Goal: Information Seeking & Learning: Learn about a topic

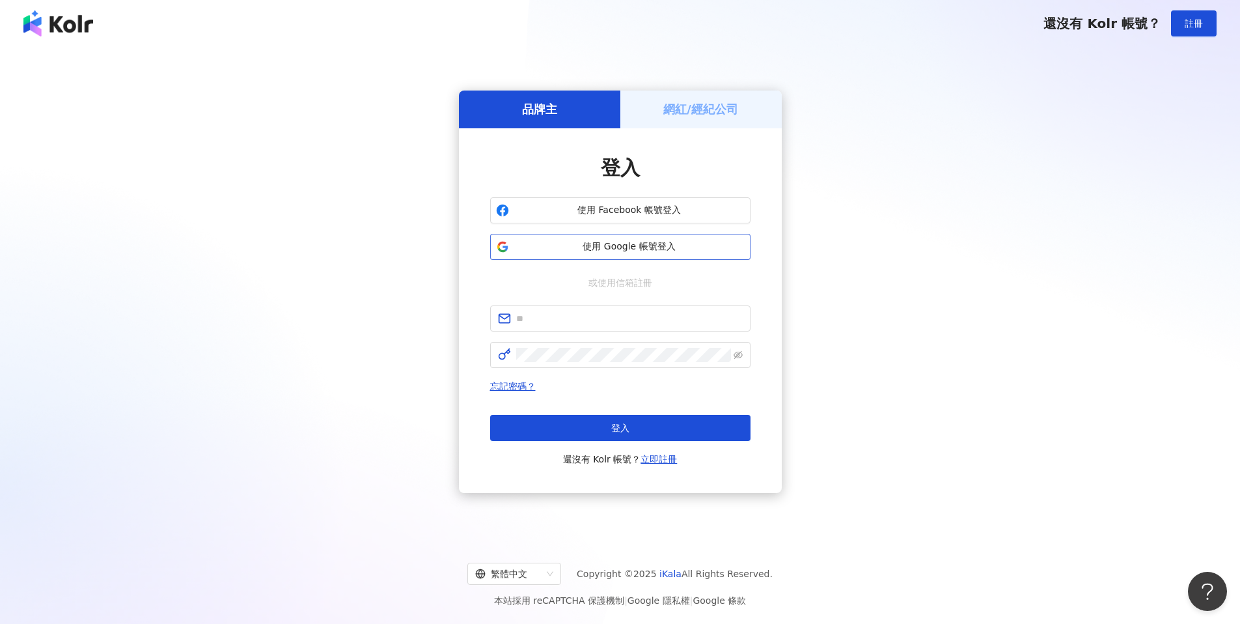
click at [608, 250] on span "使用 Google 帳號登入" at bounding box center [629, 246] width 230 height 13
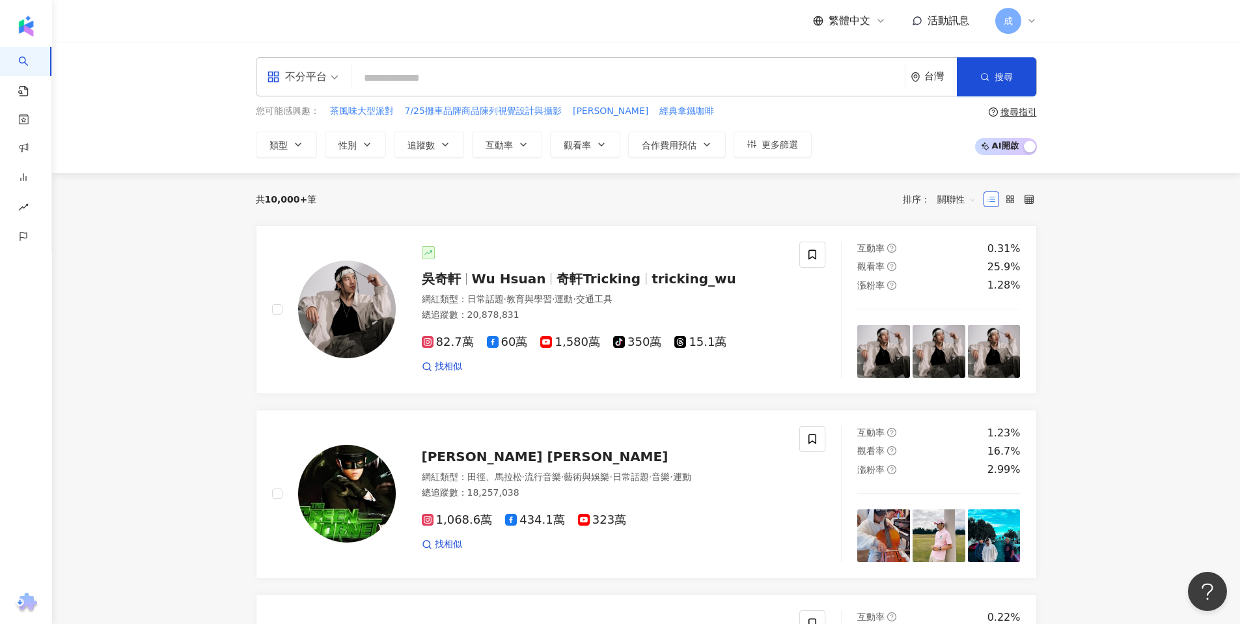
click at [326, 77] on span "不分平台" at bounding box center [303, 76] width 72 height 21
click at [550, 83] on input "search" at bounding box center [628, 78] width 543 height 25
click at [432, 73] on input "search" at bounding box center [628, 78] width 543 height 25
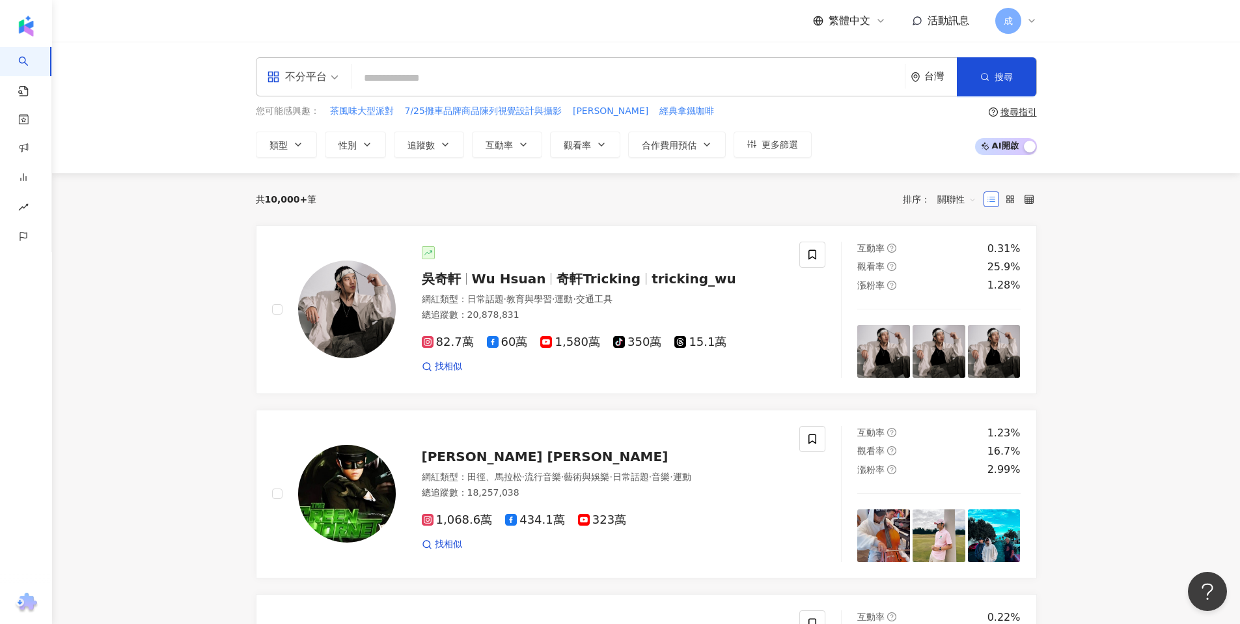
click at [432, 73] on input "search" at bounding box center [628, 78] width 543 height 25
click at [540, 79] on input "search" at bounding box center [628, 78] width 543 height 25
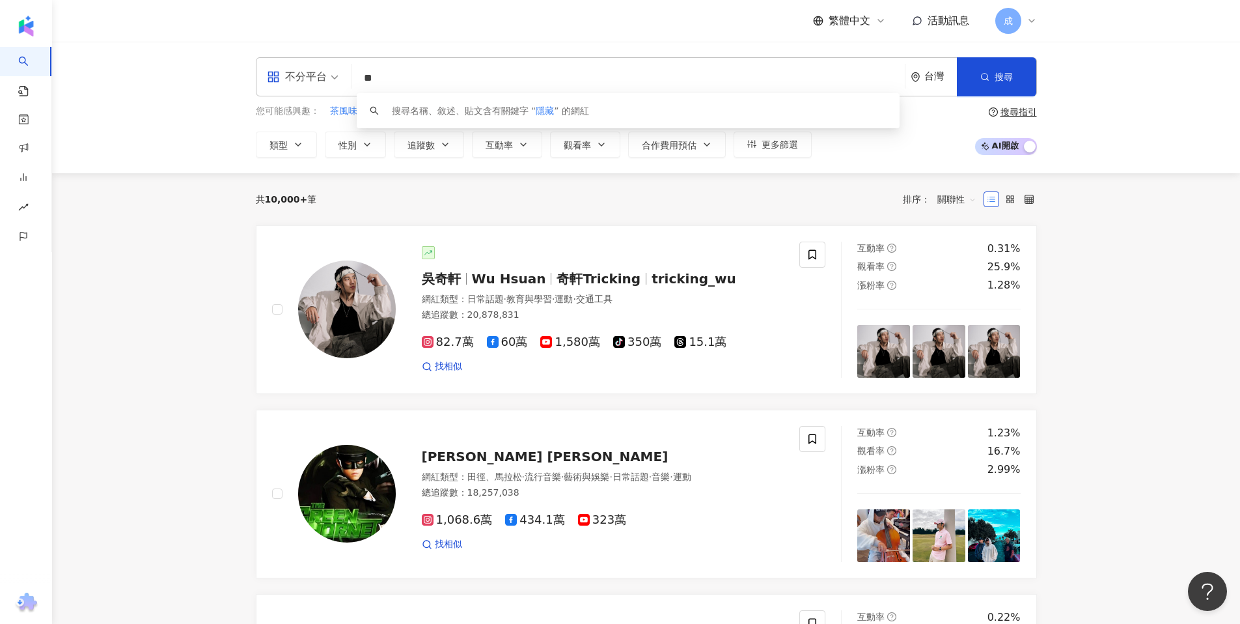
type input "*"
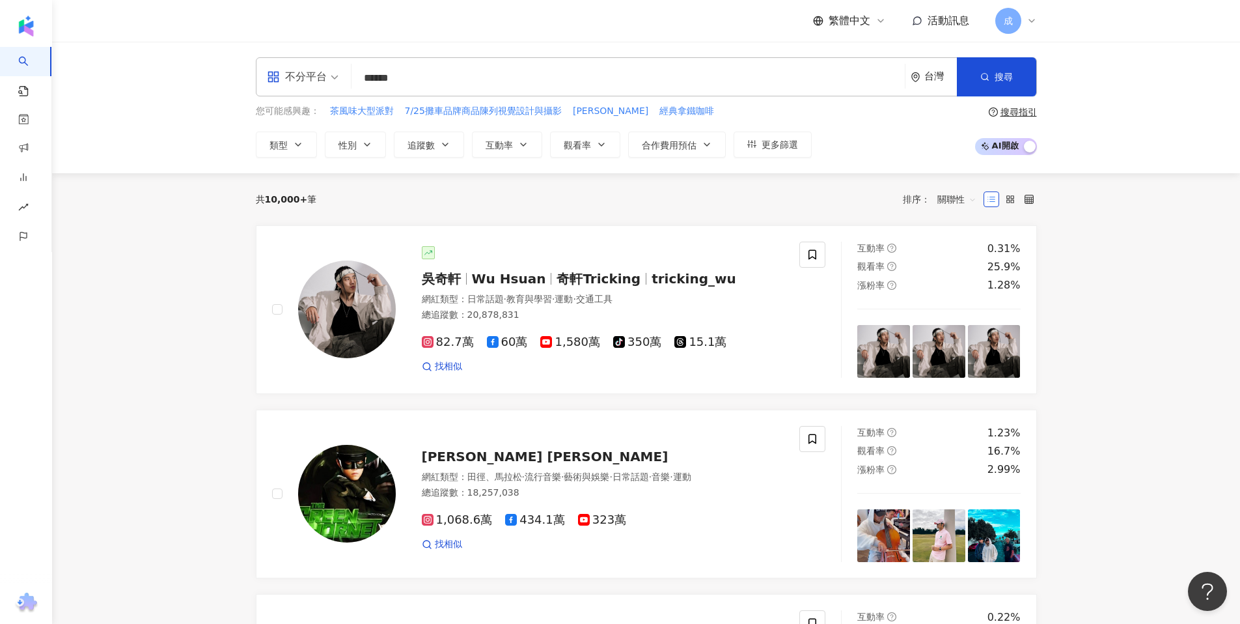
type input "******"
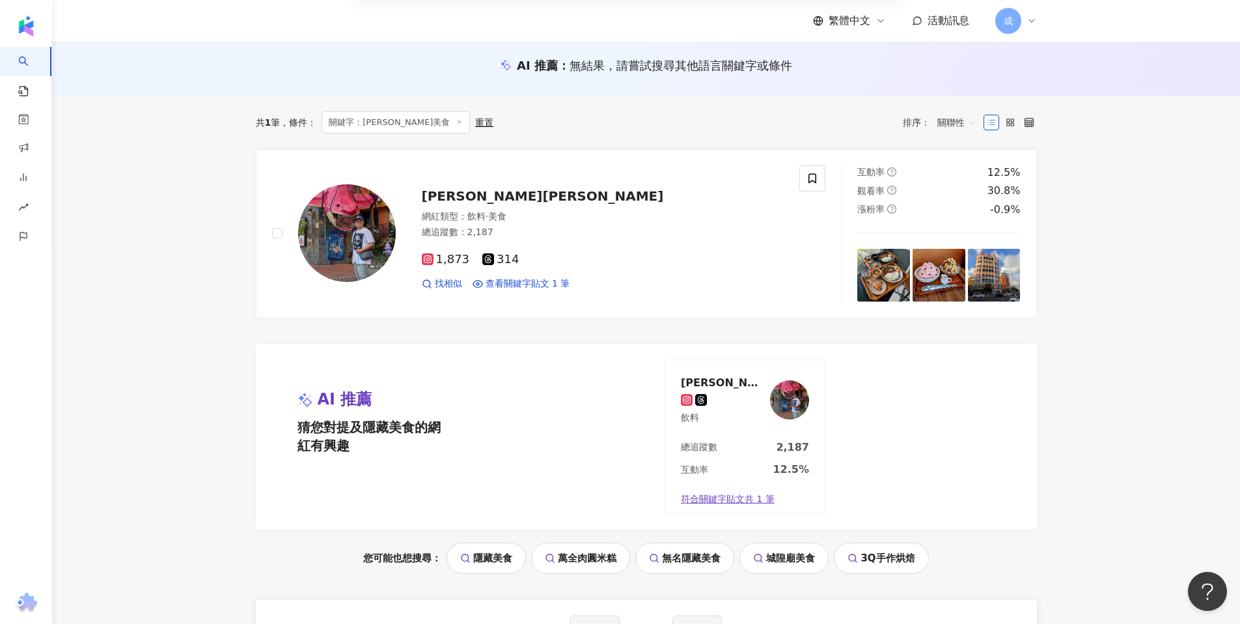
scroll to position [132, 0]
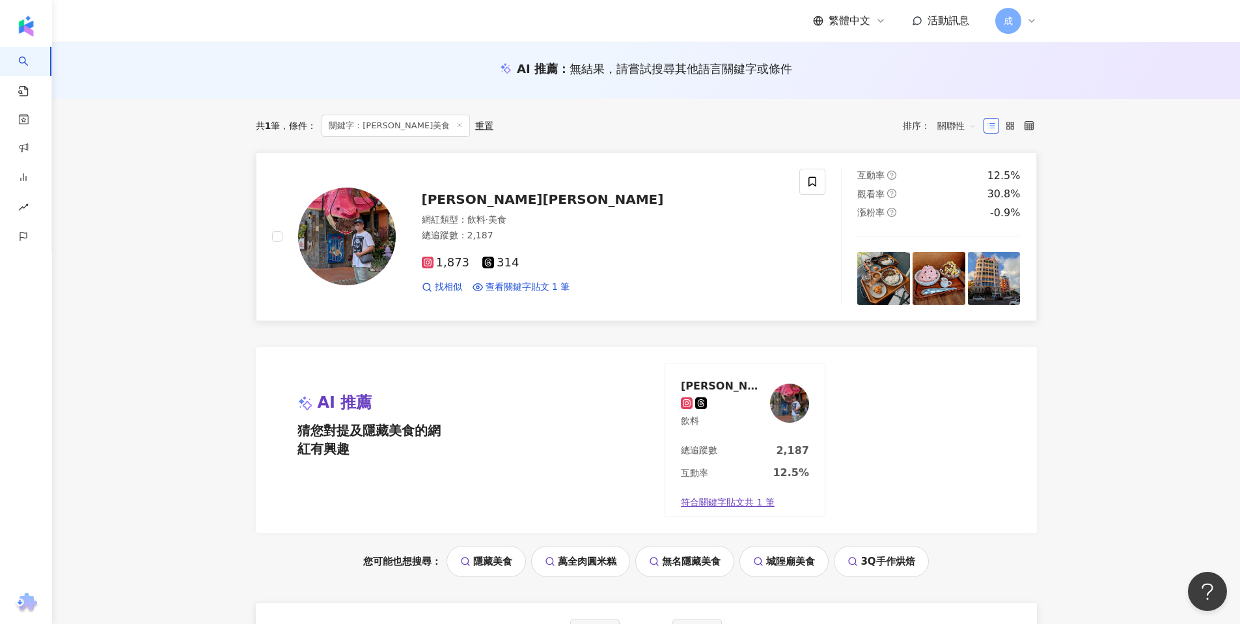
click at [434, 201] on span "Jones詹" at bounding box center [543, 199] width 242 height 16
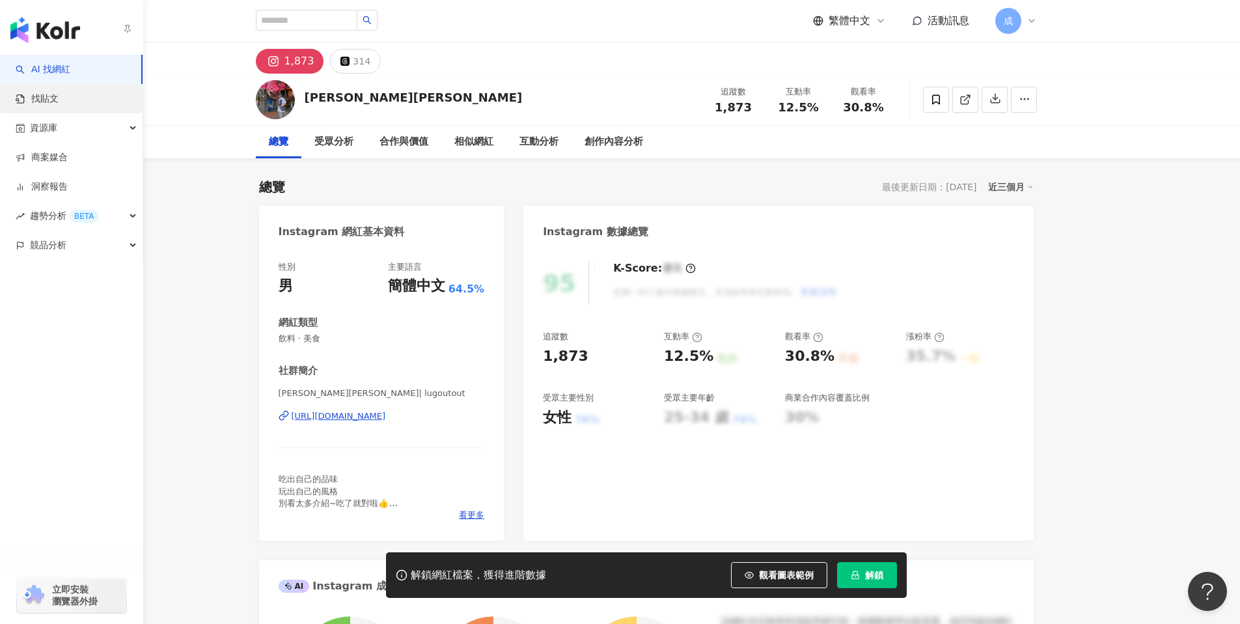
click at [59, 98] on link "找貼文" at bounding box center [37, 98] width 43 height 13
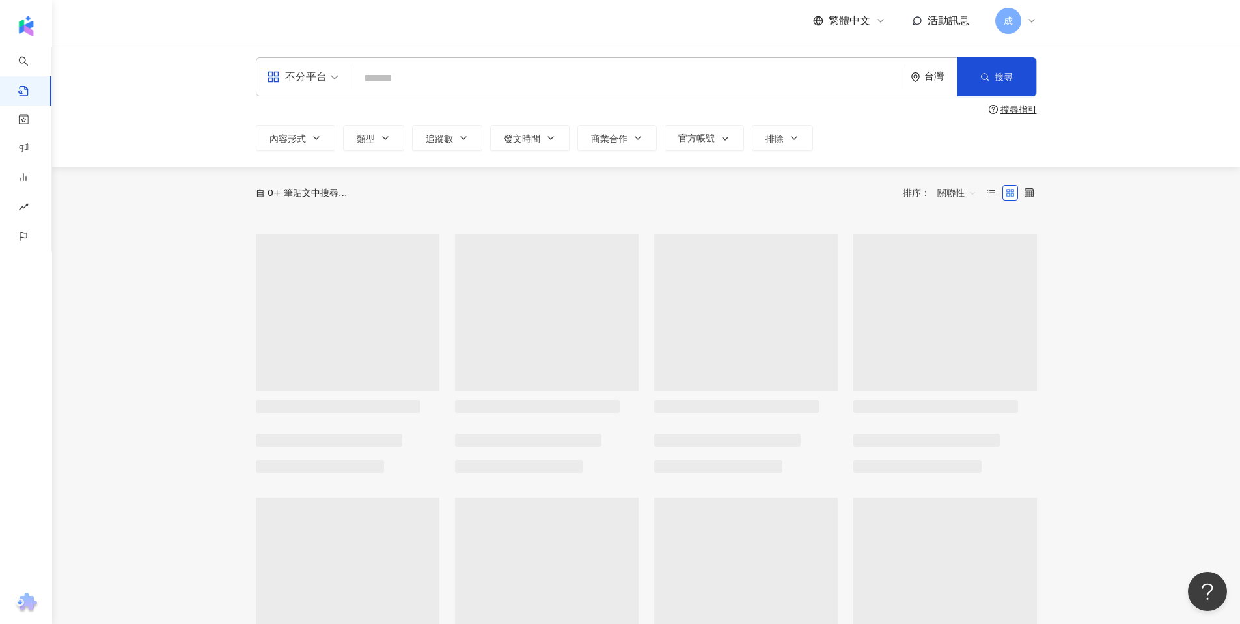
click at [642, 79] on input "search" at bounding box center [628, 78] width 543 height 28
click at [400, 70] on input "search" at bounding box center [628, 78] width 543 height 28
click at [408, 80] on input "search" at bounding box center [628, 78] width 543 height 28
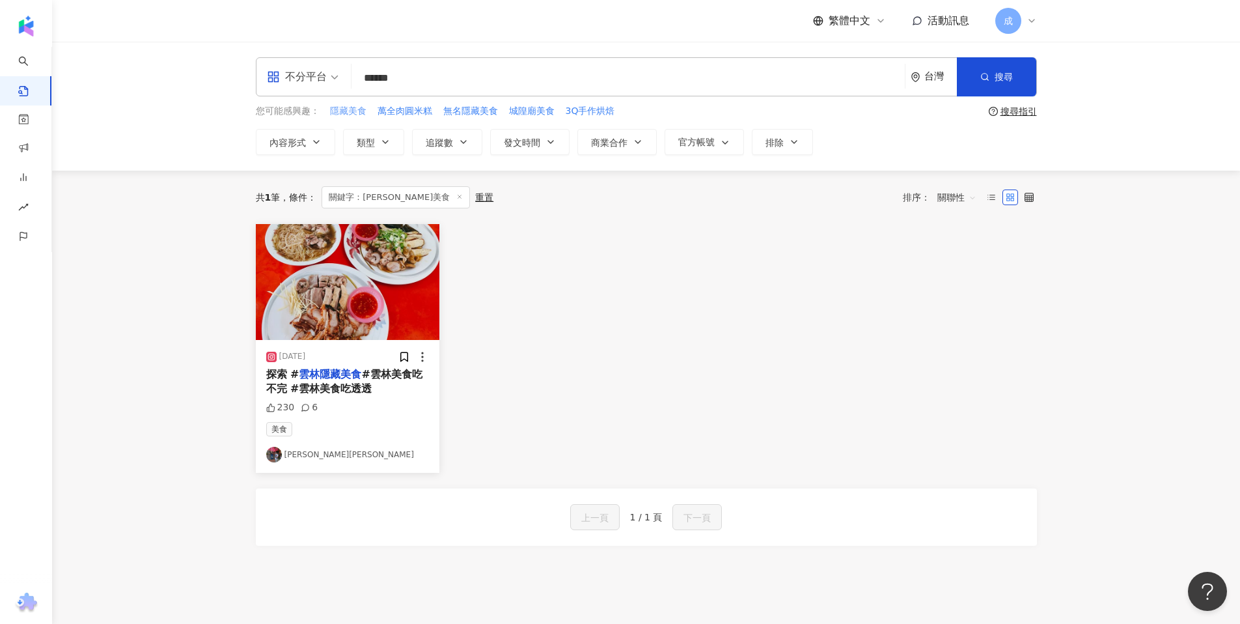
click at [357, 105] on span "隱藏美食" at bounding box center [348, 111] width 36 height 13
type input "****"
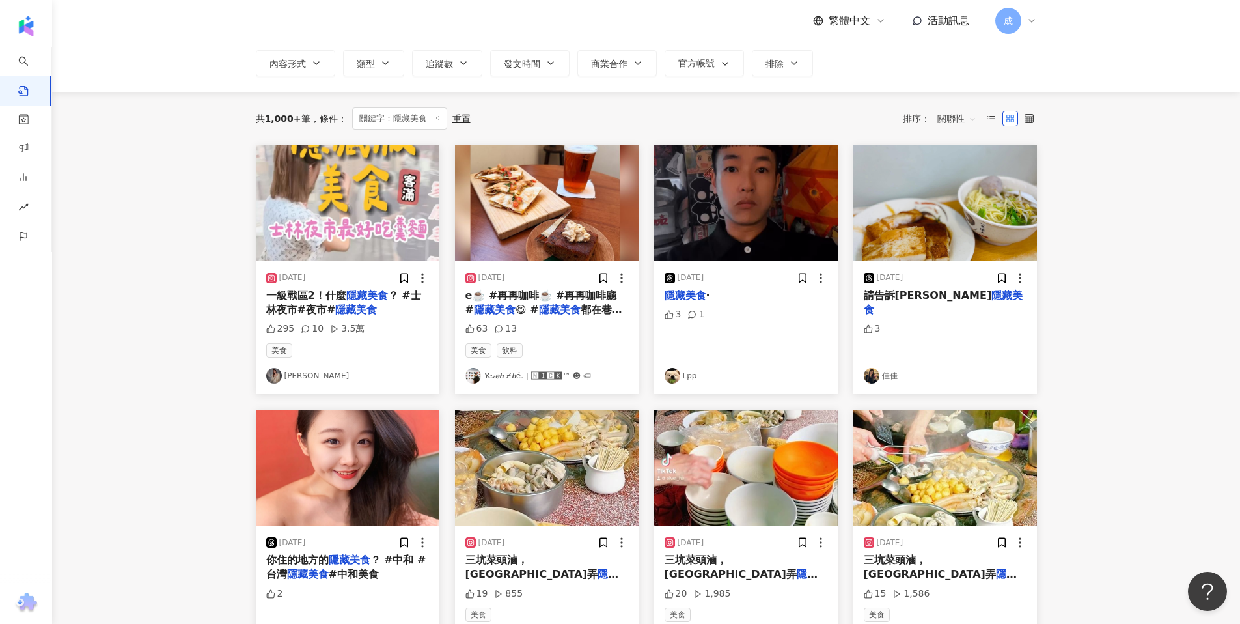
scroll to position [94, 0]
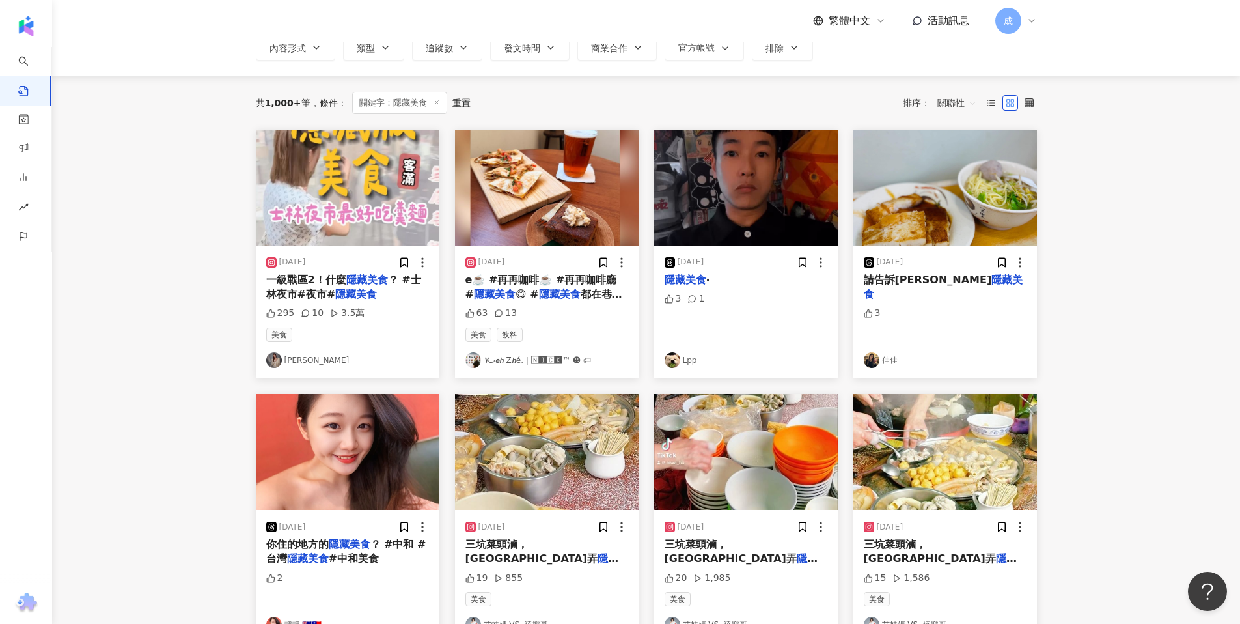
click at [275, 361] on img at bounding box center [274, 360] width 16 height 16
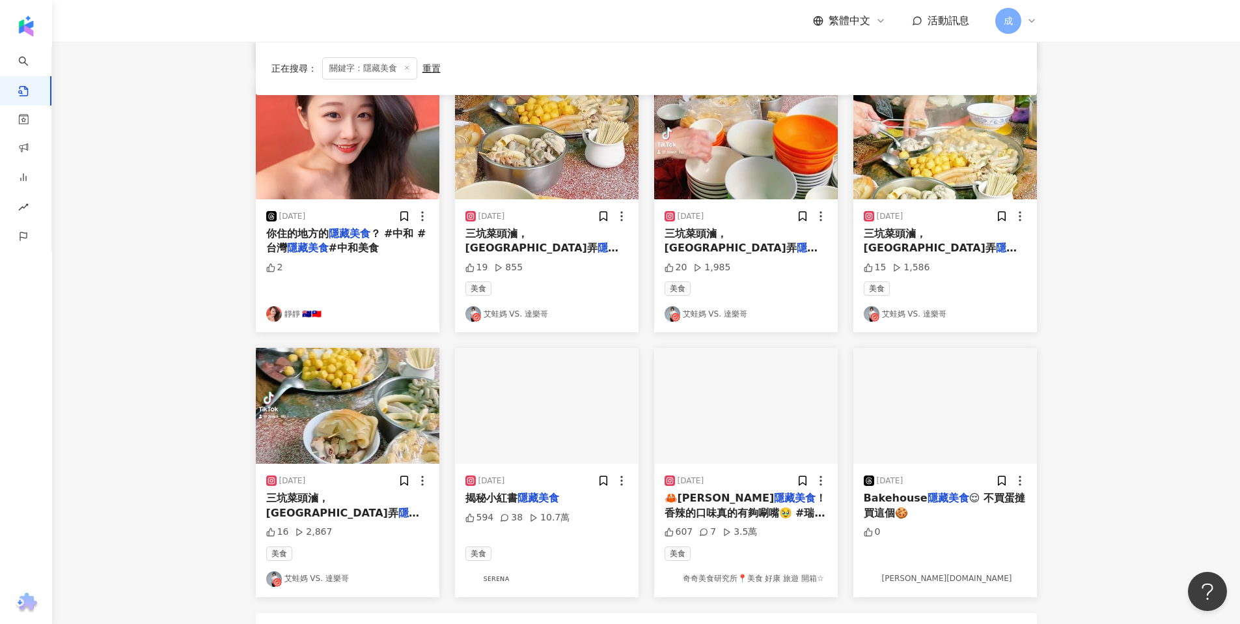
scroll to position [420, 0]
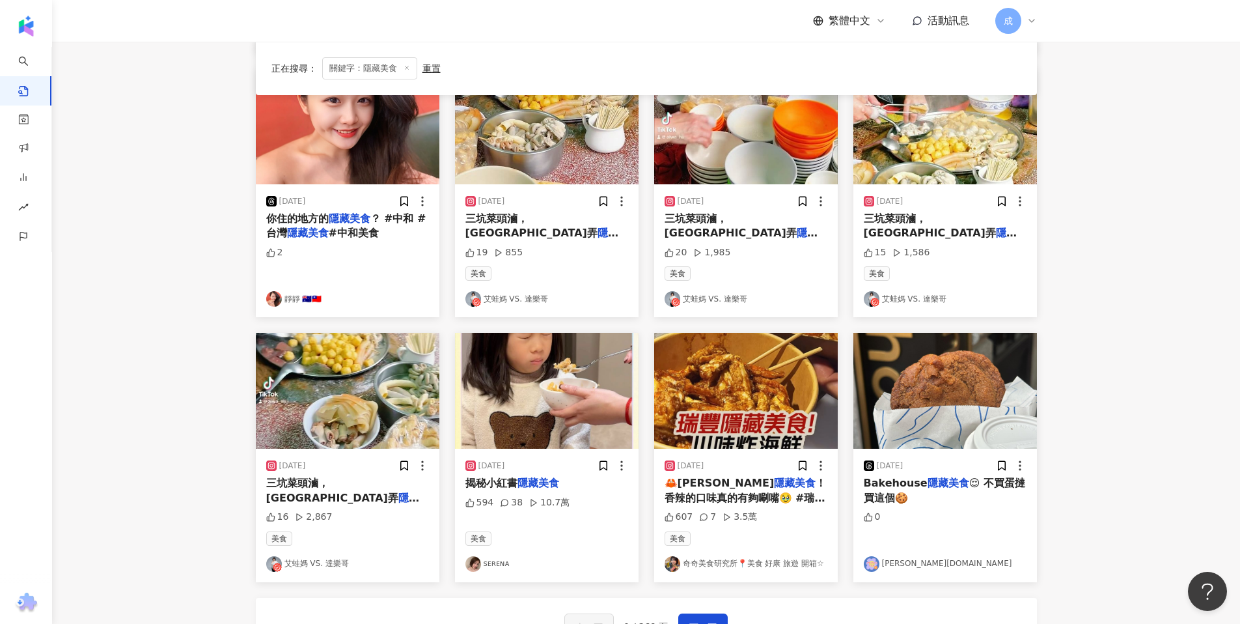
click at [492, 565] on link "sᴇʀᴇɴᴀ" at bounding box center [546, 564] width 163 height 16
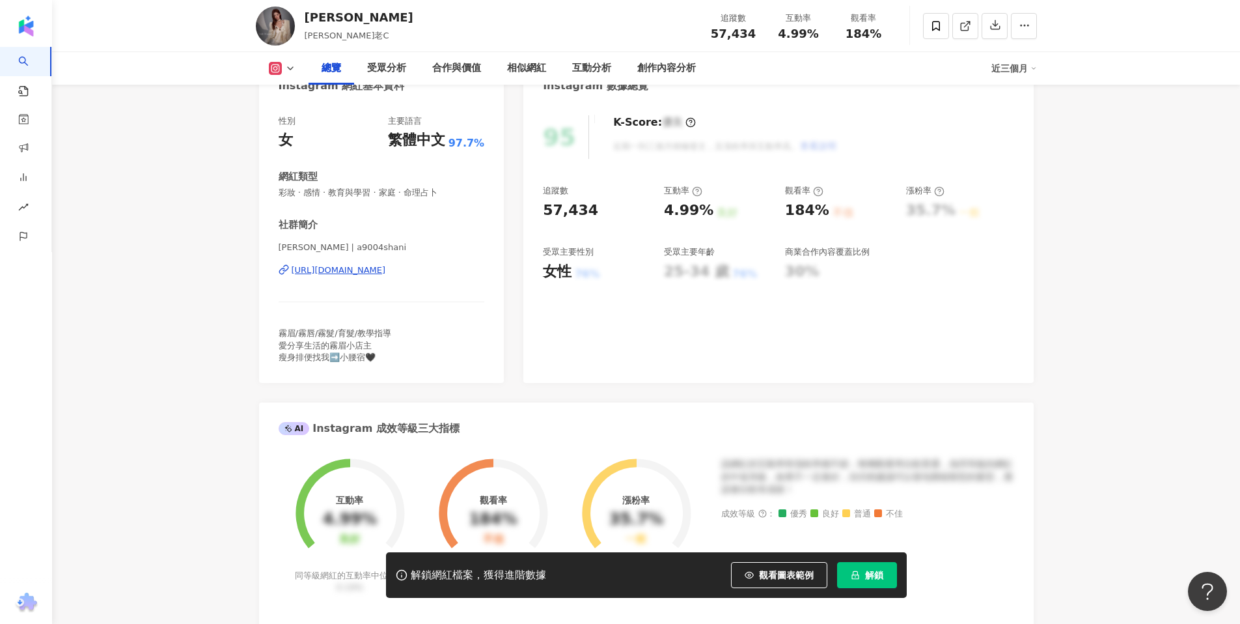
scroll to position [88, 0]
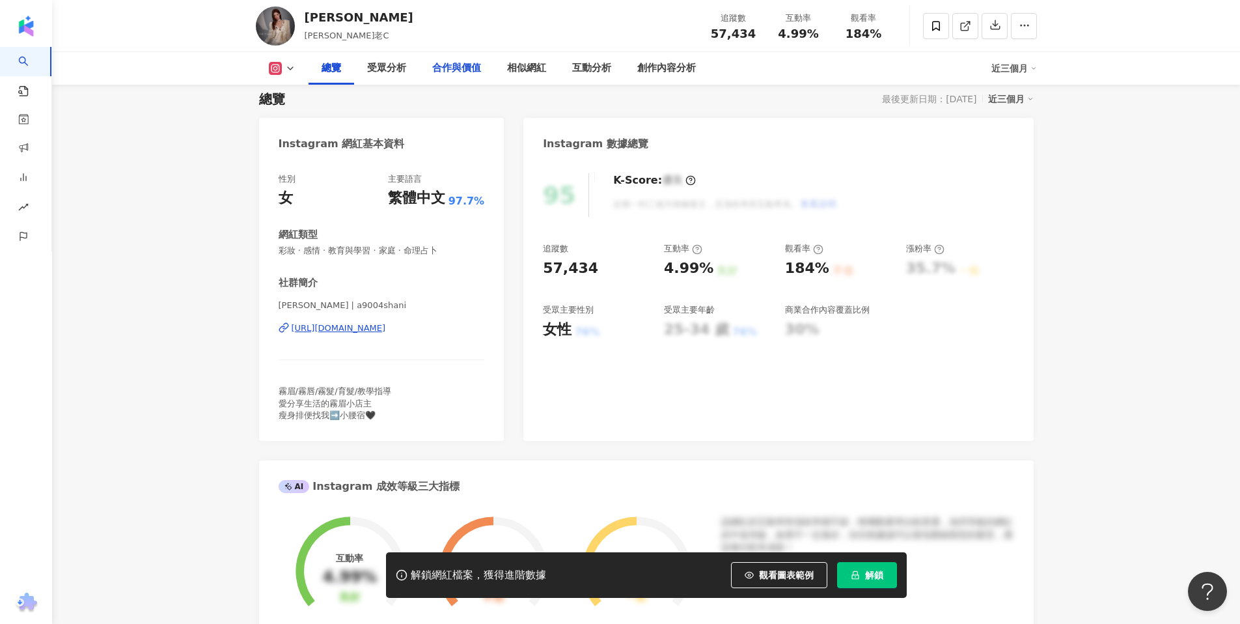
click at [479, 68] on div "合作與價值" at bounding box center [456, 69] width 49 height 16
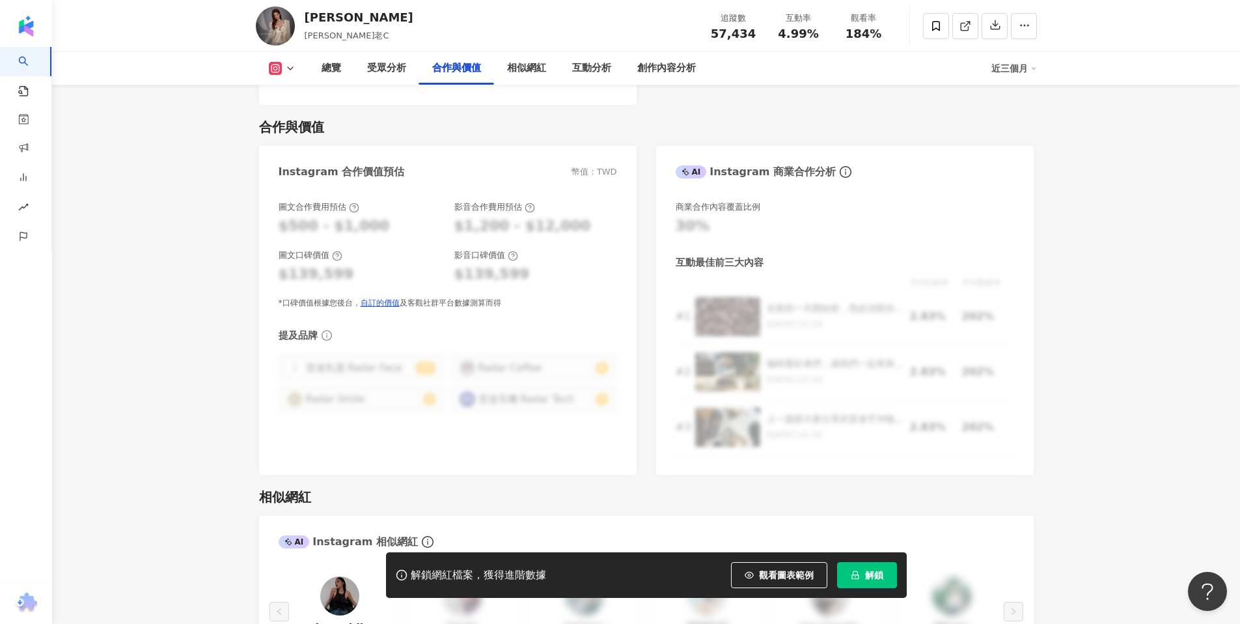
scroll to position [88, 0]
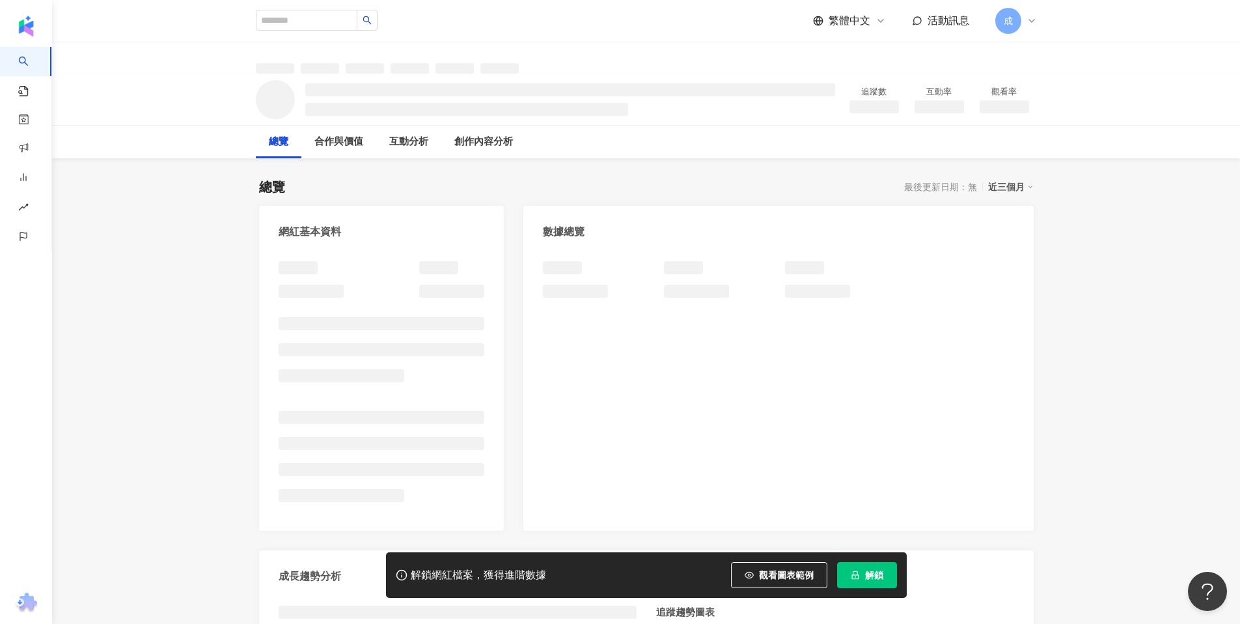
click at [1020, 29] on div "成" at bounding box center [1016, 21] width 42 height 26
click at [1061, 61] on div "成果行銷" at bounding box center [1079, 57] width 79 height 13
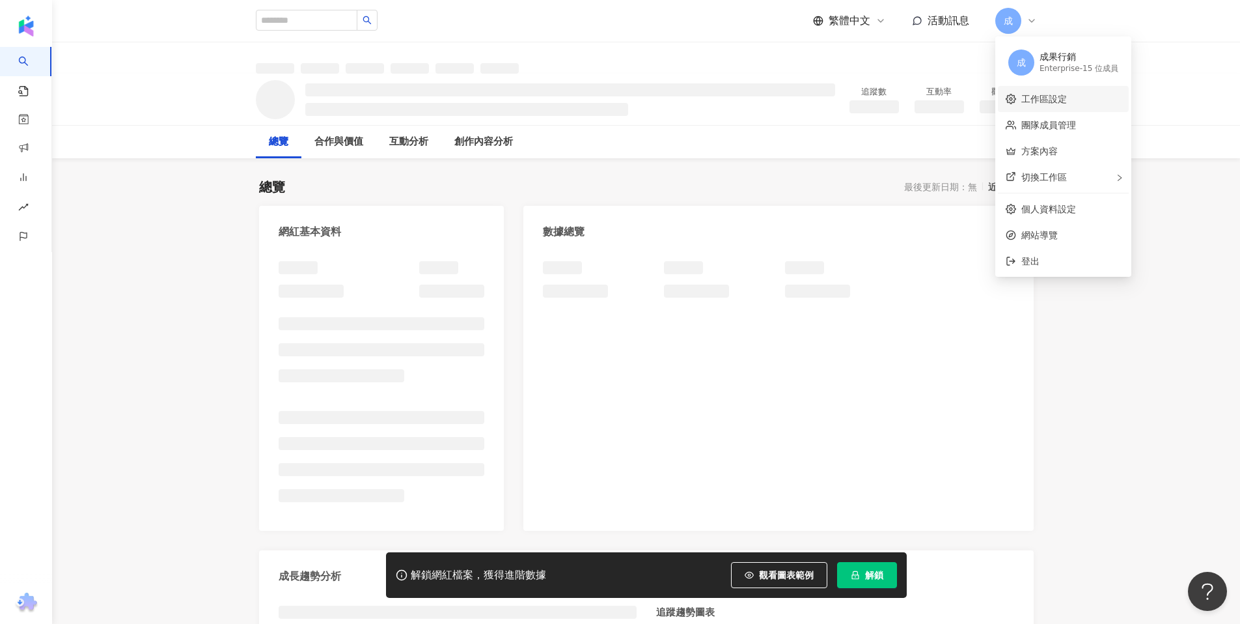
click at [1067, 104] on link "工作區設定" at bounding box center [1044, 99] width 46 height 10
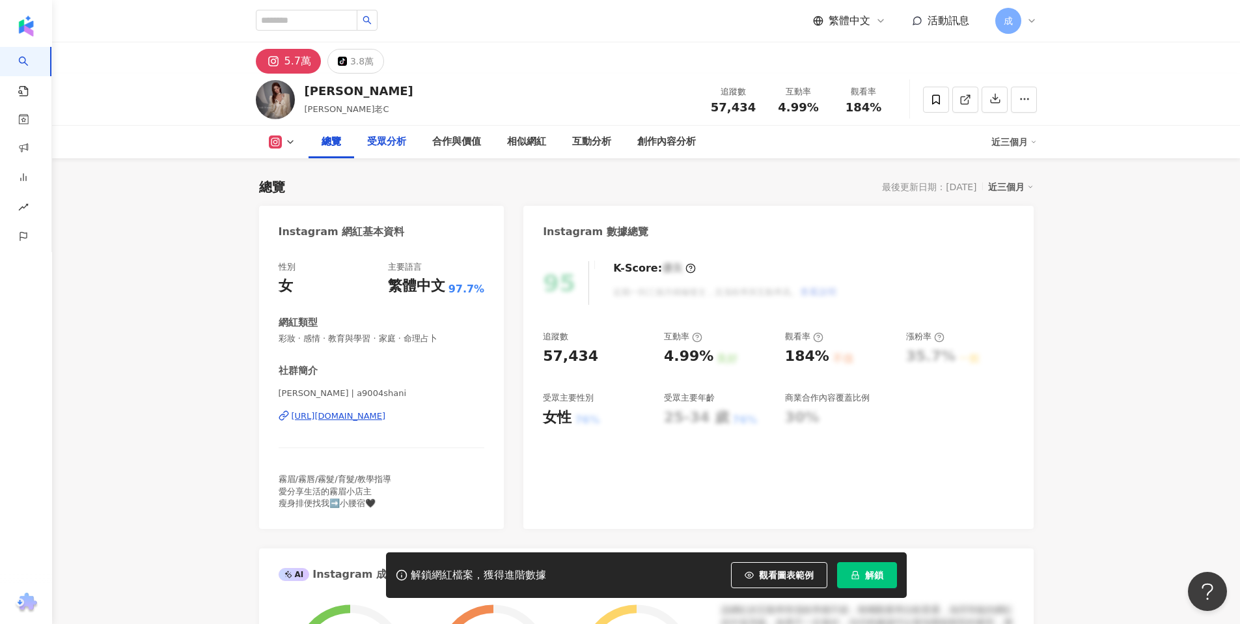
click at [396, 133] on div "受眾分析" at bounding box center [386, 142] width 65 height 33
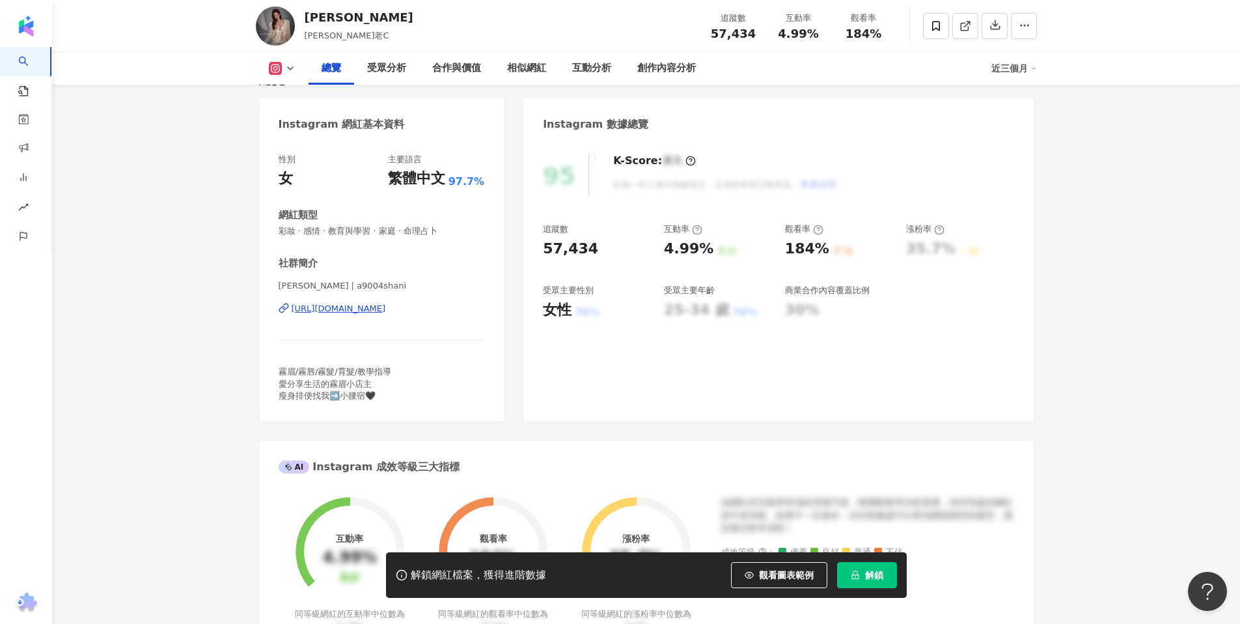
scroll to position [27, 0]
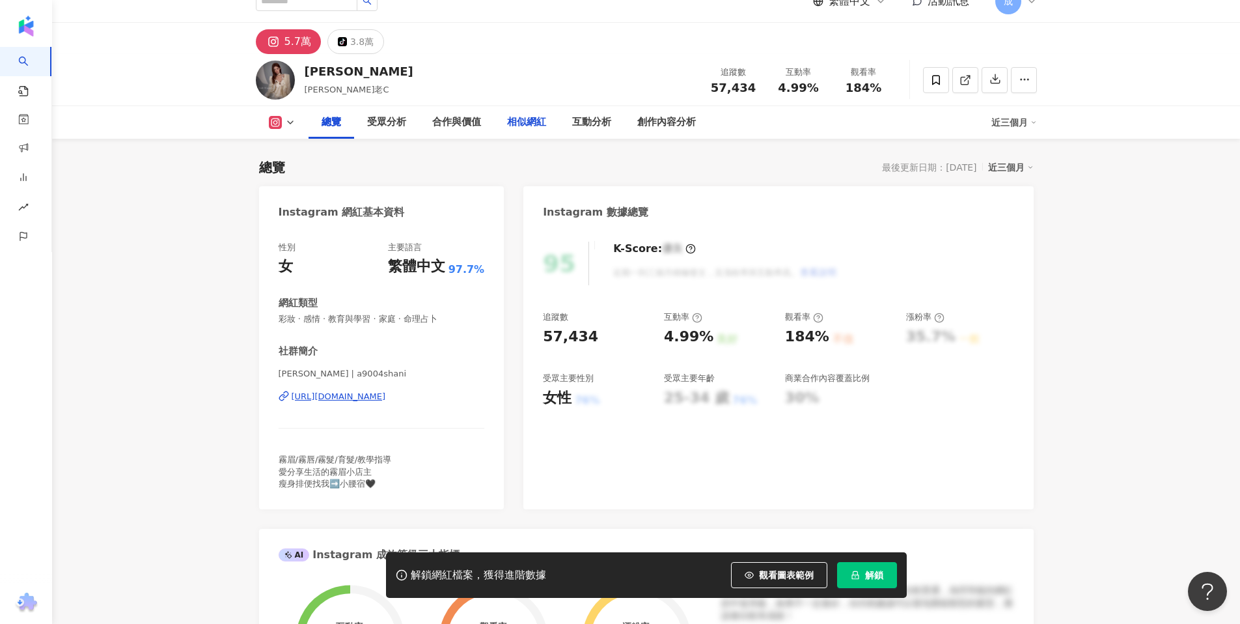
click at [540, 113] on div "相似網紅" at bounding box center [526, 122] width 65 height 33
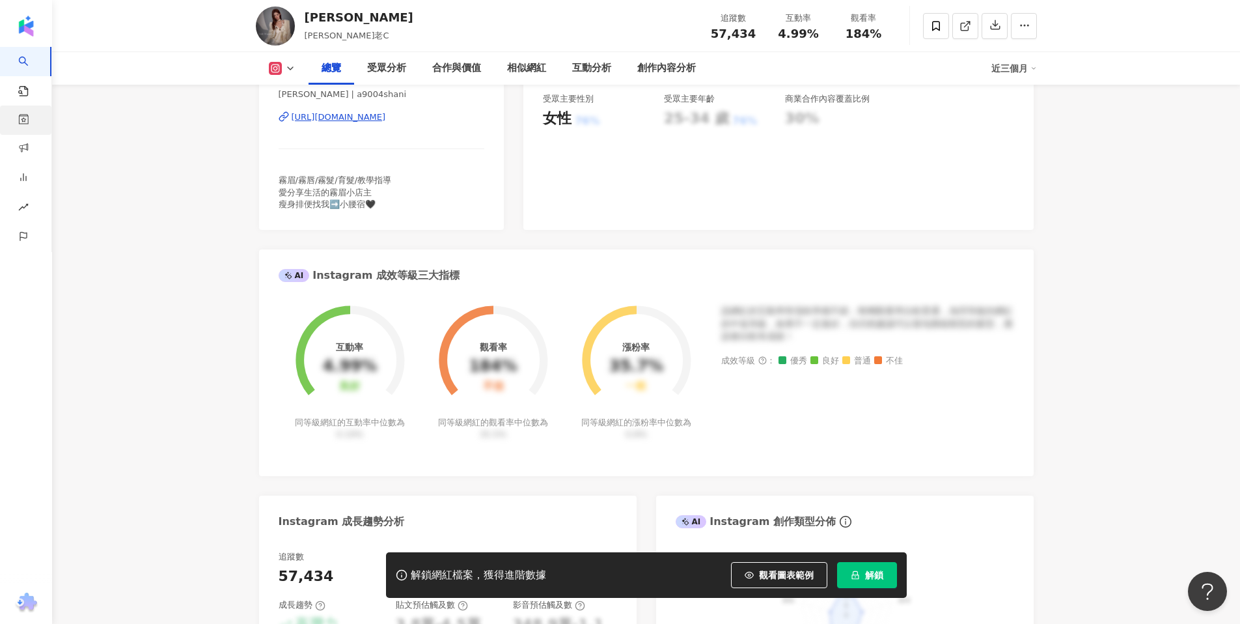
scroll to position [297, 0]
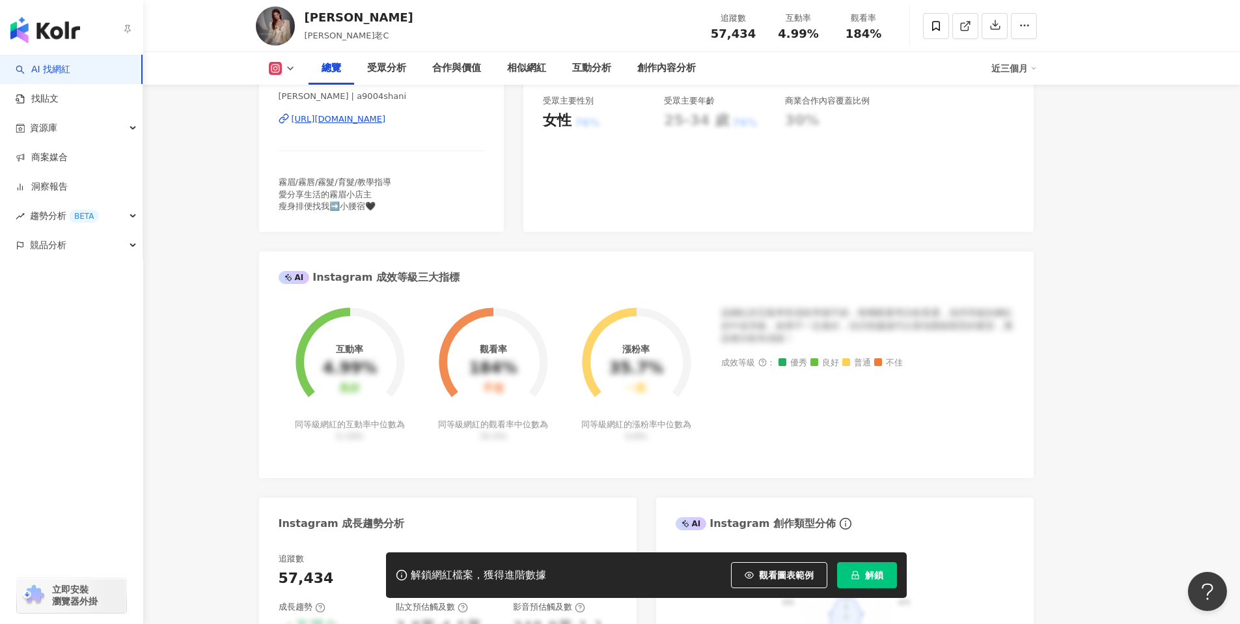
click at [20, 33] on img "button" at bounding box center [45, 30] width 70 height 26
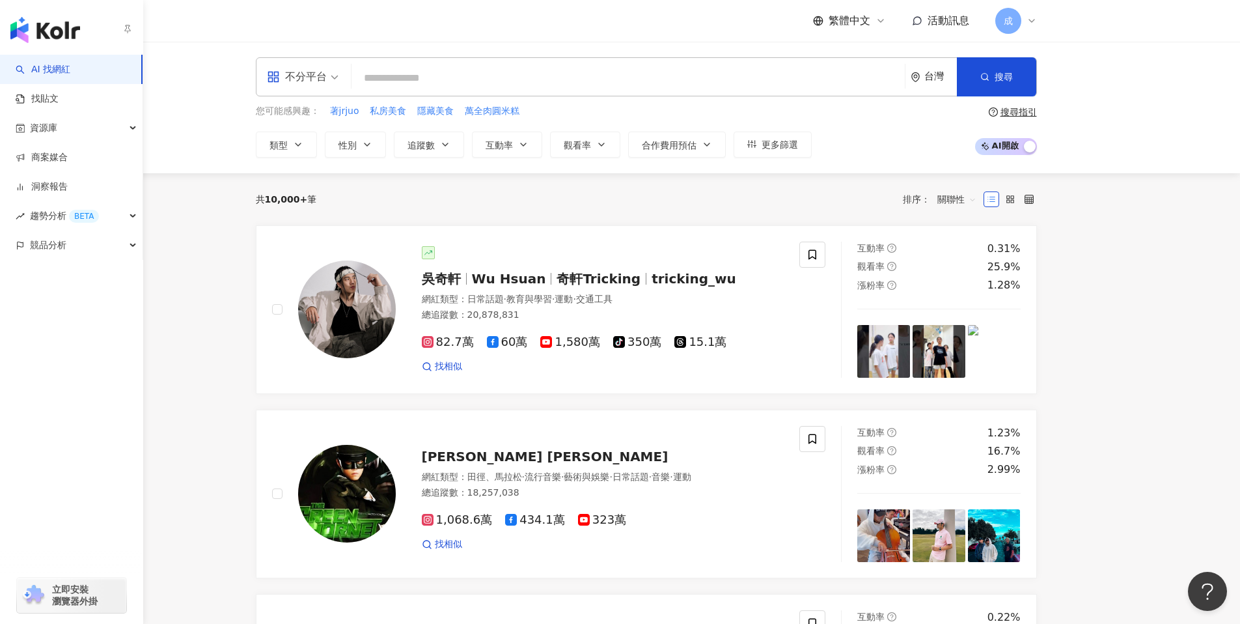
click at [45, 63] on link "AI 找網紅" at bounding box center [43, 69] width 55 height 13
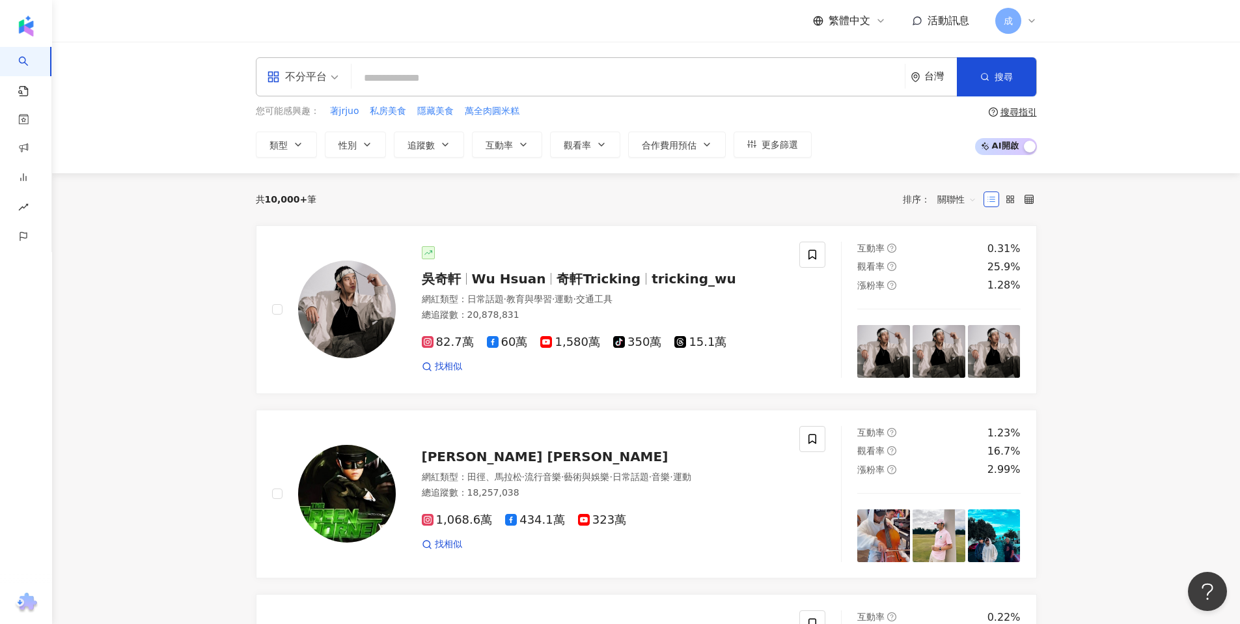
click at [623, 72] on input "search" at bounding box center [628, 78] width 543 height 25
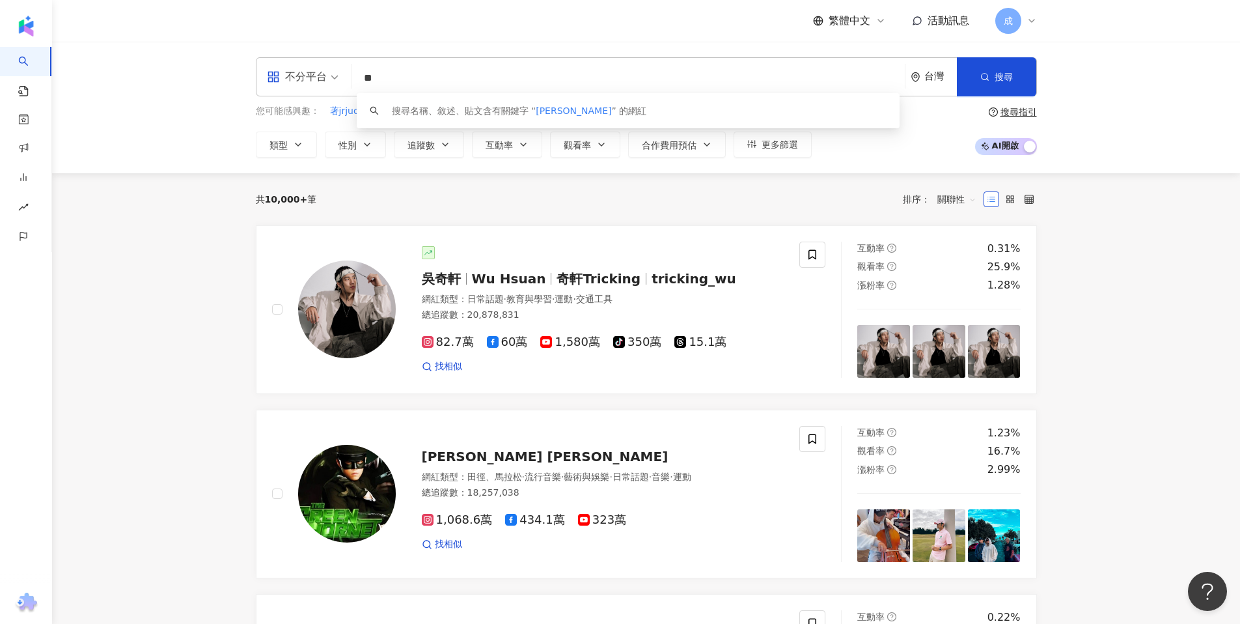
type input "**"
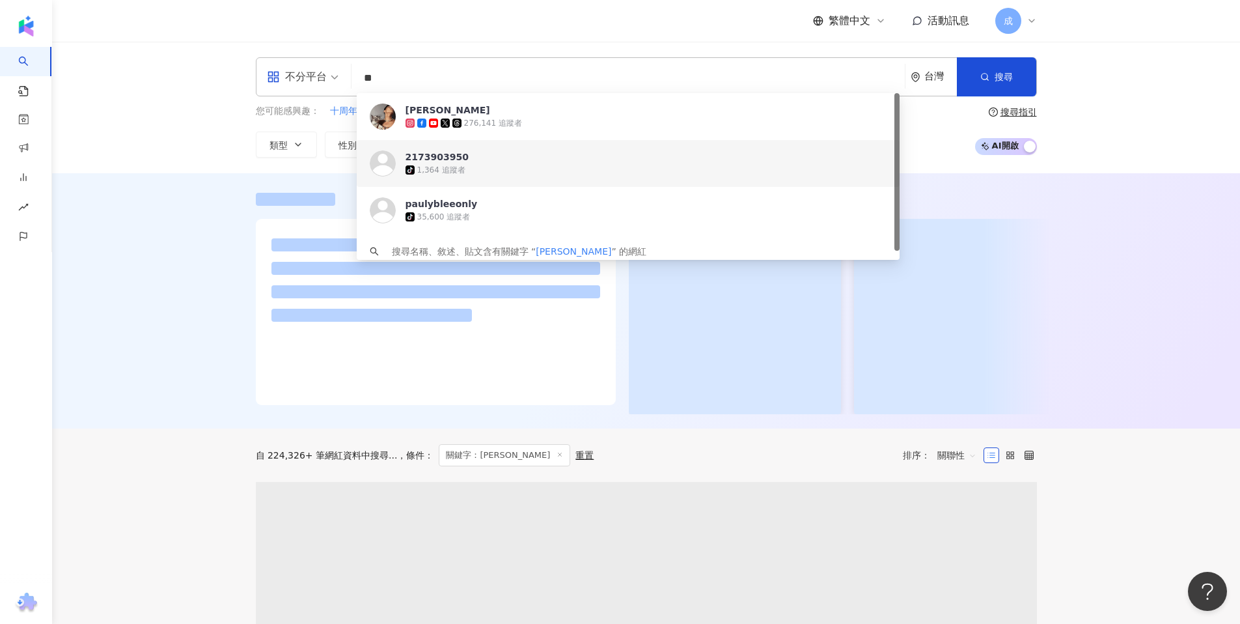
click at [389, 115] on img at bounding box center [383, 117] width 26 height 26
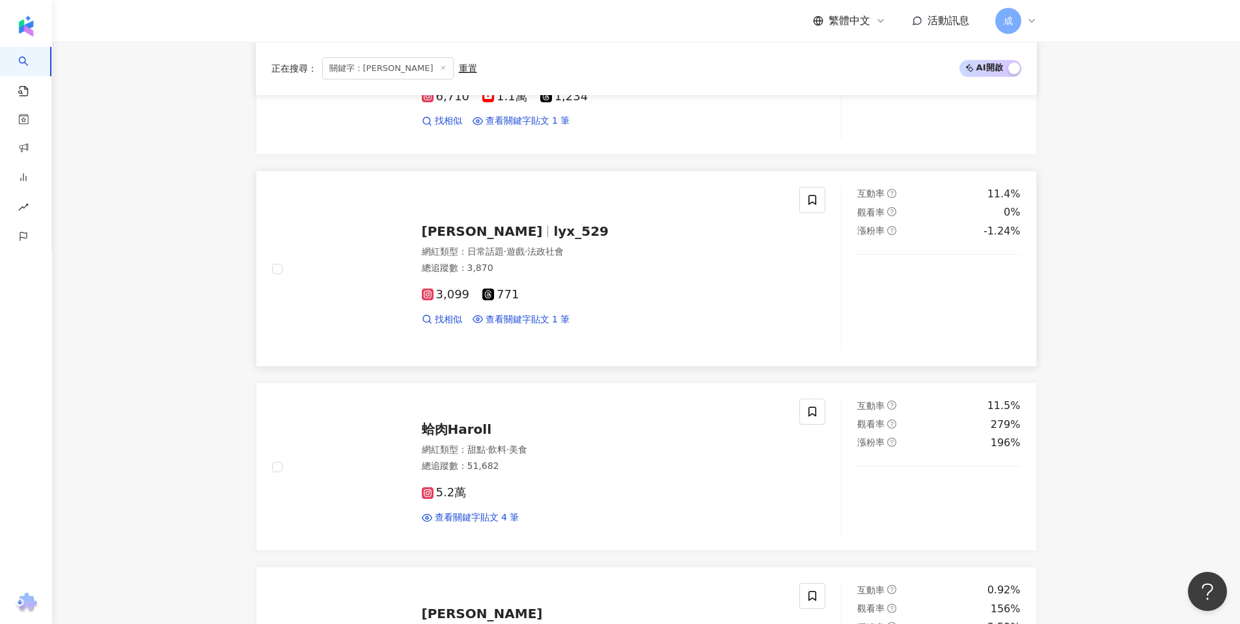
scroll to position [1090, 0]
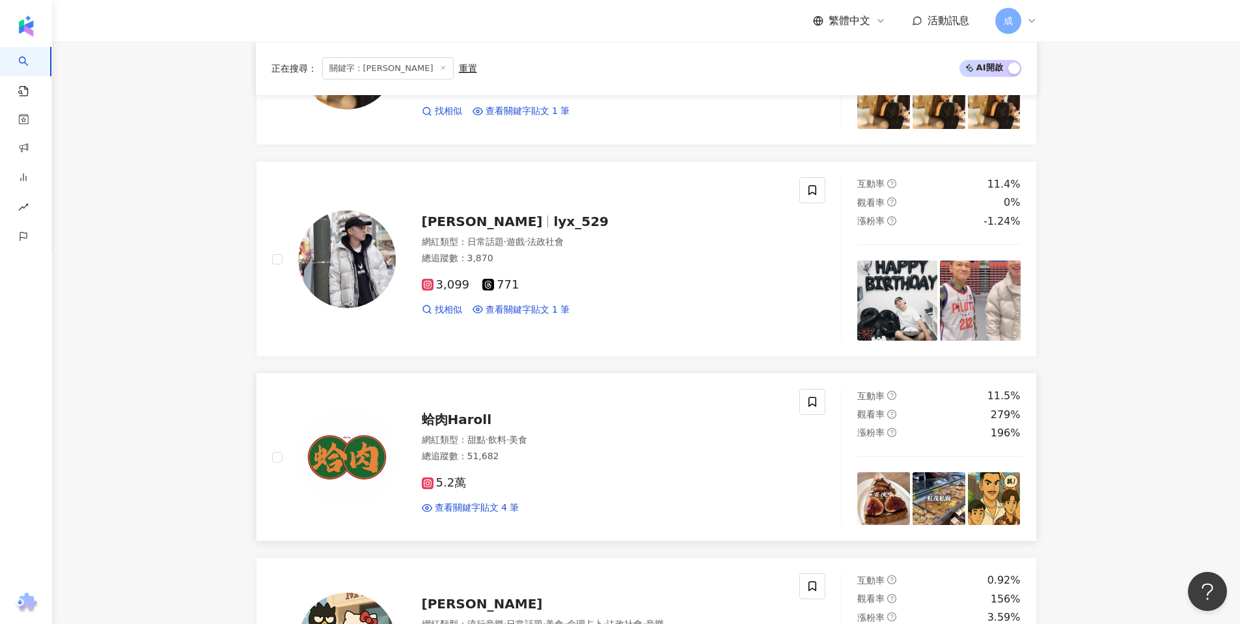
click at [427, 410] on div "蛤肉Haroll" at bounding box center [603, 419] width 363 height 18
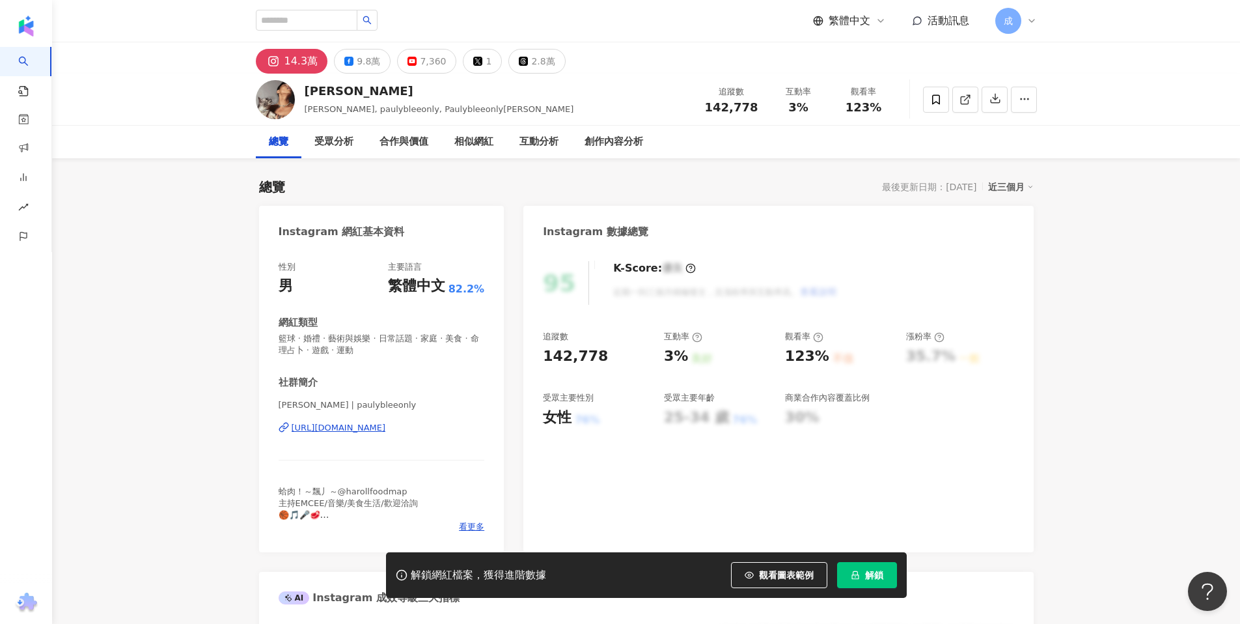
click at [877, 583] on button "解鎖" at bounding box center [867, 575] width 60 height 26
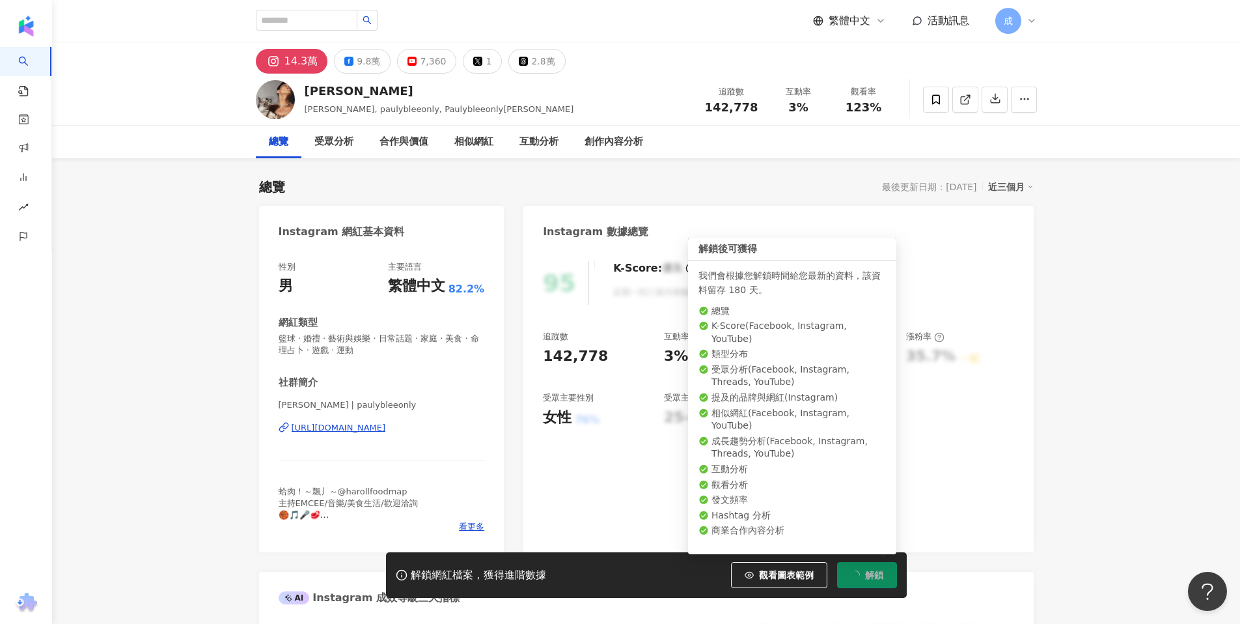
click at [868, 572] on span "解鎖" at bounding box center [874, 575] width 18 height 10
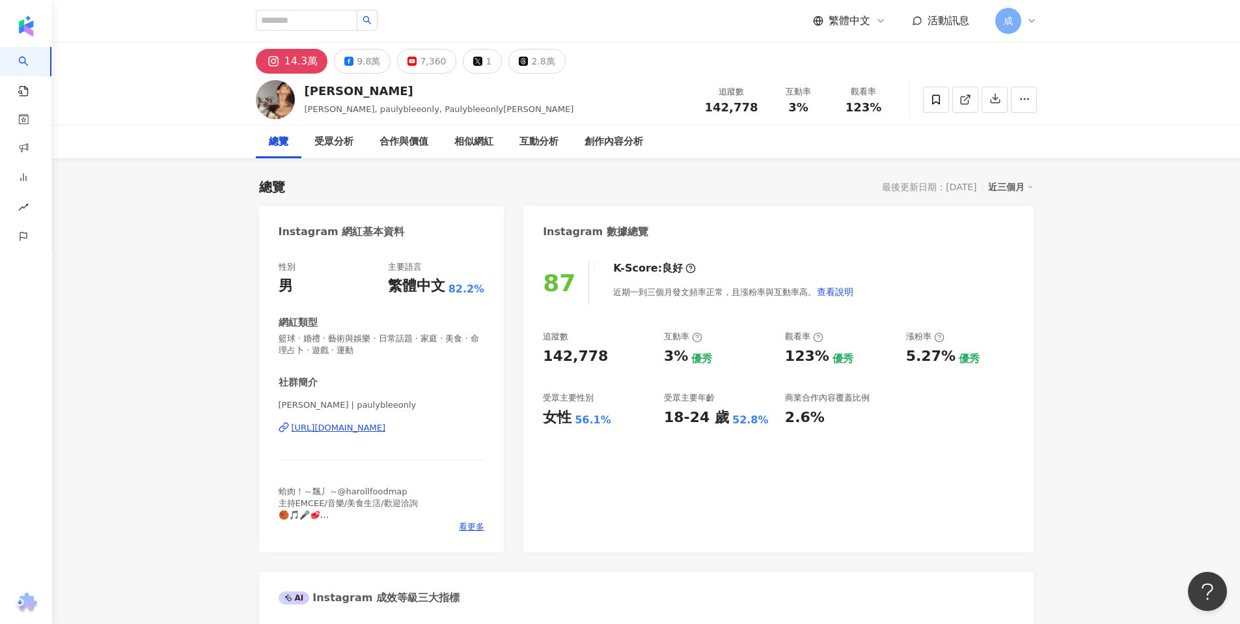
scroll to position [1, 0]
click at [346, 144] on div "受眾分析" at bounding box center [333, 141] width 39 height 16
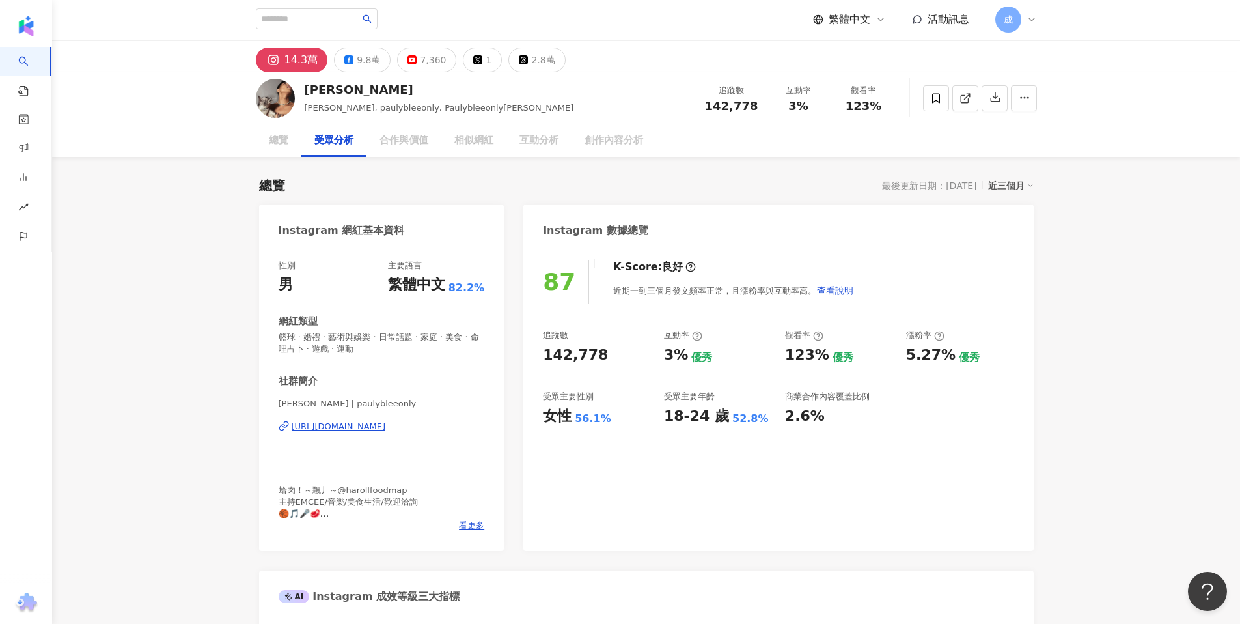
scroll to position [1124, 0]
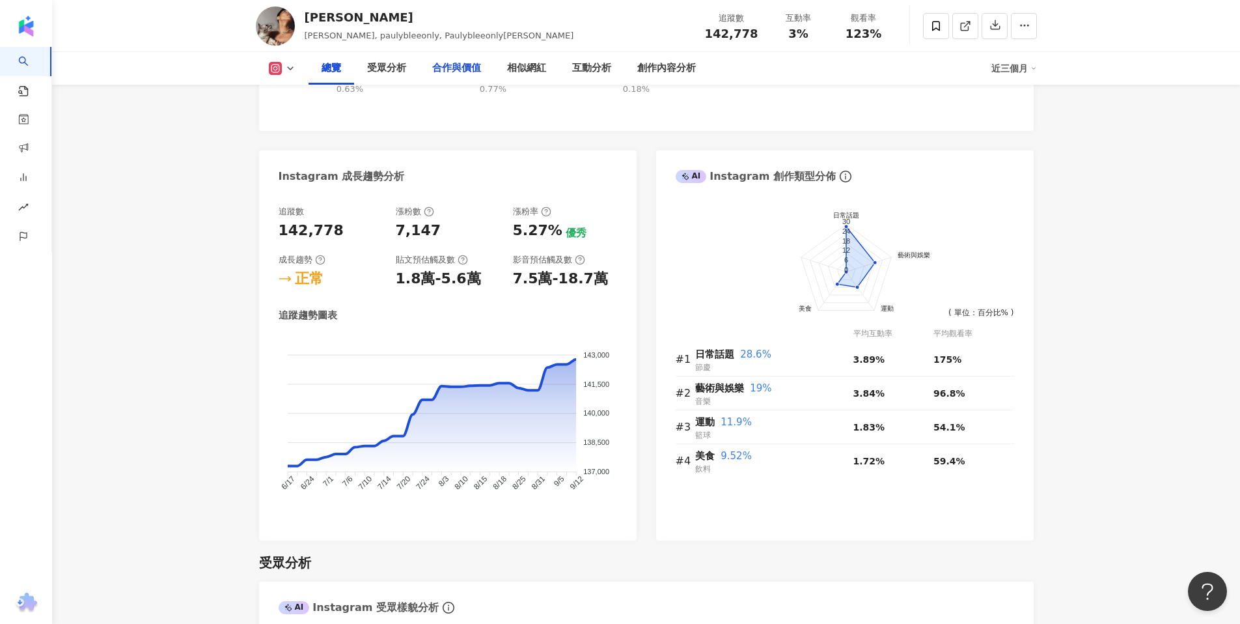
click at [465, 66] on div "合作與價值" at bounding box center [456, 69] width 49 height 16
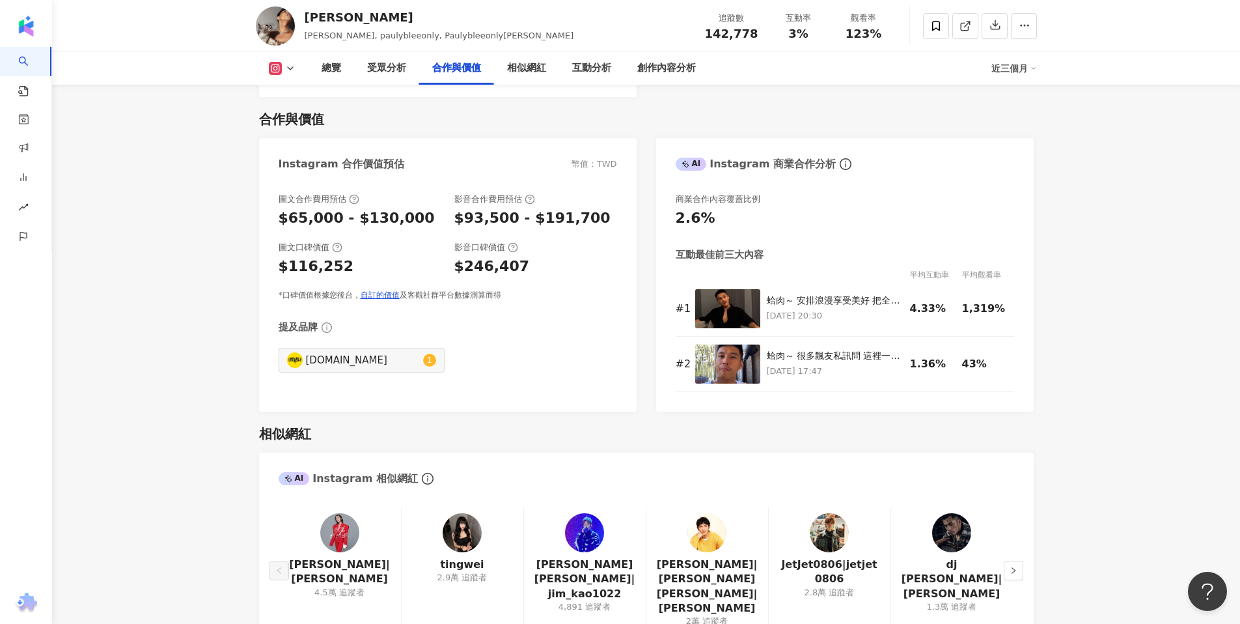
scroll to position [1762, 0]
click at [539, 67] on div "相似網紅" at bounding box center [526, 69] width 39 height 16
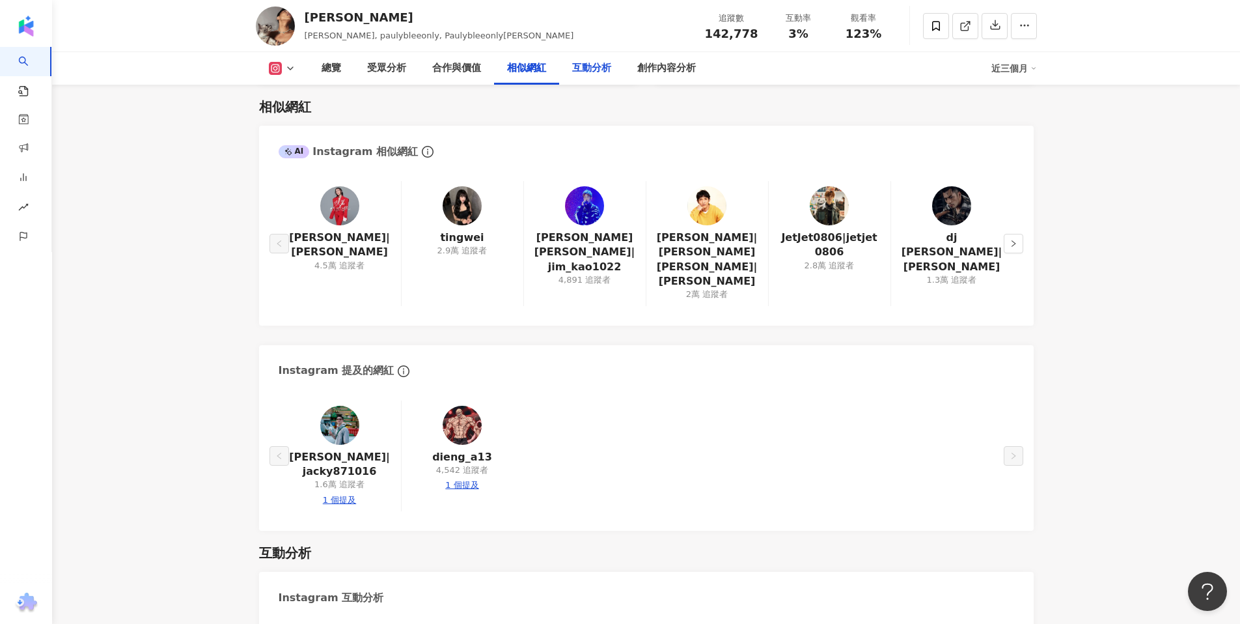
click at [596, 64] on div "互動分析" at bounding box center [591, 69] width 39 height 16
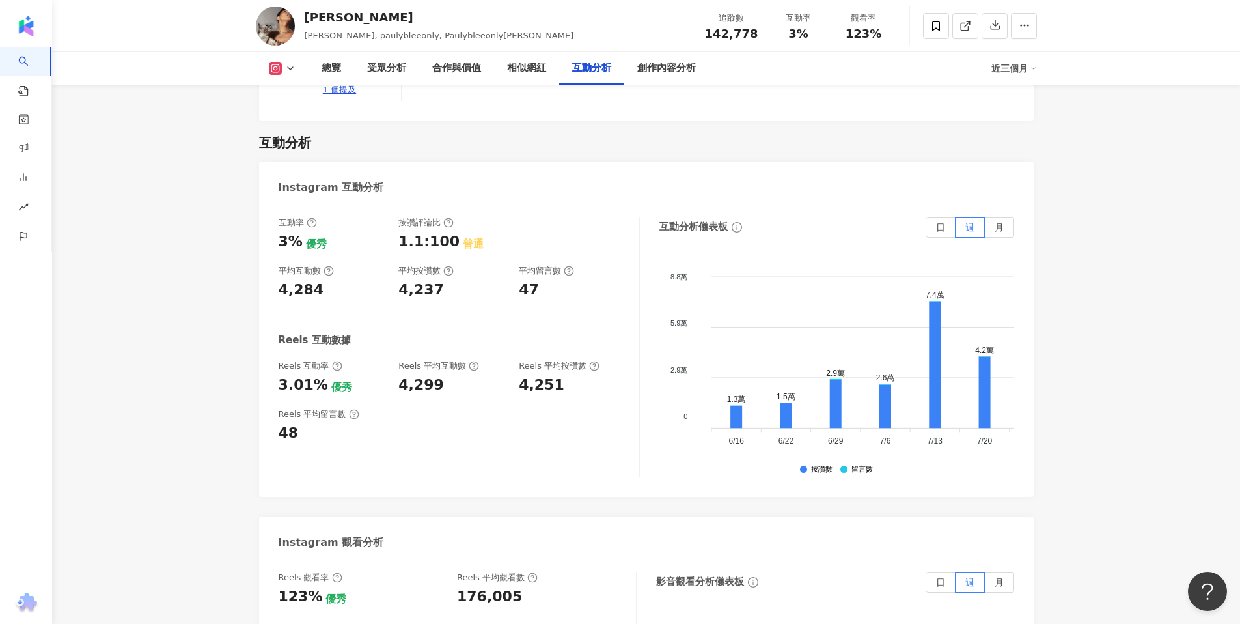
scroll to position [2497, 0]
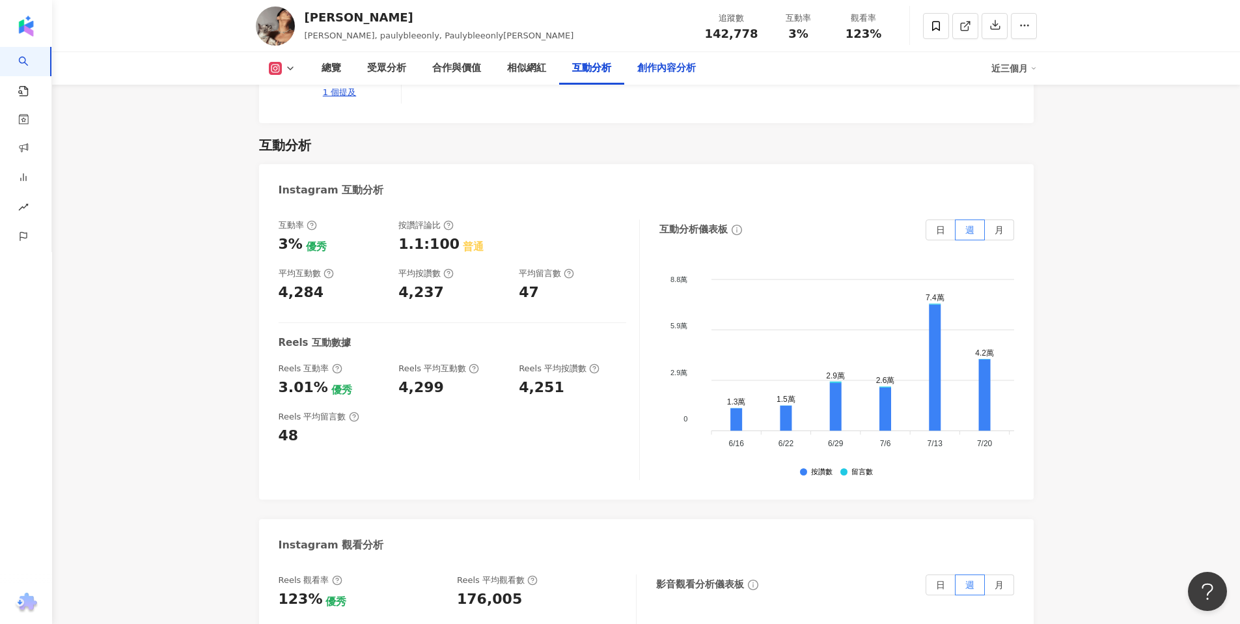
click at [675, 70] on div "創作內容分析" at bounding box center [666, 69] width 59 height 16
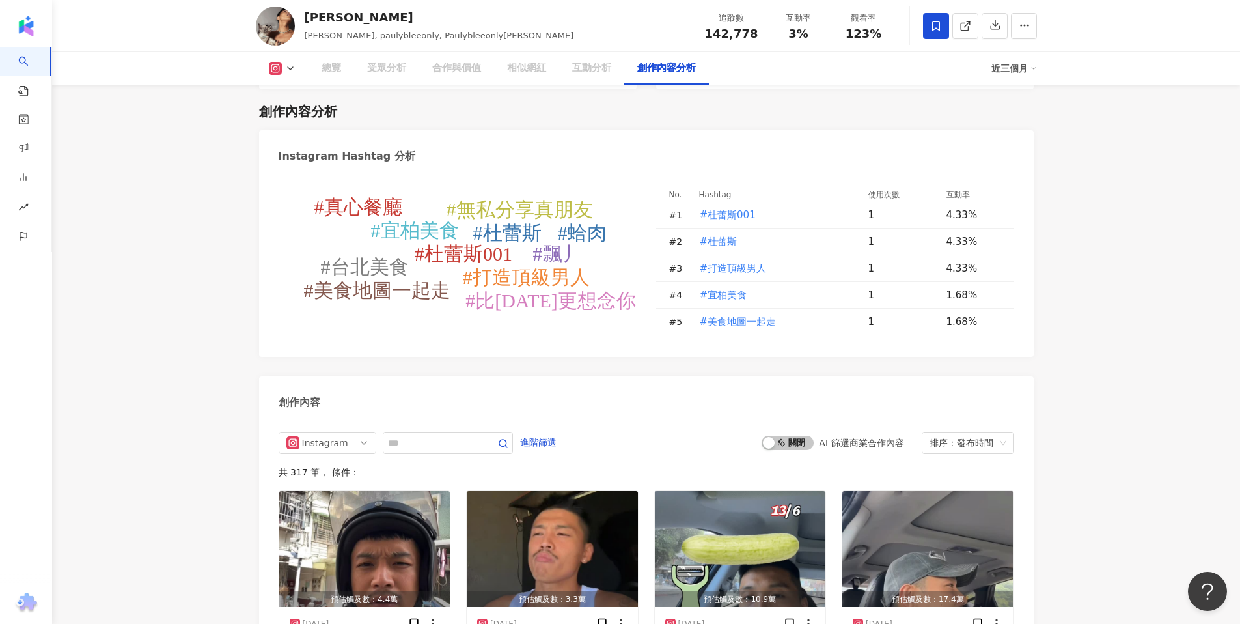
click at [938, 24] on icon at bounding box center [936, 26] width 12 height 12
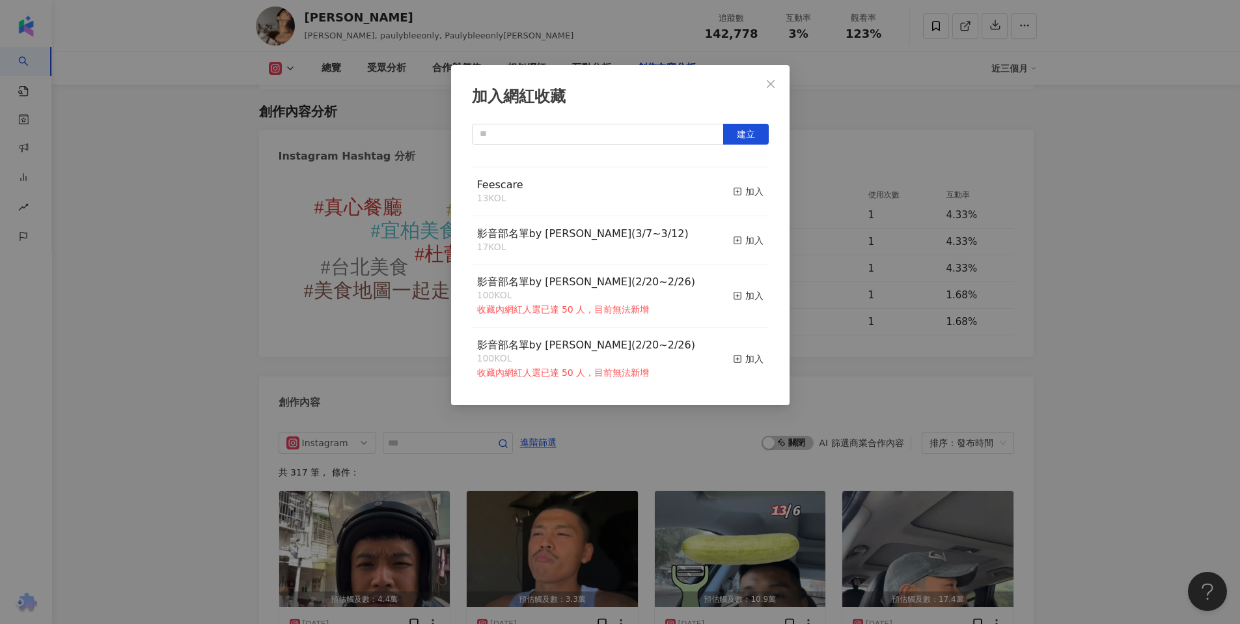
scroll to position [0, 0]
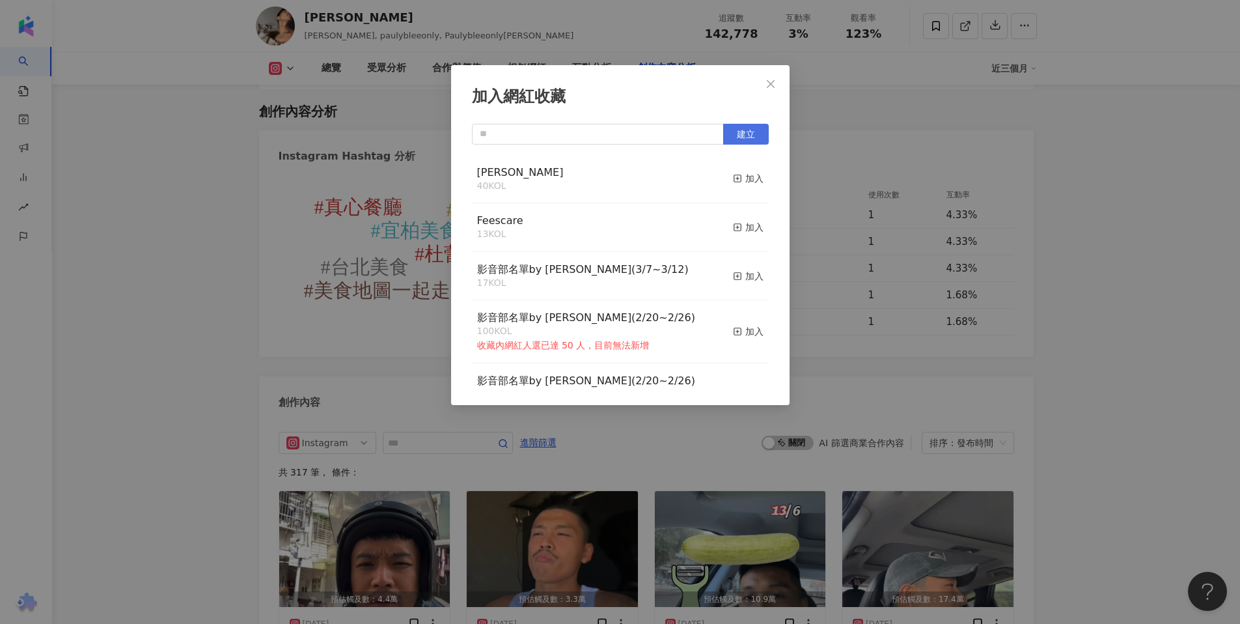
click at [751, 137] on span "建立" at bounding box center [746, 134] width 18 height 10
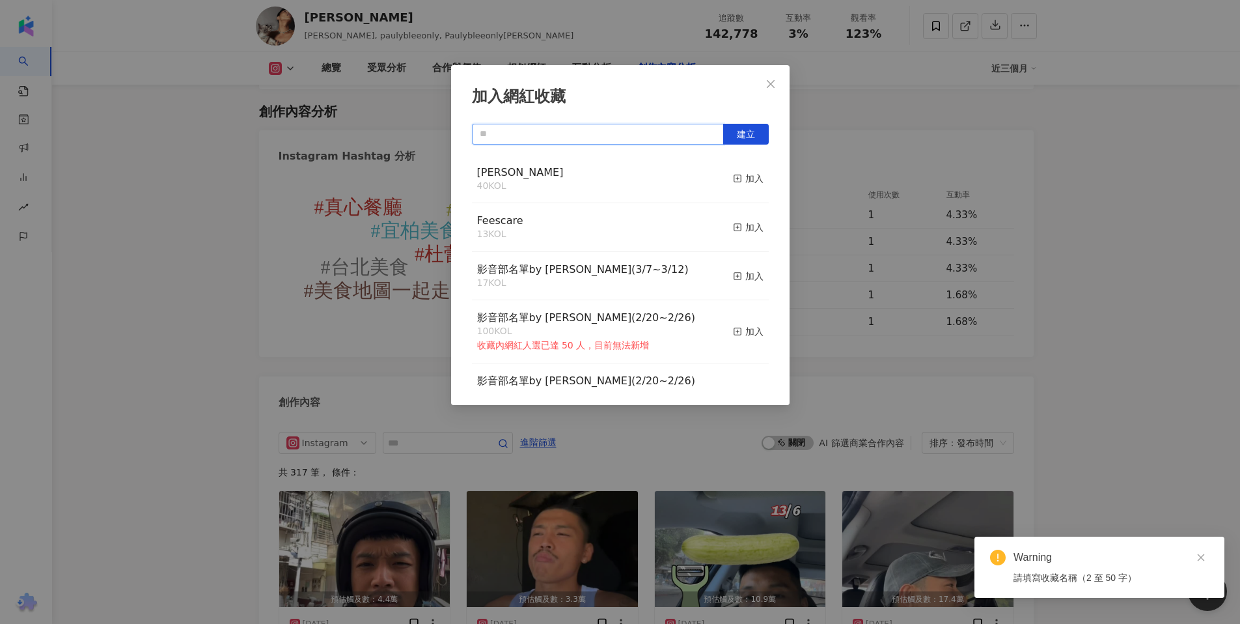
click at [632, 132] on input "text" at bounding box center [598, 134] width 252 height 21
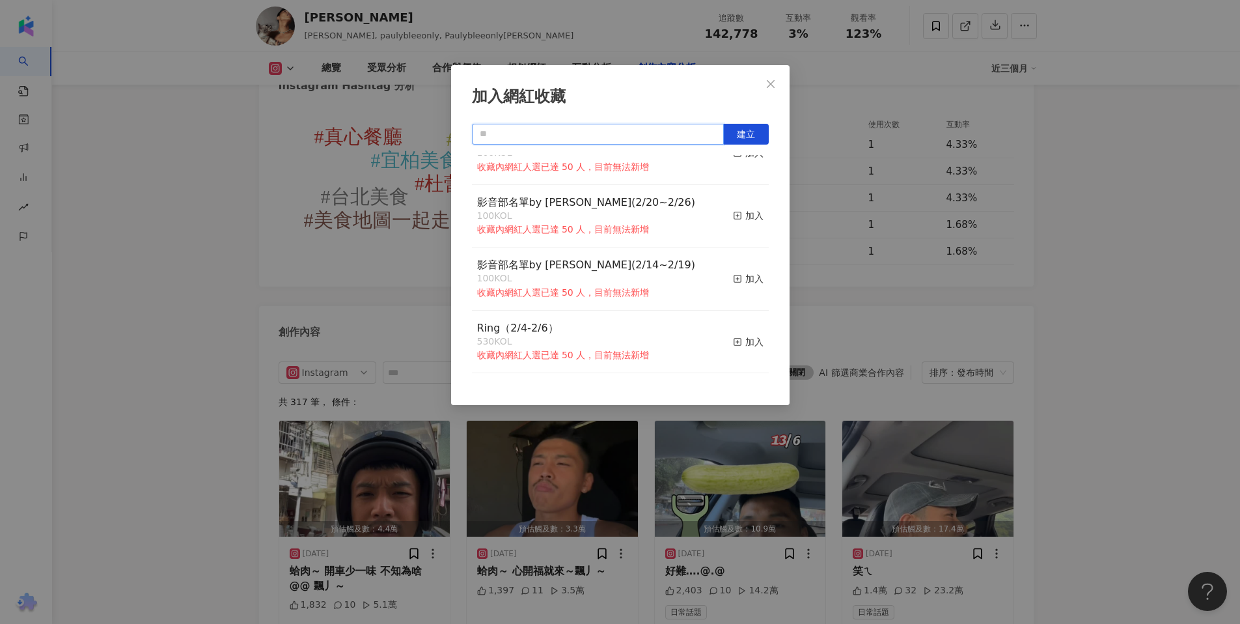
scroll to position [3641, 0]
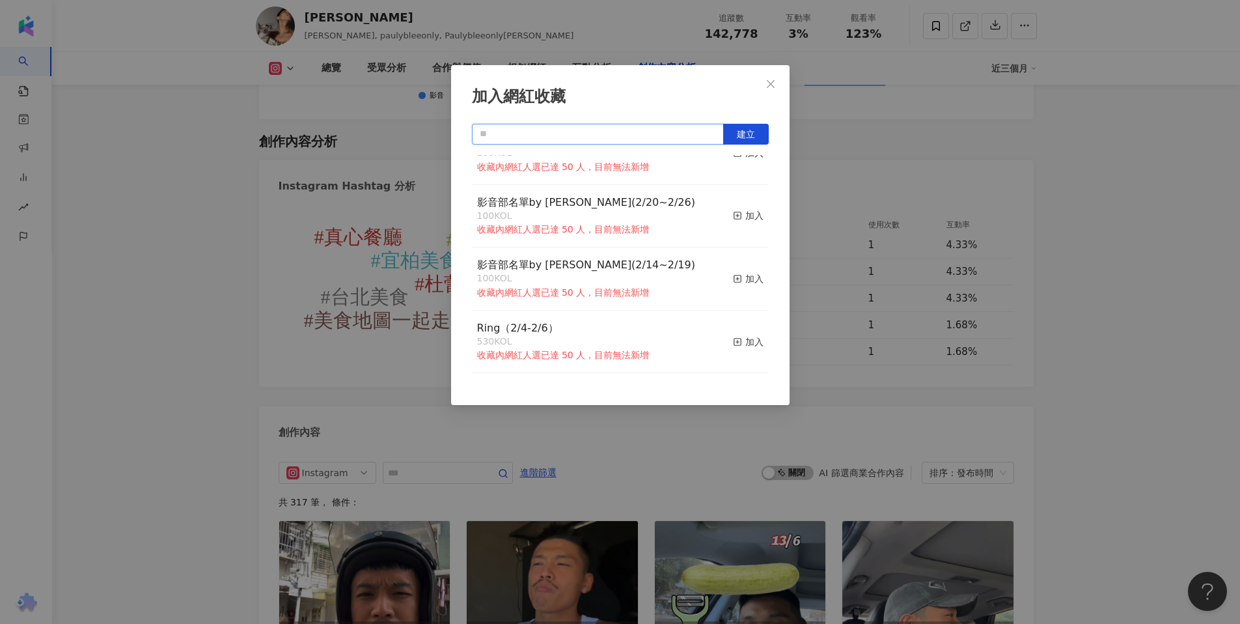
click at [611, 133] on input "text" at bounding box center [598, 134] width 252 height 21
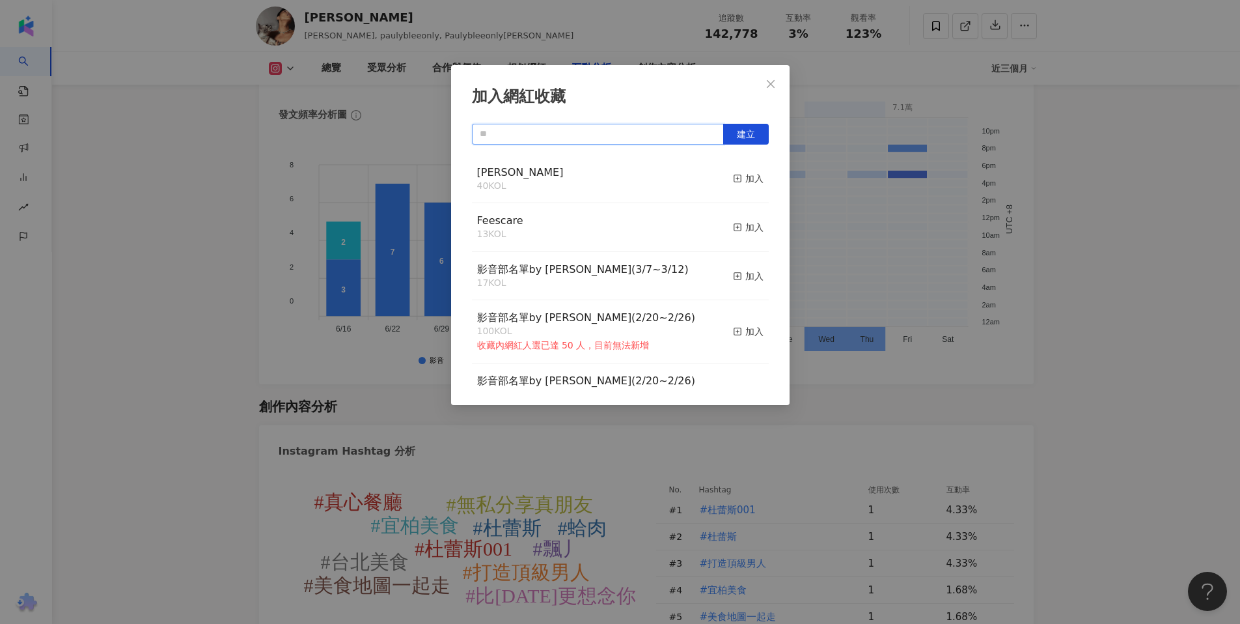
scroll to position [2946, 0]
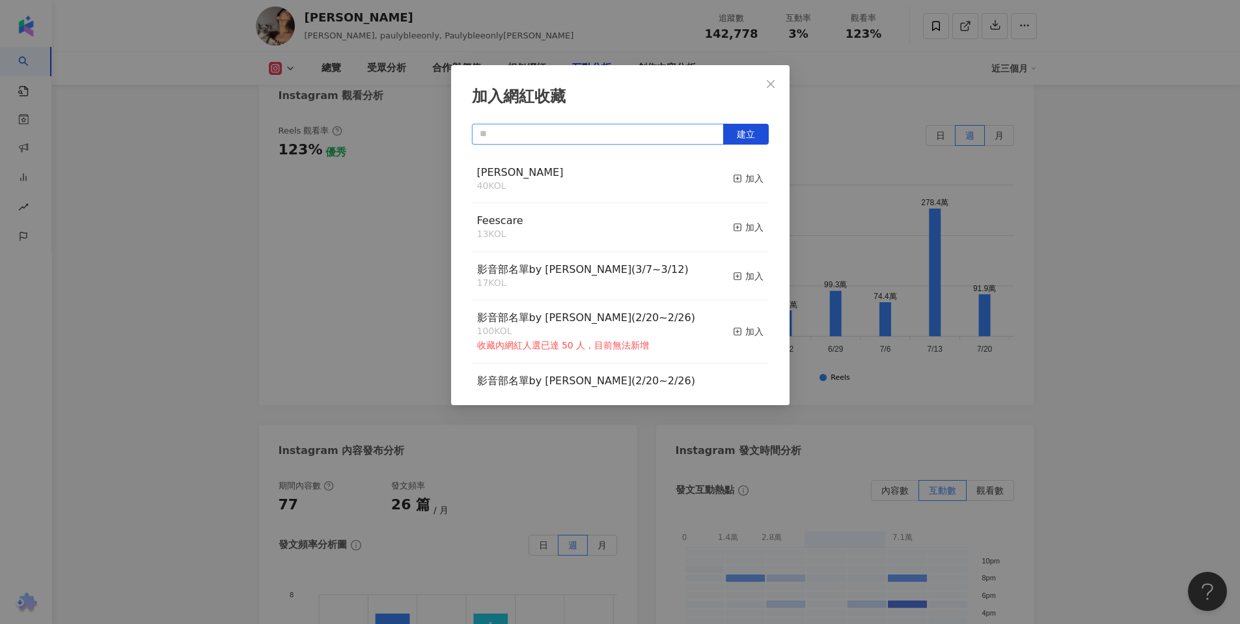
type input "*"
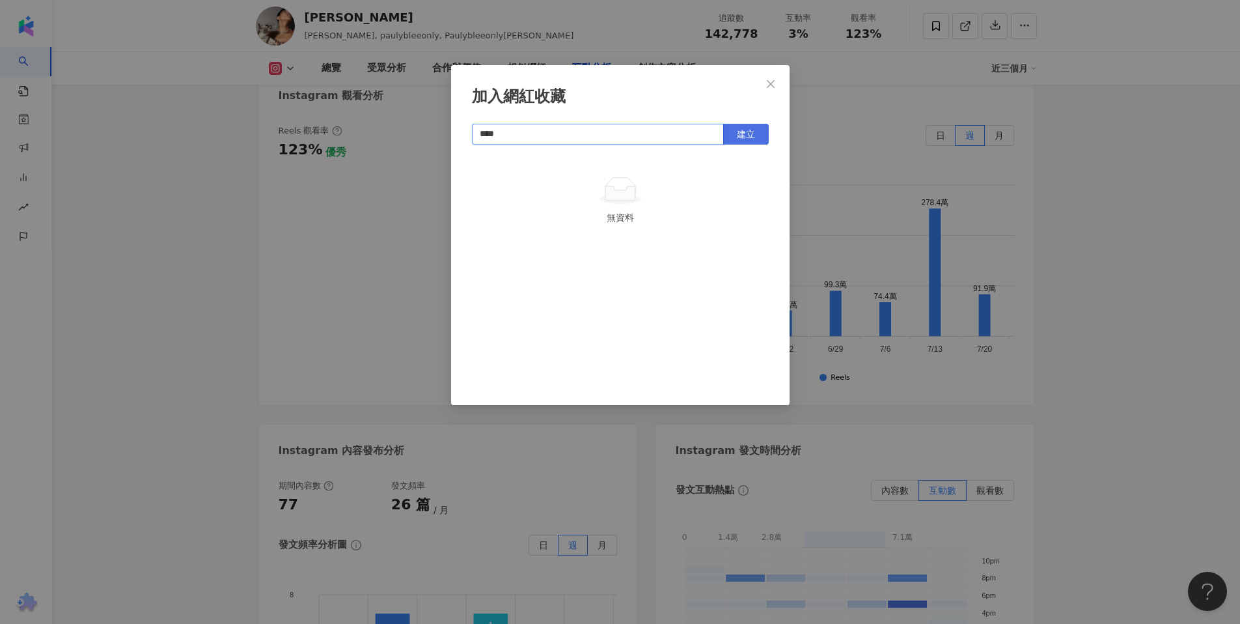
click at [752, 139] on button "建立" at bounding box center [746, 134] width 46 height 21
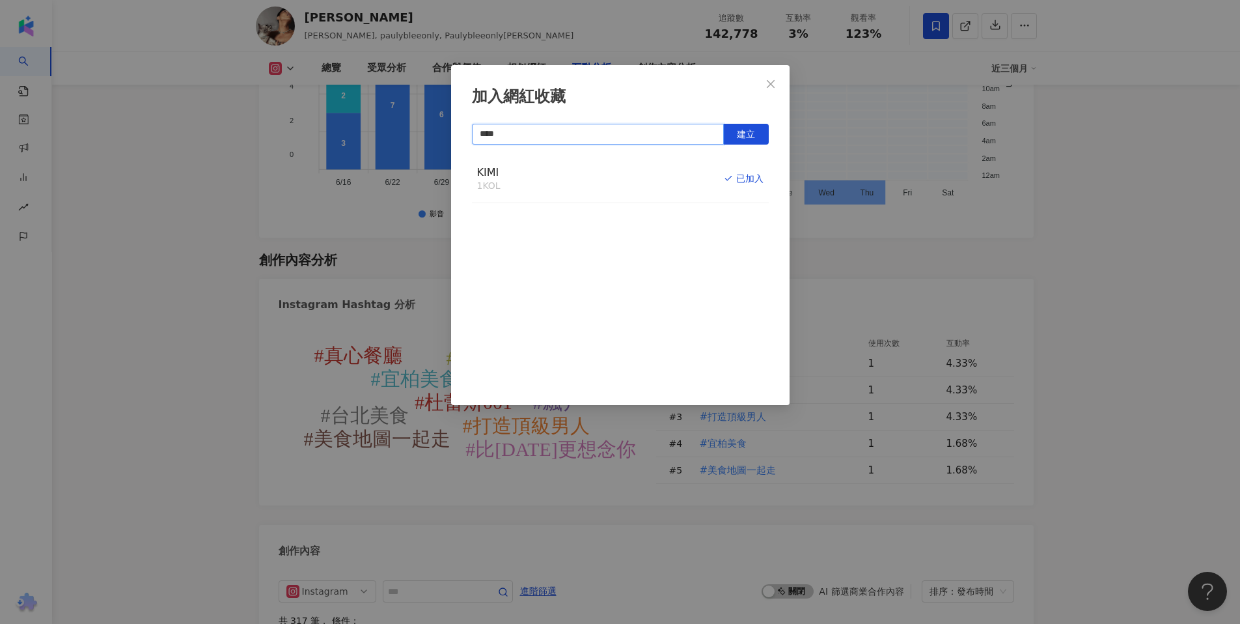
scroll to position [3527, 0]
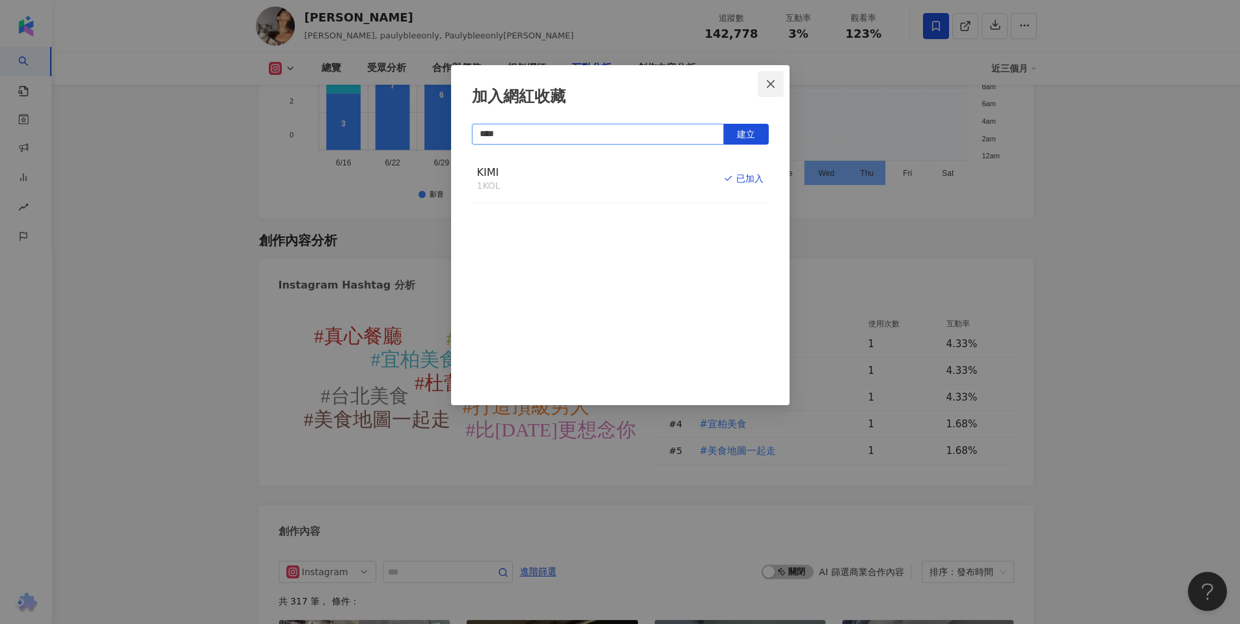
type input "****"
click at [773, 83] on icon "close" at bounding box center [771, 84] width 10 height 10
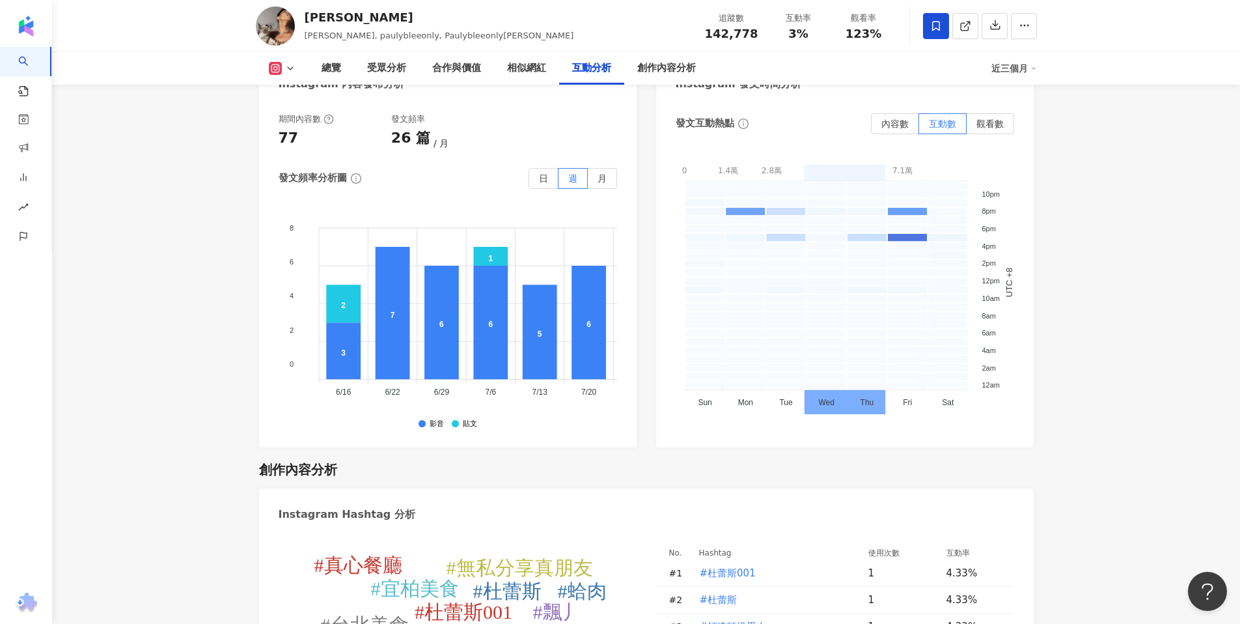
scroll to position [3296, 0]
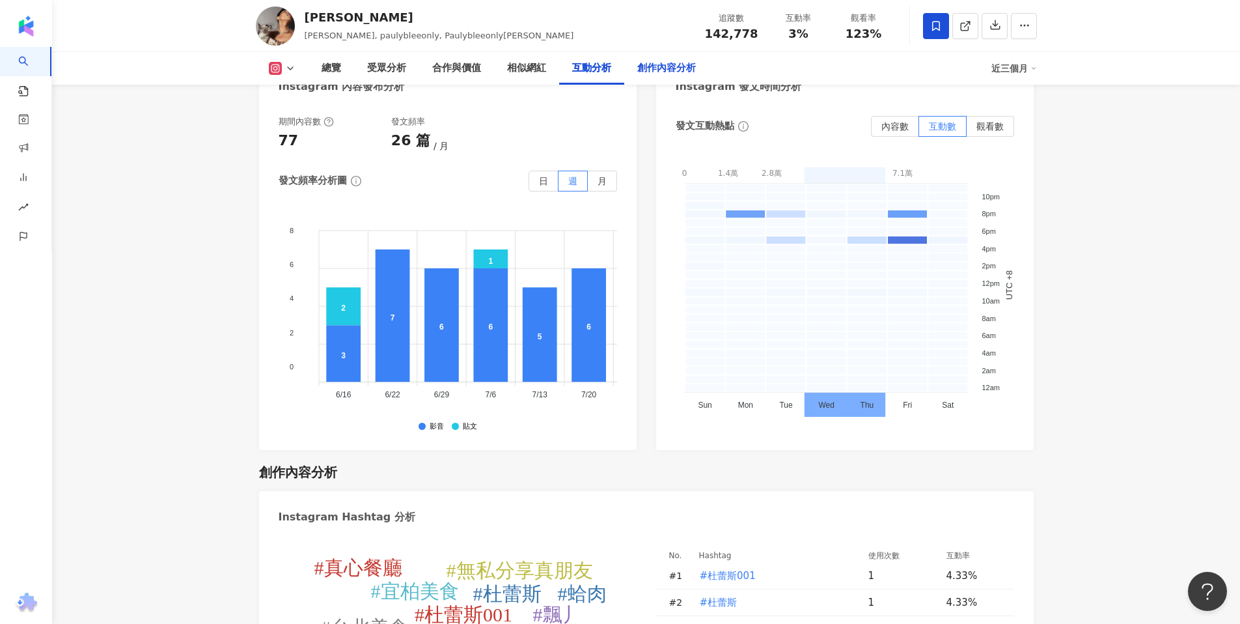
click at [682, 66] on div "創作內容分析" at bounding box center [666, 69] width 59 height 16
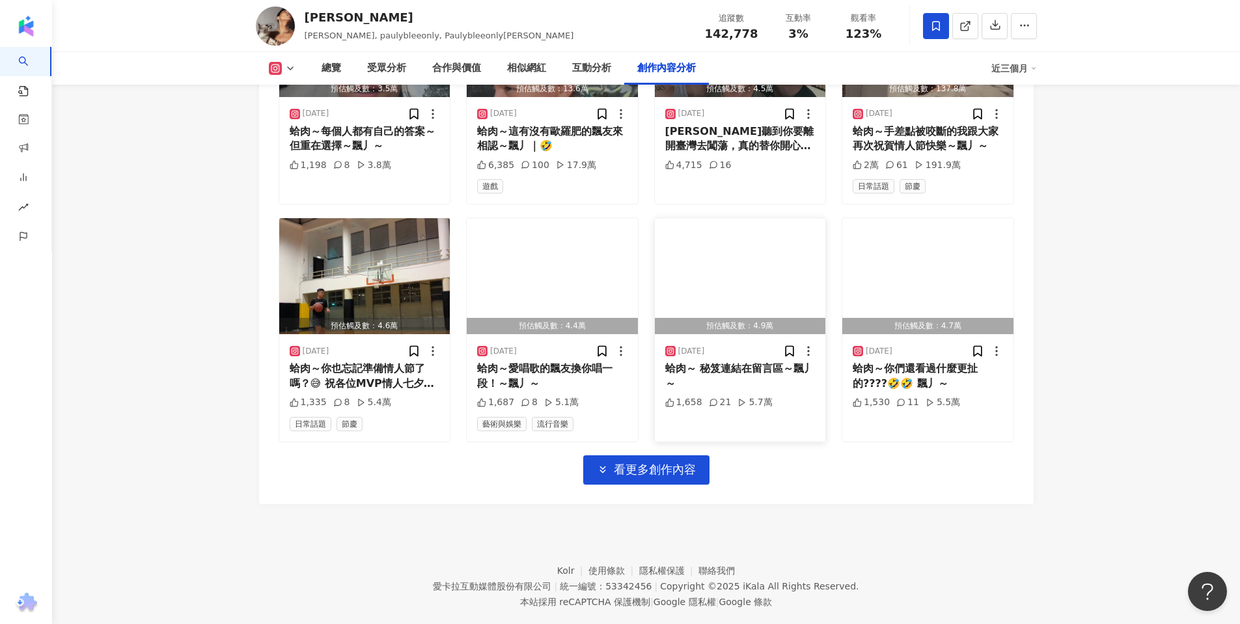
scroll to position [4409, 0]
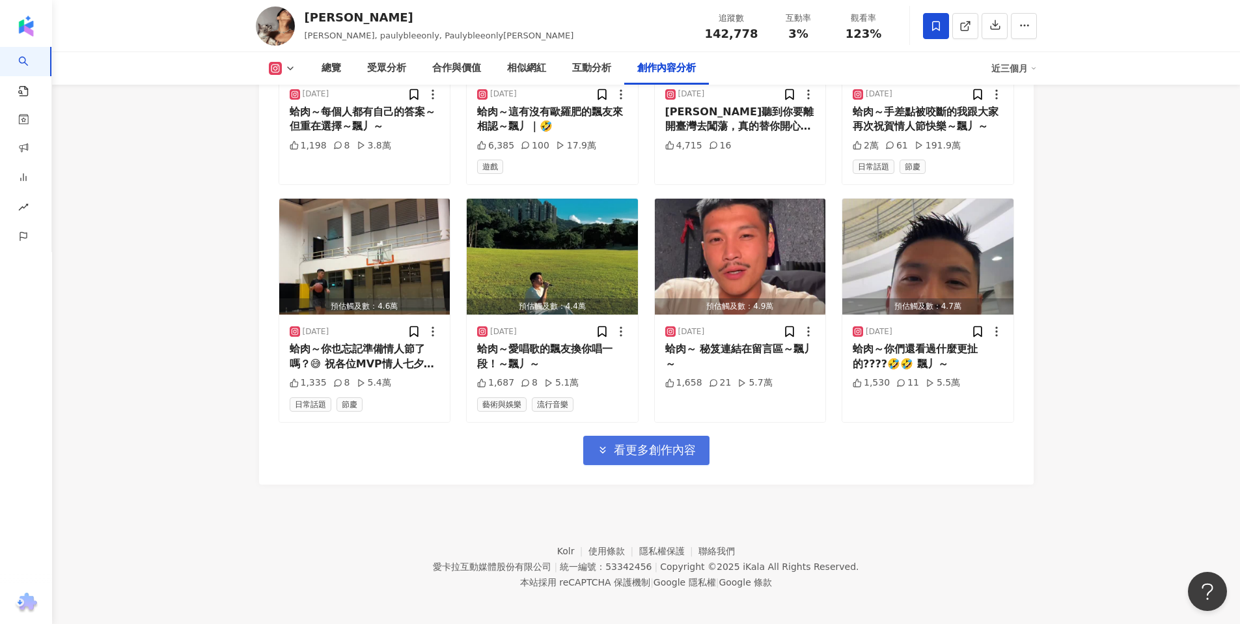
click at [633, 443] on span "看更多創作內容" at bounding box center [655, 450] width 82 height 14
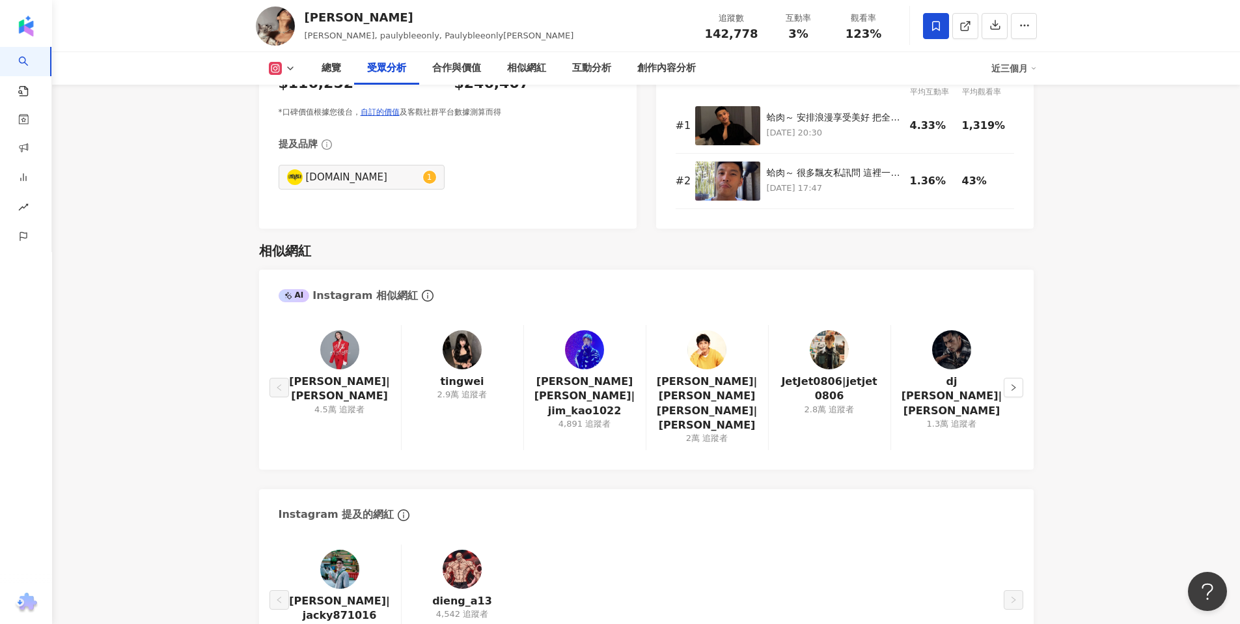
scroll to position [1205, 0]
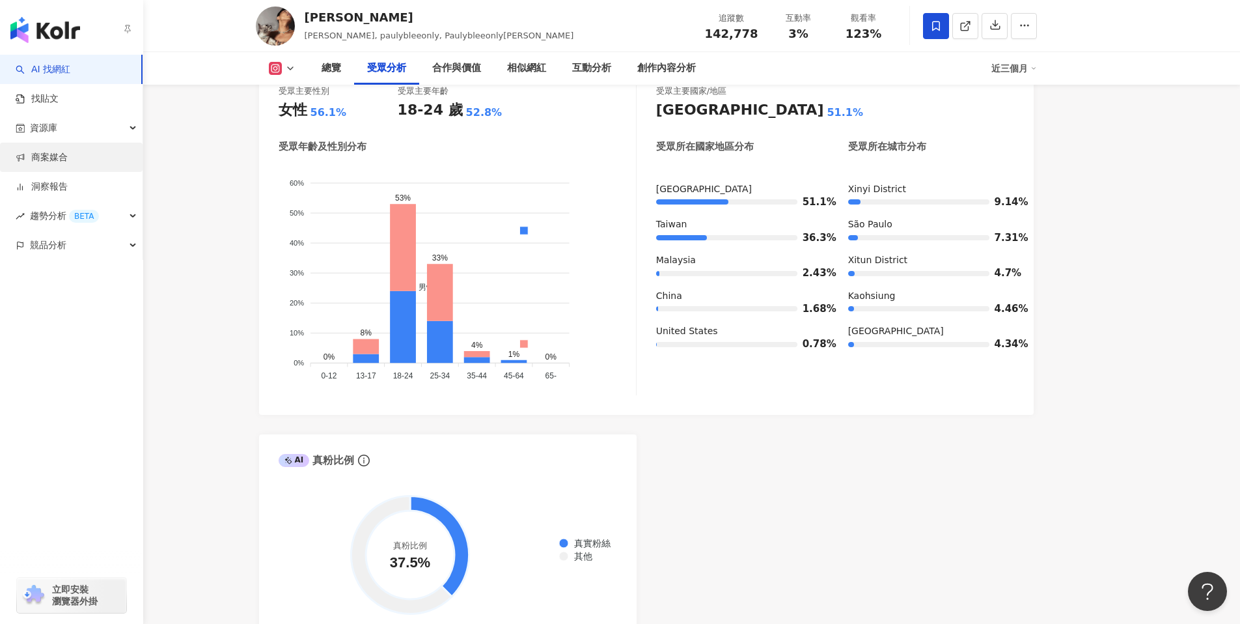
click at [68, 153] on link "商案媒合" at bounding box center [42, 157] width 52 height 13
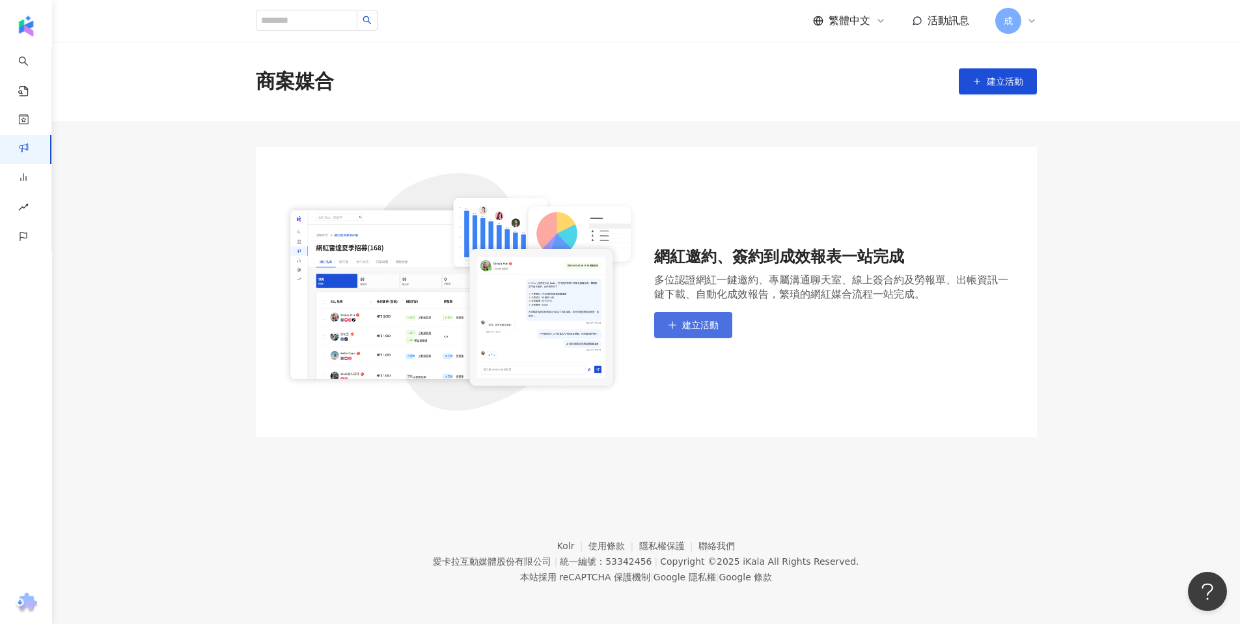
click at [682, 323] on span "建立活動" at bounding box center [700, 325] width 36 height 10
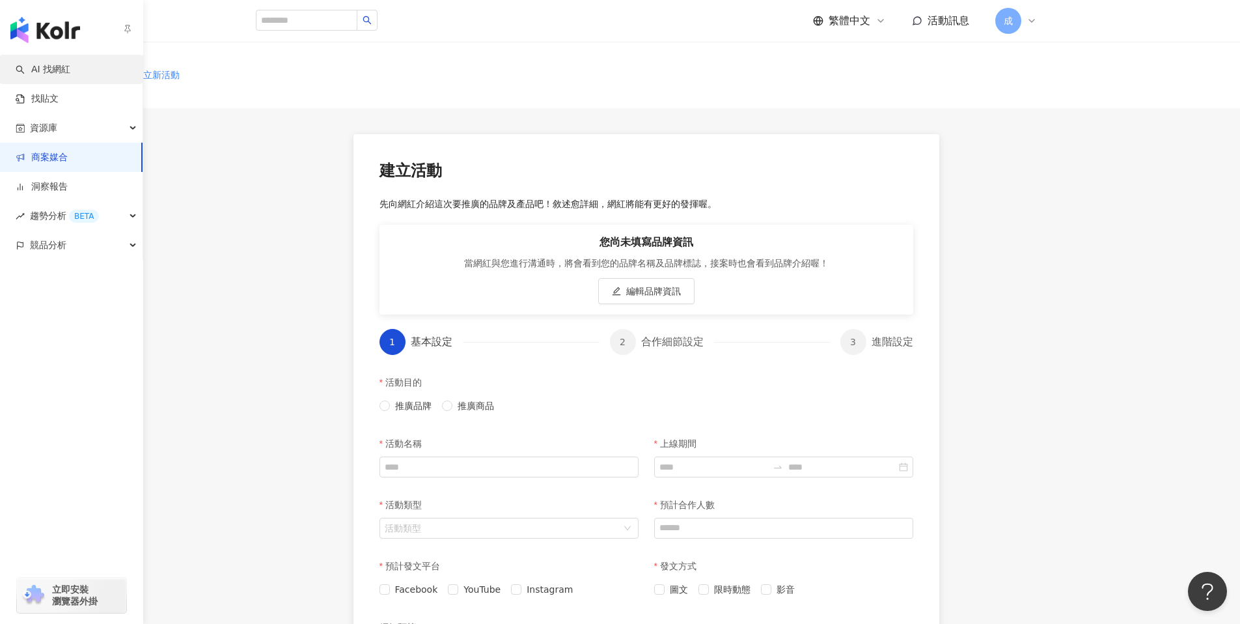
click at [70, 76] on link "AI 找網紅" at bounding box center [43, 69] width 55 height 13
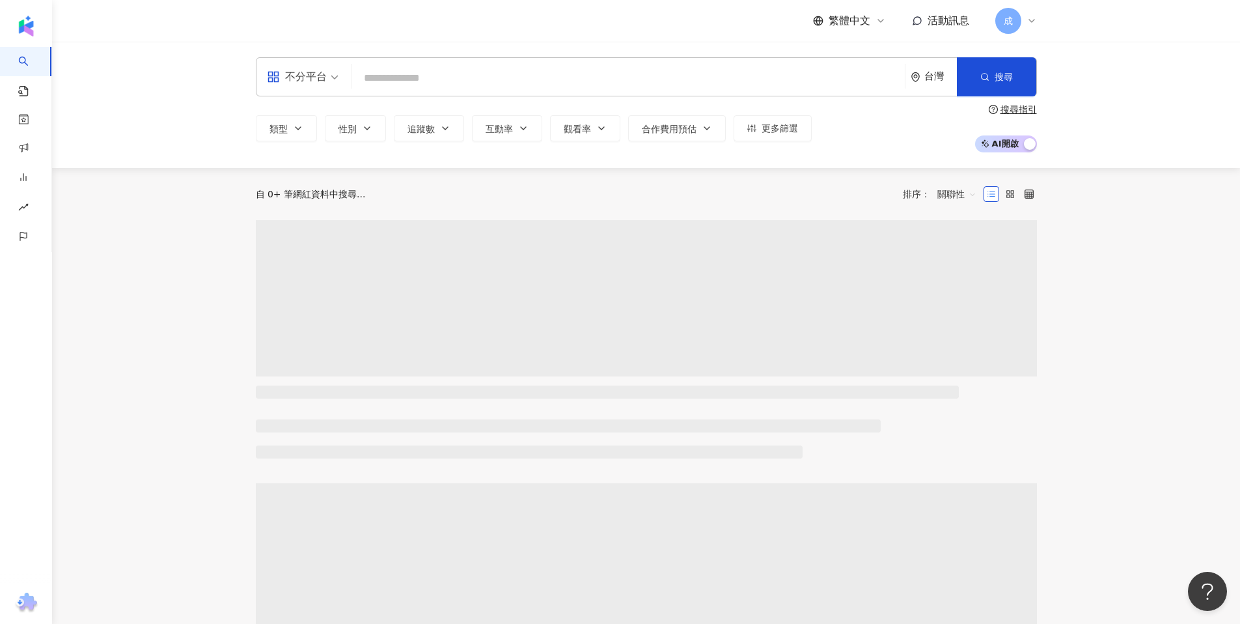
click at [432, 84] on input "search" at bounding box center [628, 78] width 543 height 25
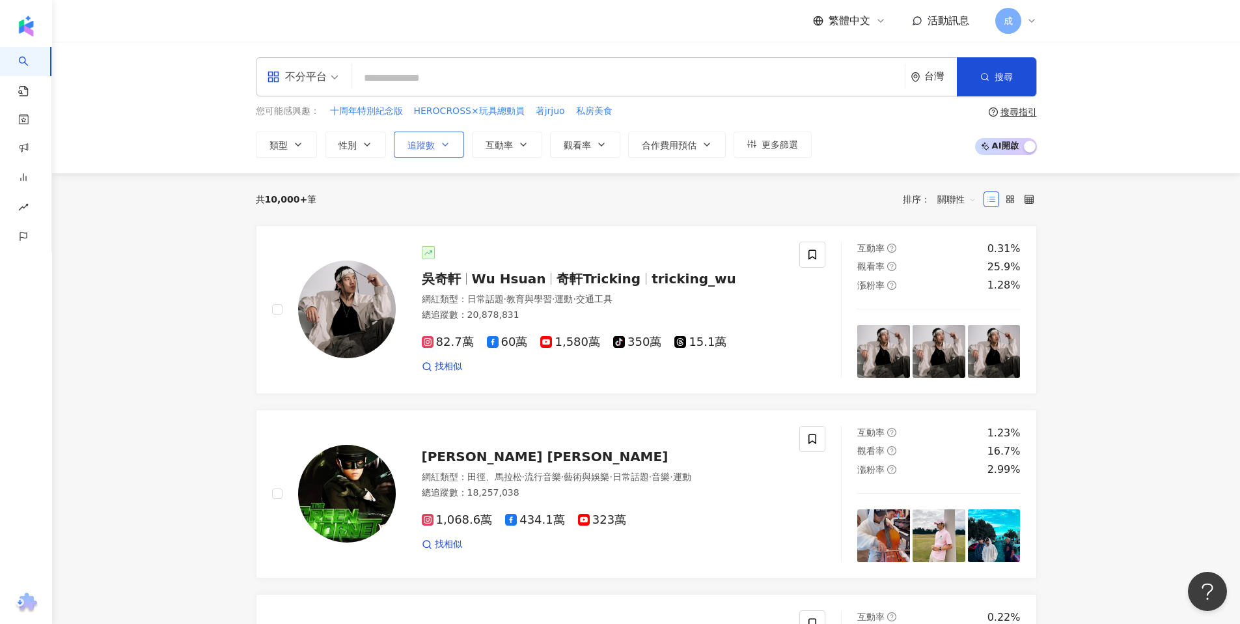
click at [440, 140] on icon "button" at bounding box center [445, 144] width 10 height 10
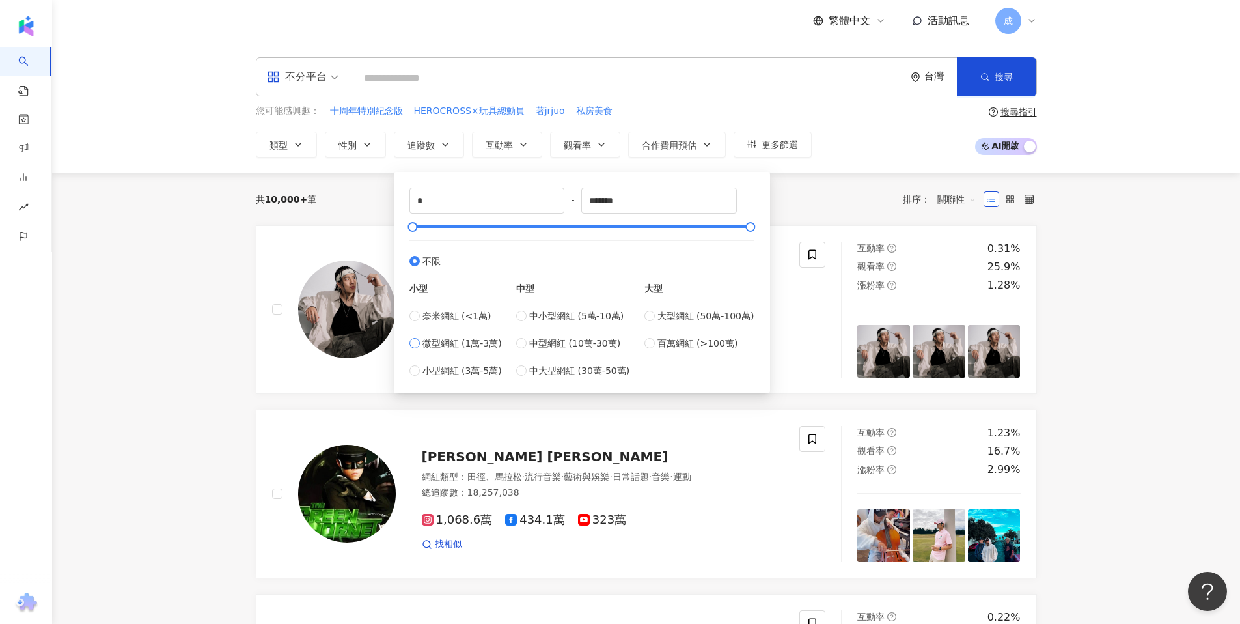
click at [467, 337] on span "微型網紅 (1萬-3萬)" at bounding box center [462, 343] width 79 height 14
type input "*****"
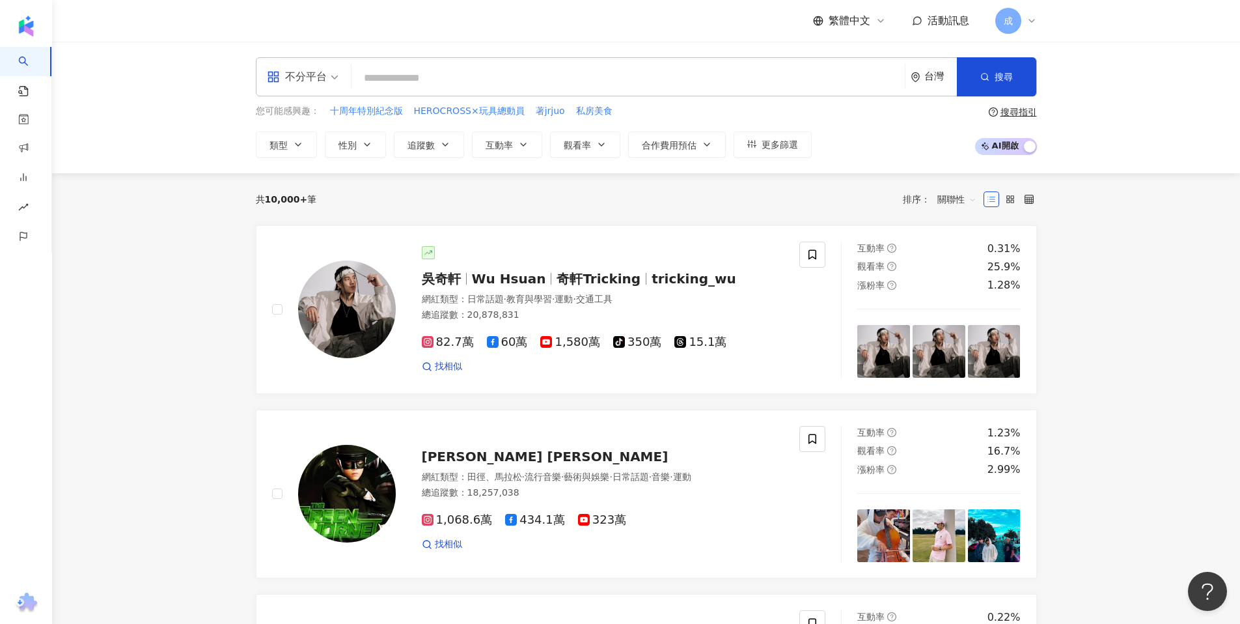
click at [626, 105] on div "您可能感興趣： 十周年特別紀念版 HEROCROSS×玩具總動員 著jrjuo 私房美食" at bounding box center [534, 111] width 556 height 14
click at [452, 147] on button "追蹤數" at bounding box center [429, 145] width 70 height 26
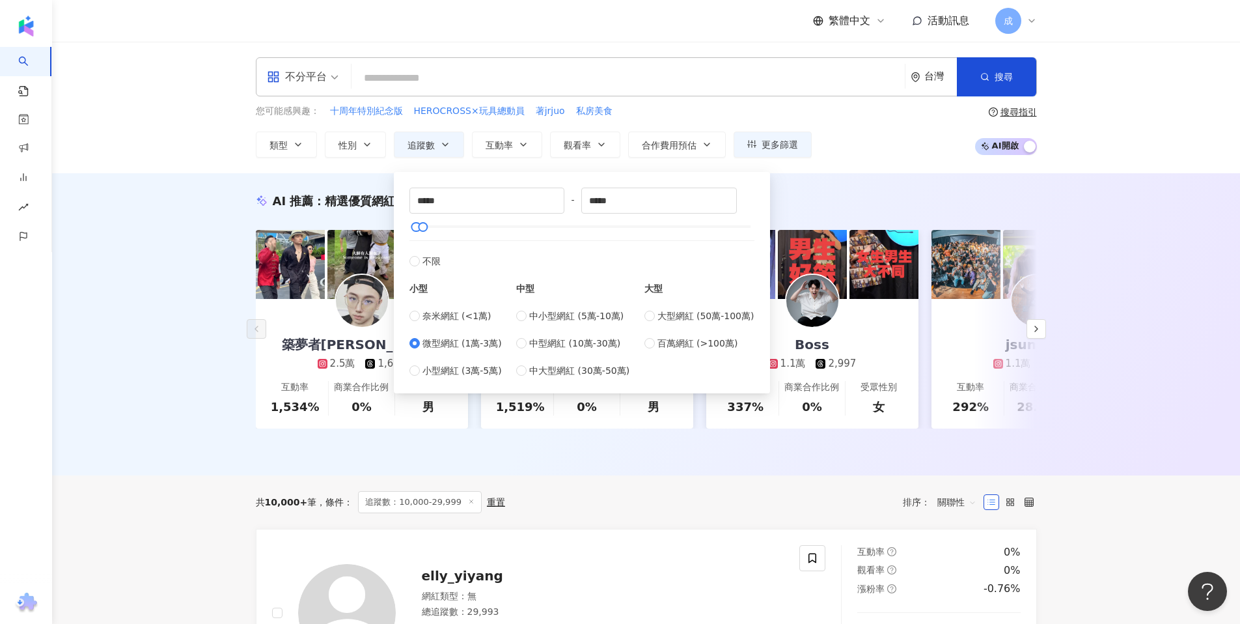
click at [695, 105] on div "您可能感興趣： 十周年特別紀念版 HEROCROSS×玩具總動員 著jrjuo 私房美食" at bounding box center [534, 111] width 556 height 14
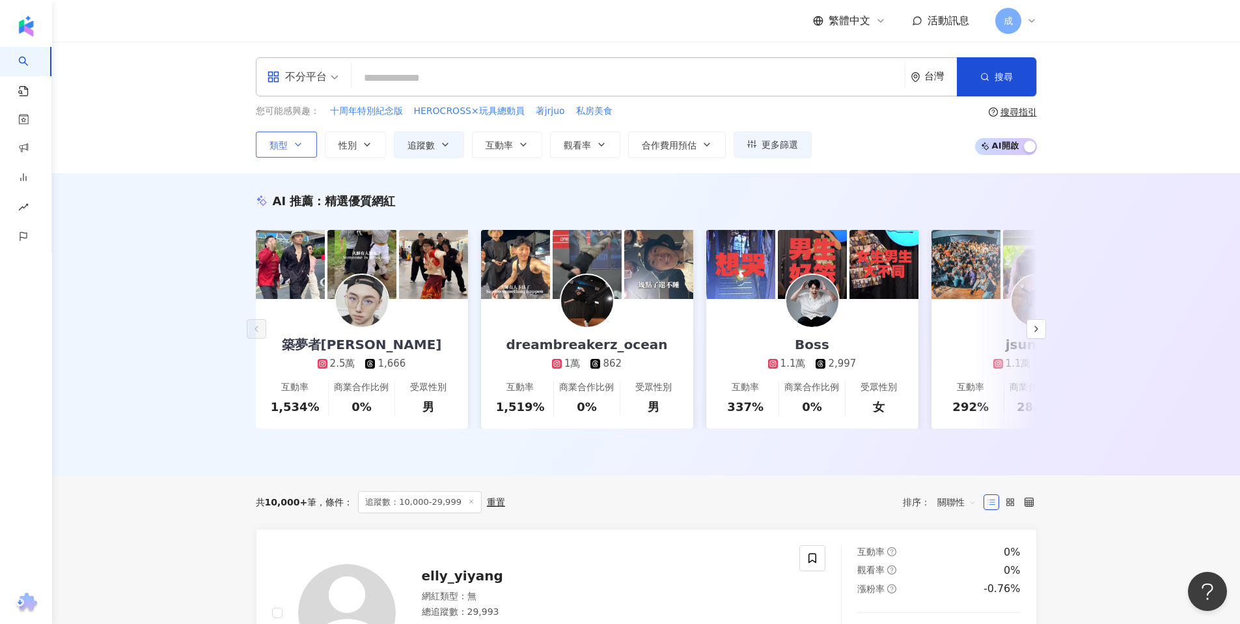
click at [296, 143] on icon "button" at bounding box center [298, 144] width 5 height 3
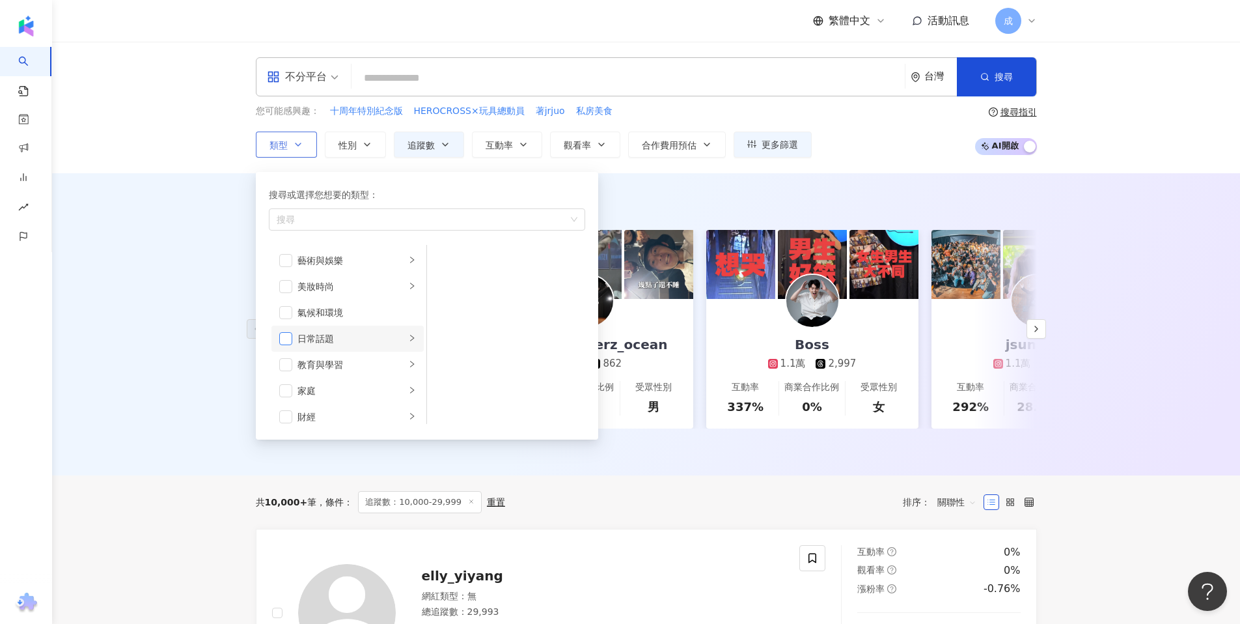
click at [282, 337] on span "button" at bounding box center [285, 338] width 13 height 13
click at [292, 367] on li "家庭" at bounding box center [347, 371] width 152 height 26
click at [283, 373] on span "button" at bounding box center [285, 371] width 13 height 13
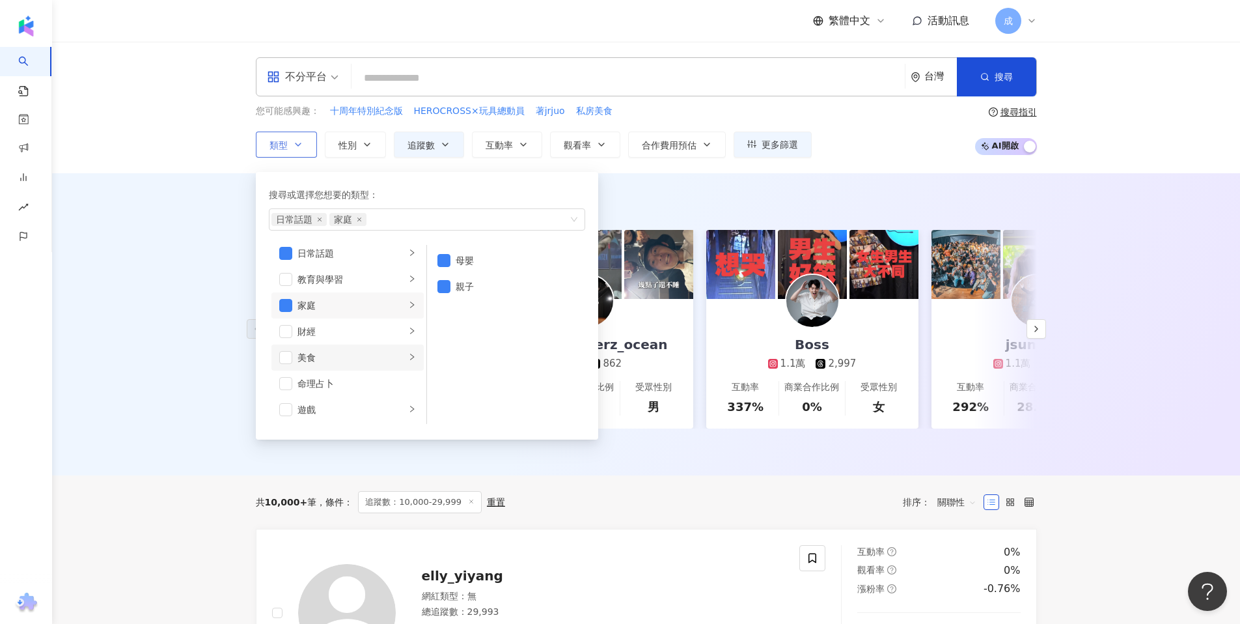
scroll to position [104, 0]
click at [281, 341] on span "button" at bounding box center [285, 339] width 13 height 13
click at [286, 333] on li "生活風格" at bounding box center [347, 326] width 152 height 26
click at [281, 326] on span "button" at bounding box center [285, 326] width 13 height 13
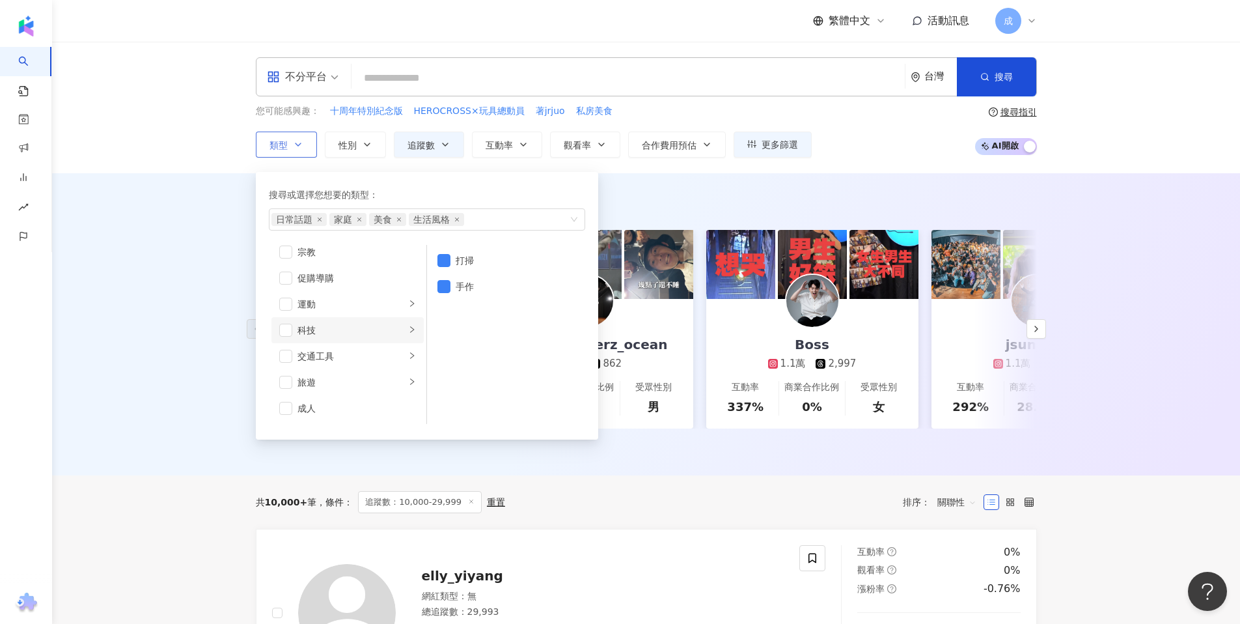
scroll to position [25, 0]
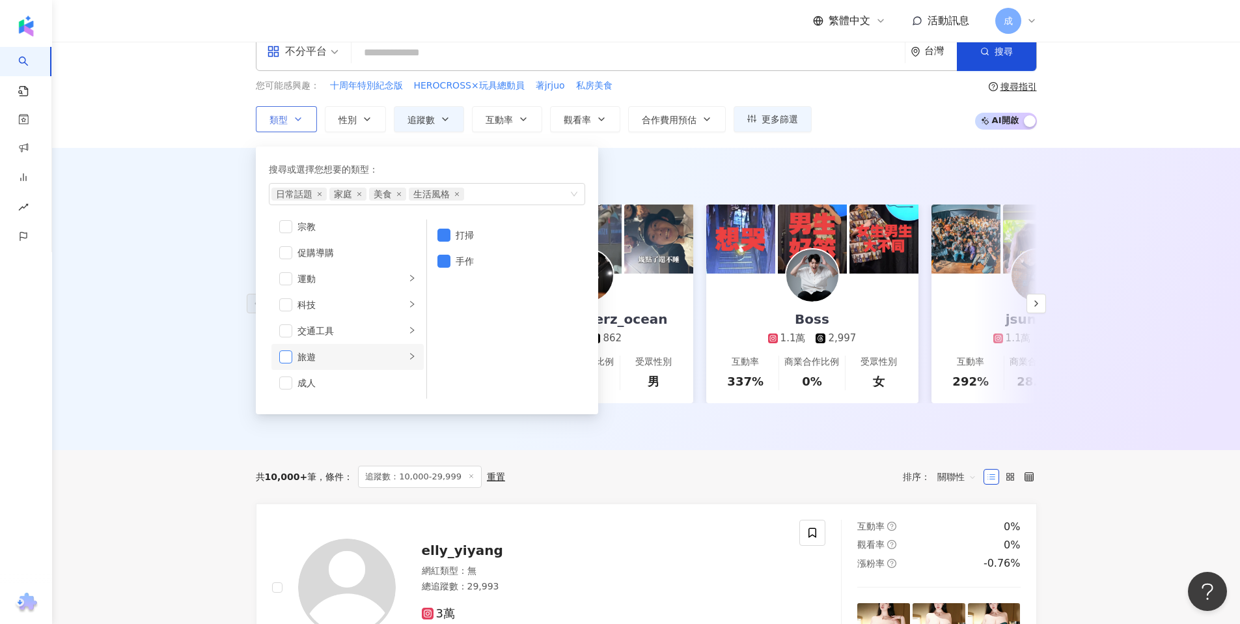
click at [285, 356] on span "button" at bounding box center [285, 356] width 13 height 13
click at [650, 156] on div "AI 推薦 ： 精選優質網紅 築夢者杰哥 2.5萬 1,666 互動率 1,534% 商業合作比例 0% 受眾性別 男 dreambreakerz_ocean…" at bounding box center [646, 299] width 1188 height 302
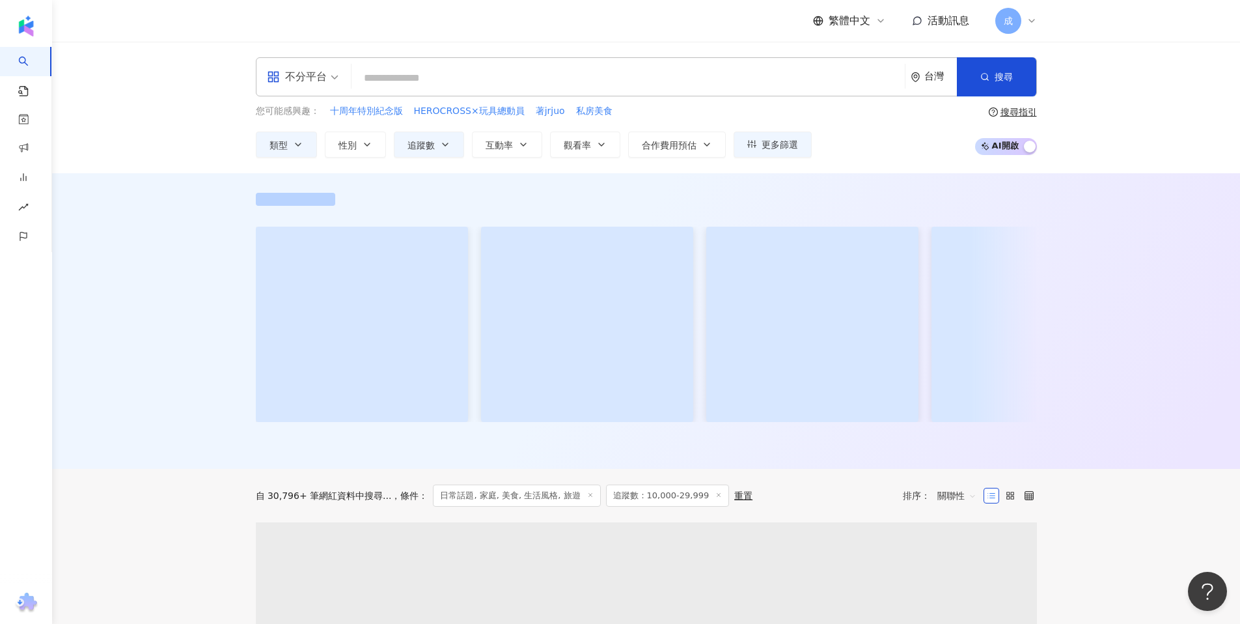
click at [341, 128] on div "您可能感興趣： 十周年特別紀念版 HEROCROSS×玩具總動員 著jrjuo 私房美食 類型 性別 追蹤數 互動率 觀看率 合作費用預估 更多篩選 ****…" at bounding box center [534, 130] width 556 height 53
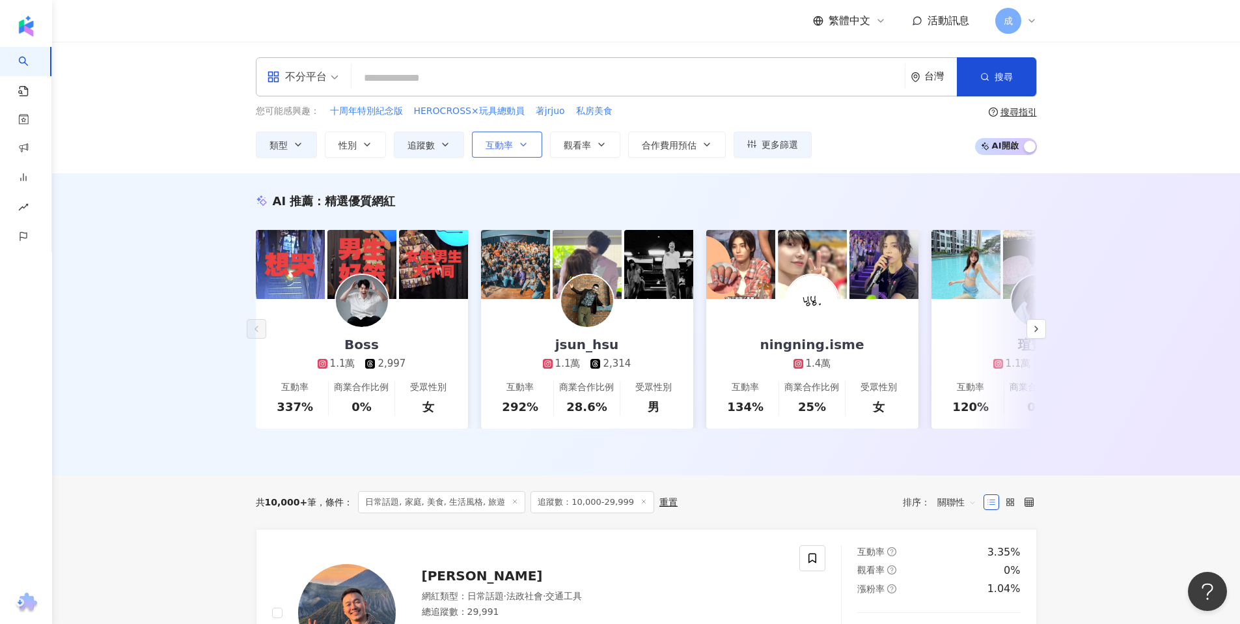
click at [519, 151] on button "互動率" at bounding box center [507, 145] width 70 height 26
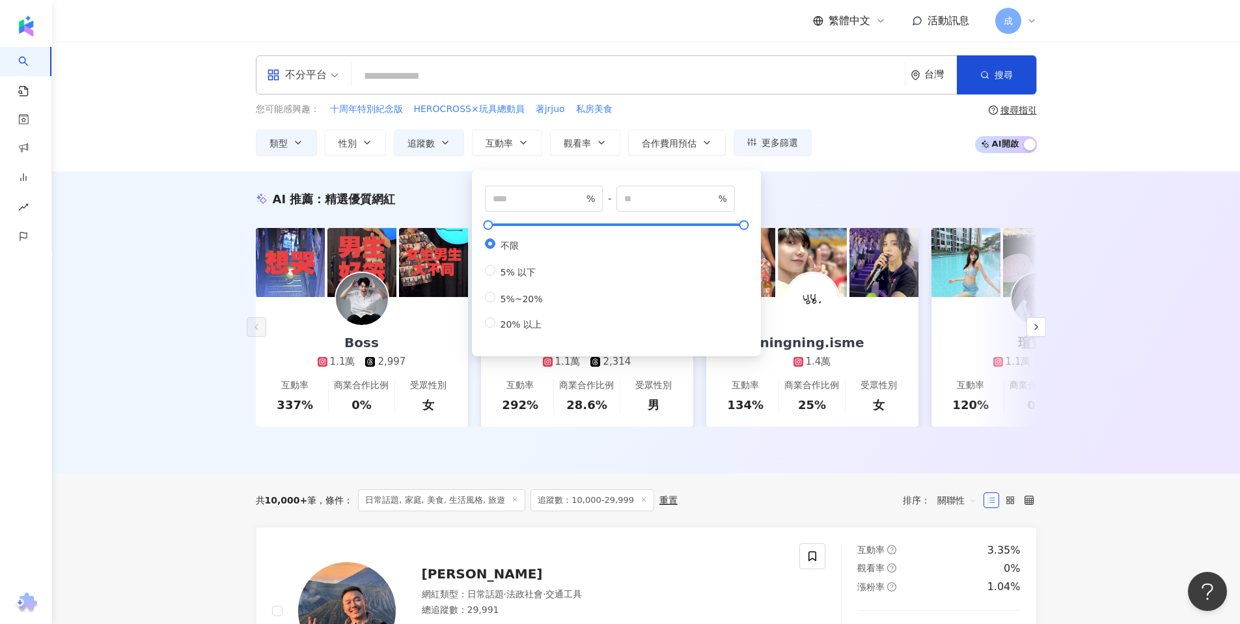
scroll to position [3, 0]
click at [823, 173] on div "AI 推薦 ： 精選優質網紅 Boss 1.1萬 2,997 互動率 337% 商業合作比例 0% 受眾性別 女 jsun_hsu 1.1萬 2,314 互動…" at bounding box center [646, 322] width 1188 height 302
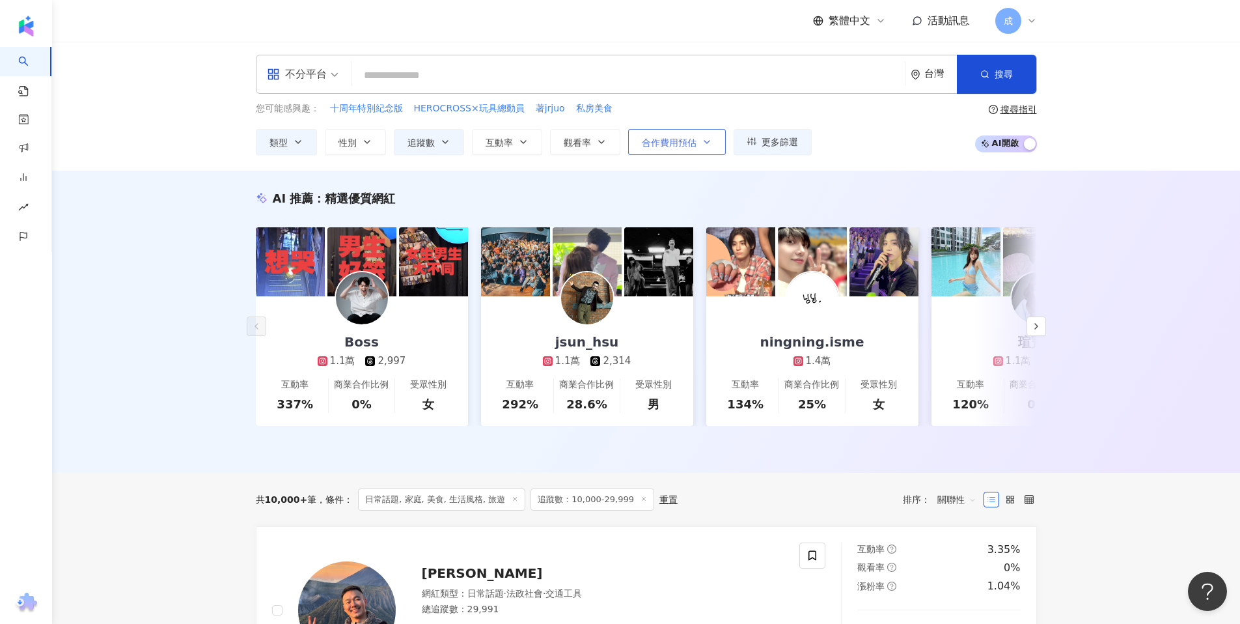
scroll to position [0, 0]
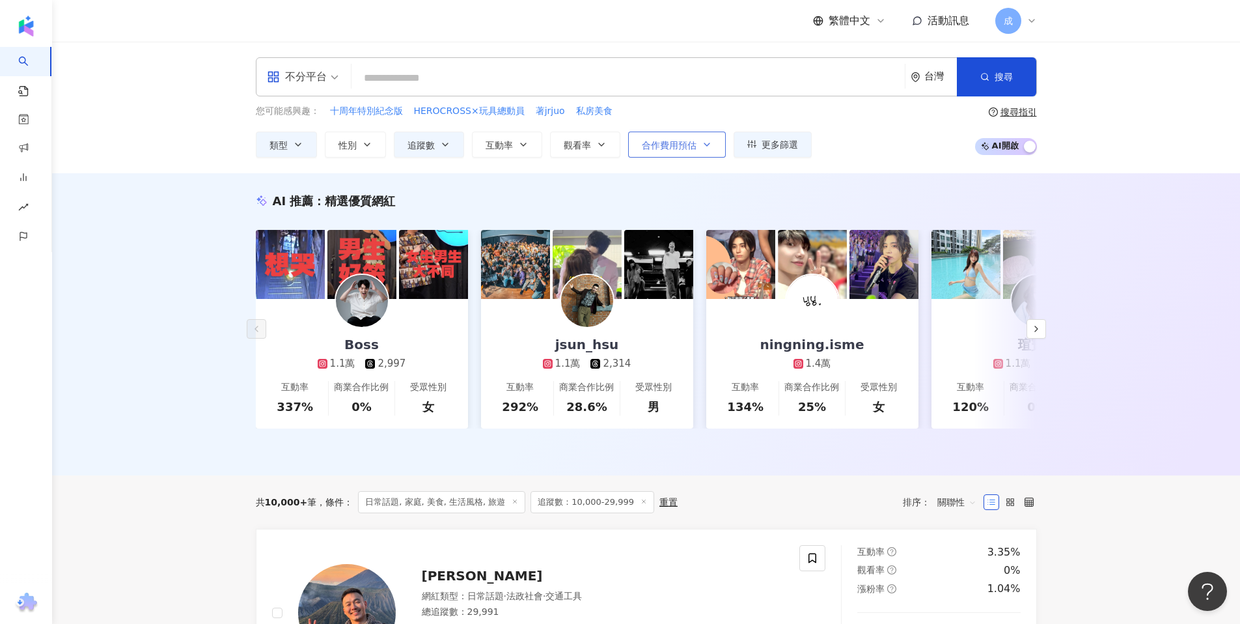
click at [709, 153] on button "合作費用預估" at bounding box center [677, 145] width 98 height 26
click at [883, 143] on div "您可能感興趣： 十周年特別紀念版 HEROCROSS×玩具總動員 著jrjuo 私房美食 類型 性別 追蹤數 互動率 觀看率 合作費用預估 更多篩選 ****…" at bounding box center [646, 130] width 781 height 53
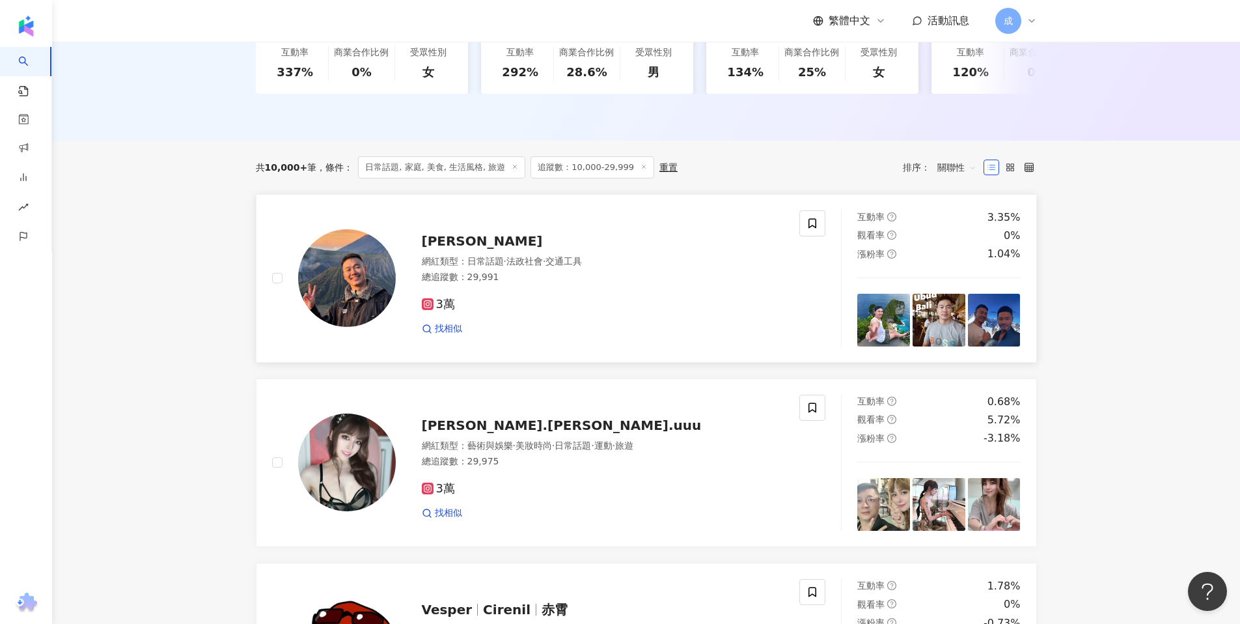
scroll to position [335, 0]
click at [484, 248] on span "Beck Peng" at bounding box center [482, 240] width 121 height 16
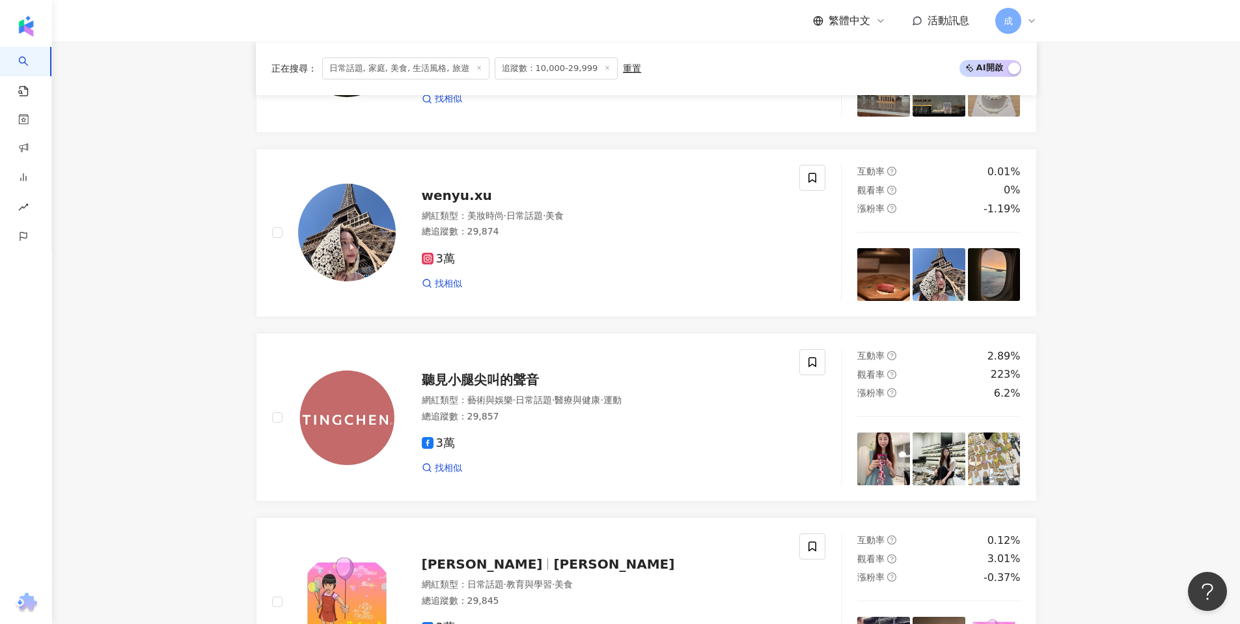
scroll to position [1744, 0]
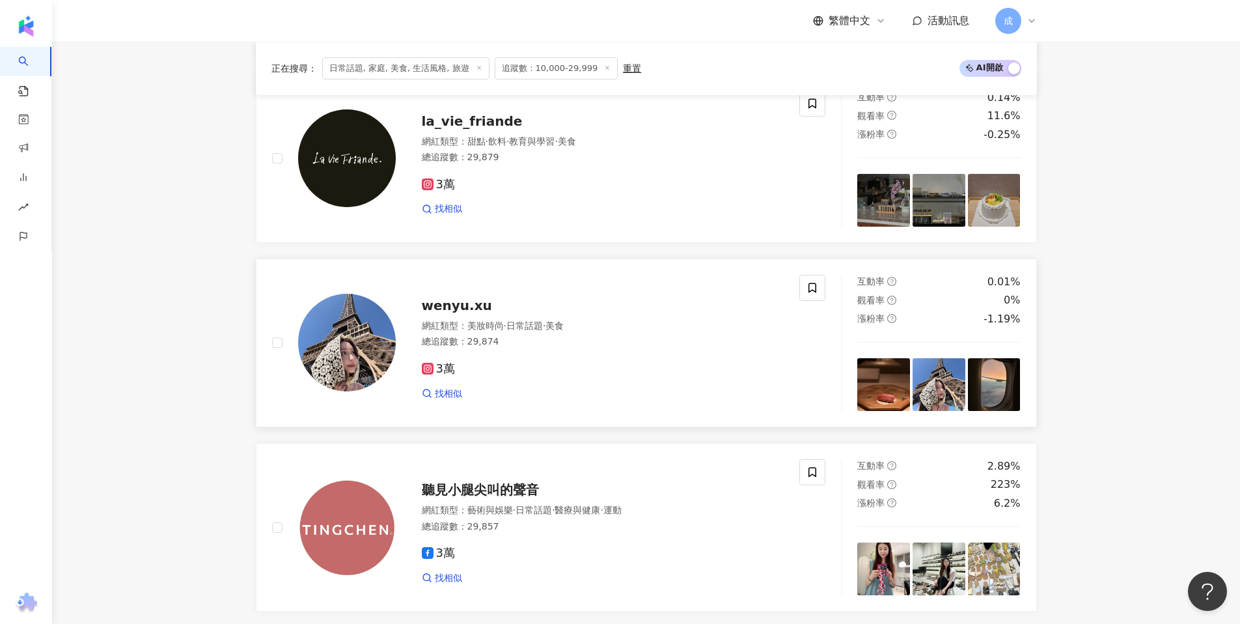
click at [469, 313] on span "wenyu.xu" at bounding box center [457, 306] width 70 height 16
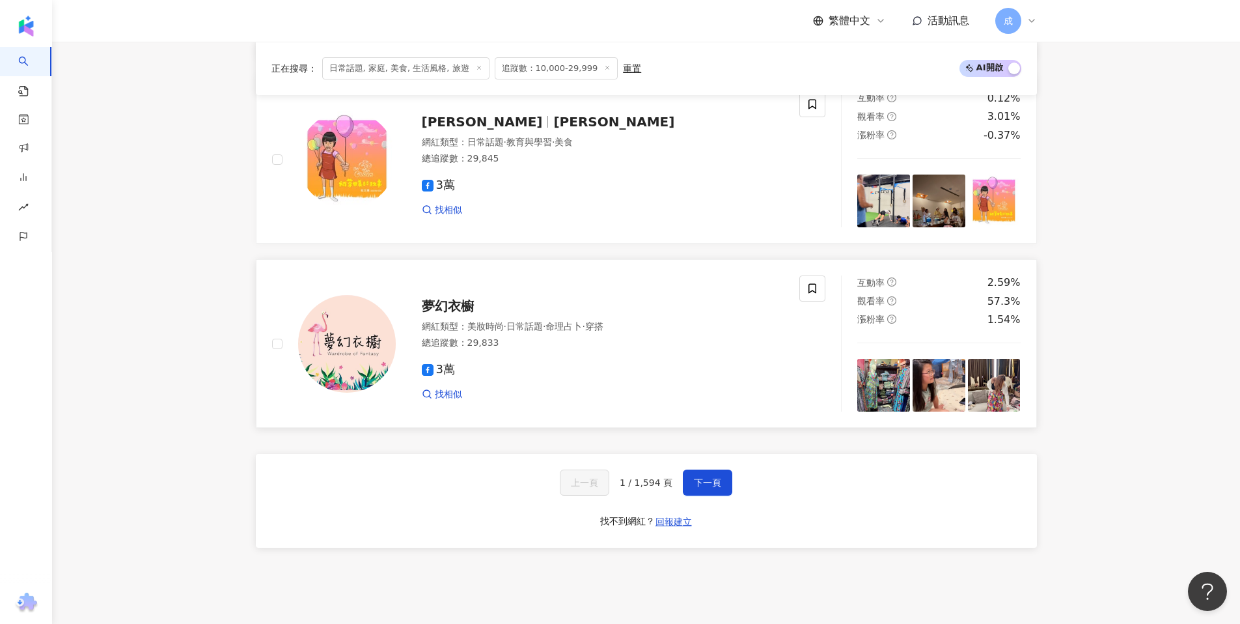
scroll to position [2346, 0]
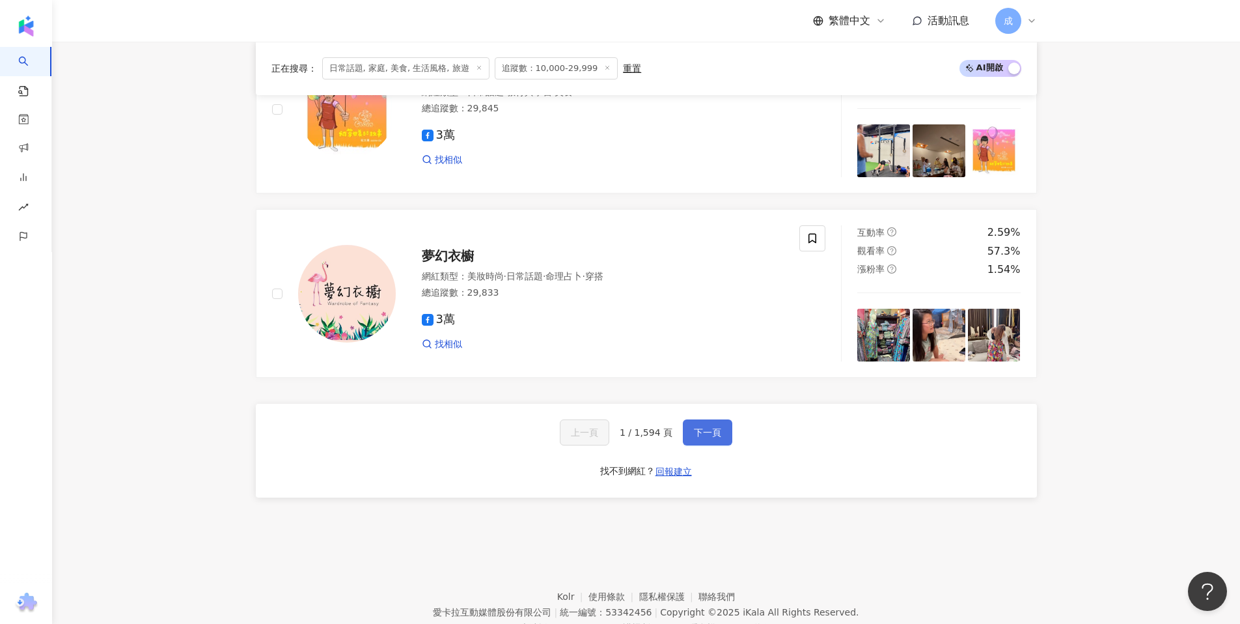
click at [697, 438] on span "下一頁" at bounding box center [707, 432] width 27 height 10
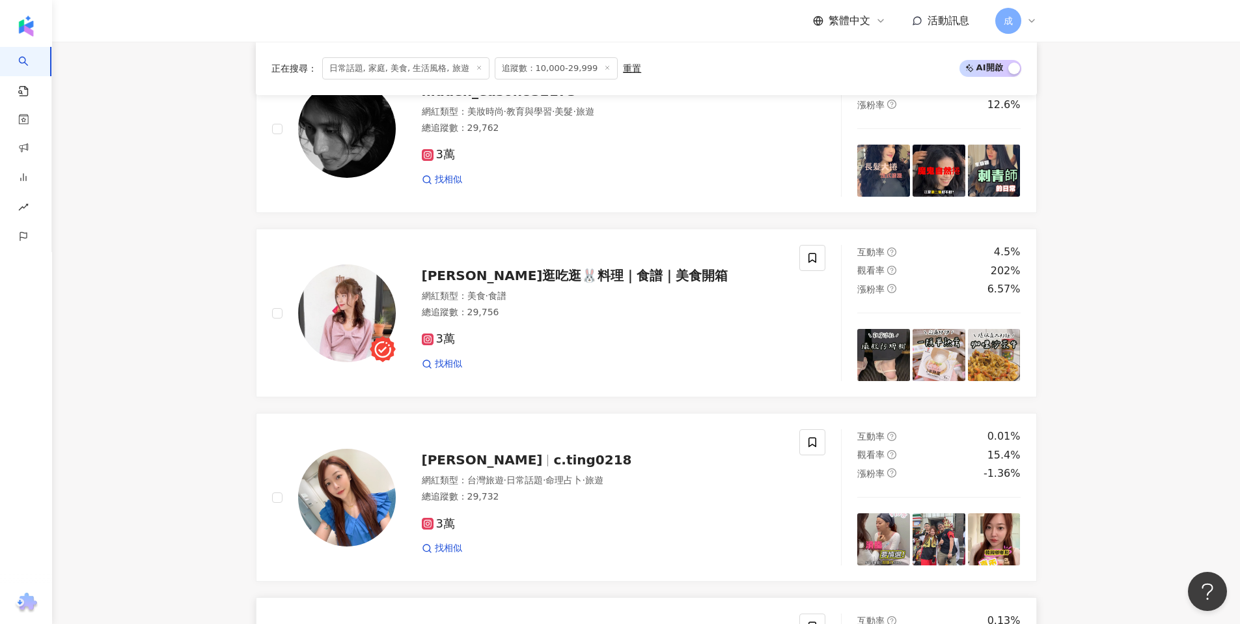
scroll to position [1804, 0]
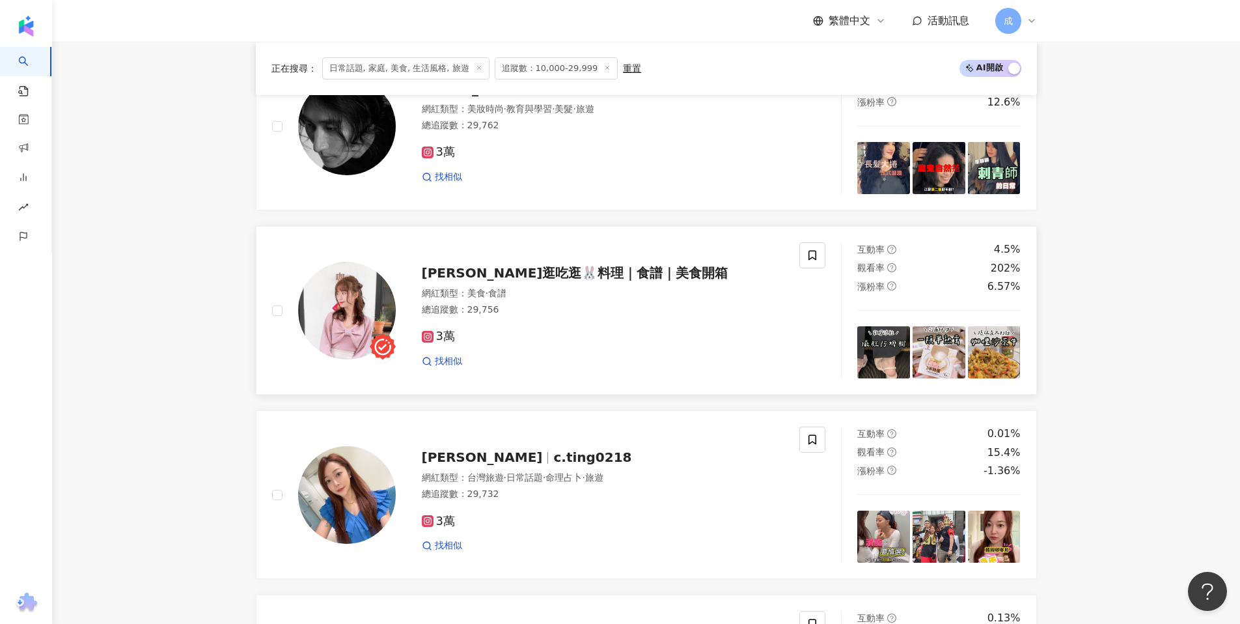
click at [581, 282] on div "彤彤逛吃逛🐰料理｜食譜｜美食開箱" at bounding box center [603, 273] width 363 height 18
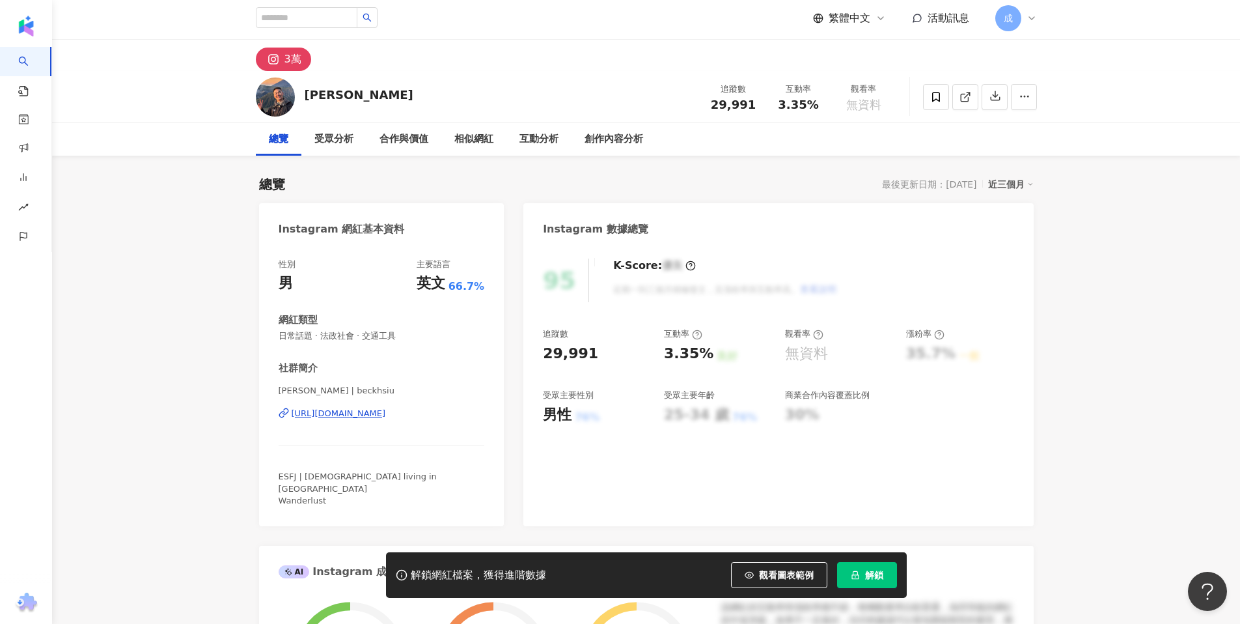
scroll to position [5, 0]
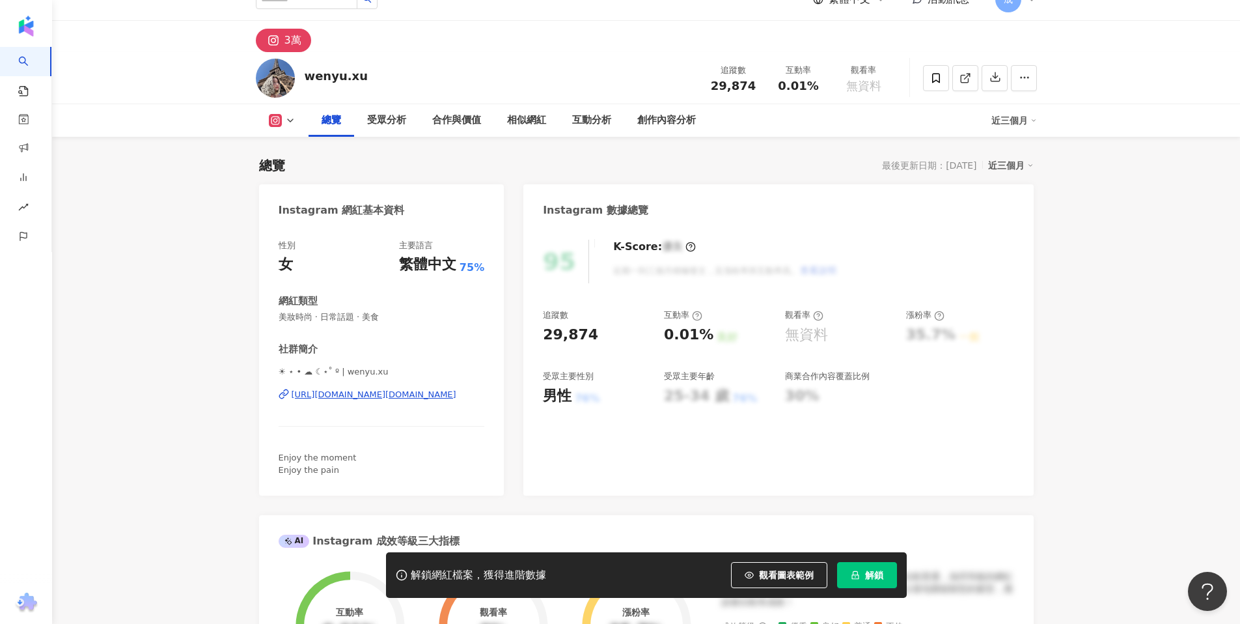
scroll to position [24, 0]
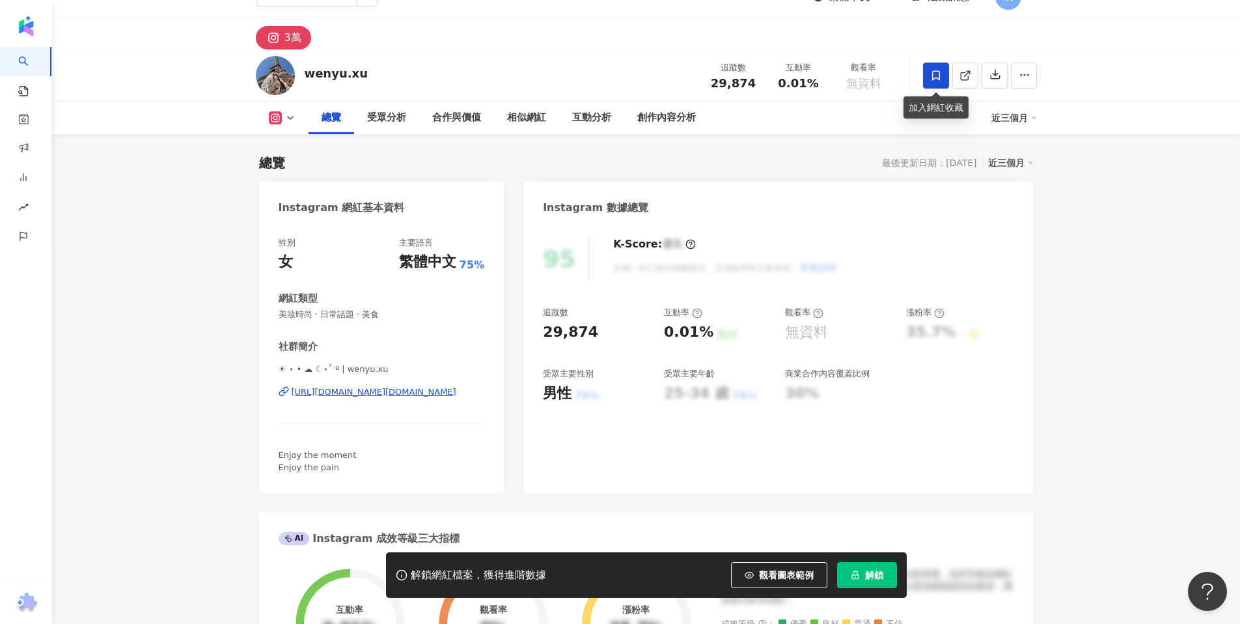
click at [935, 76] on icon at bounding box center [936, 76] width 12 height 12
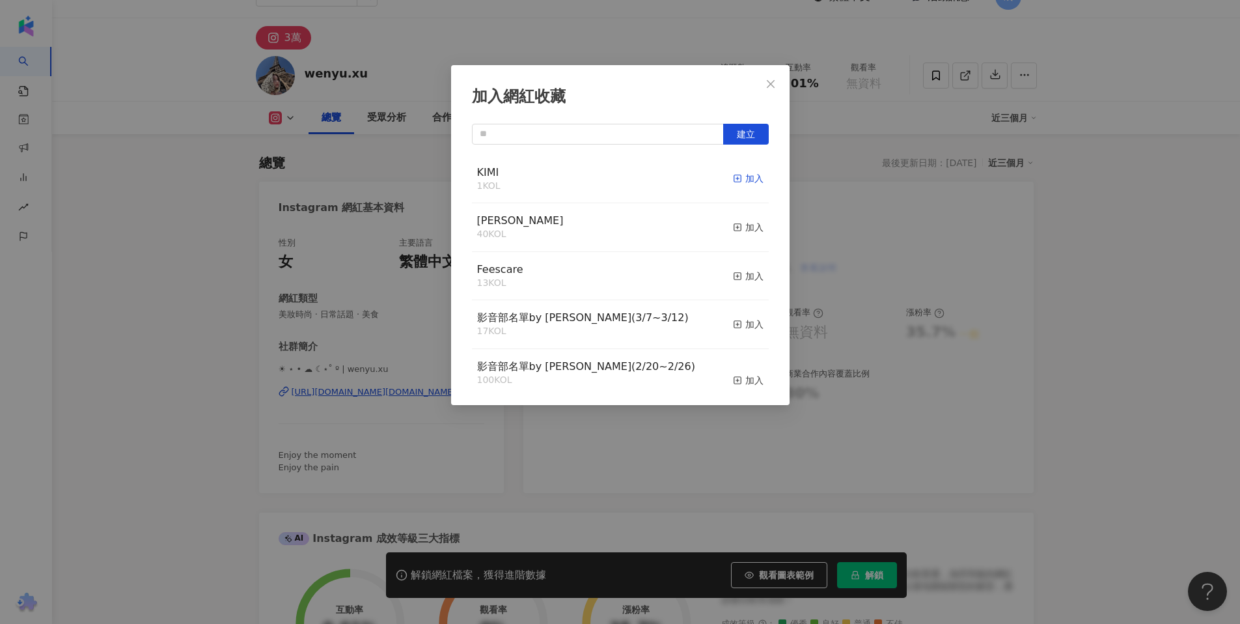
click at [735, 178] on div "加入" at bounding box center [748, 178] width 31 height 14
click at [778, 79] on span "Close" at bounding box center [771, 84] width 26 height 10
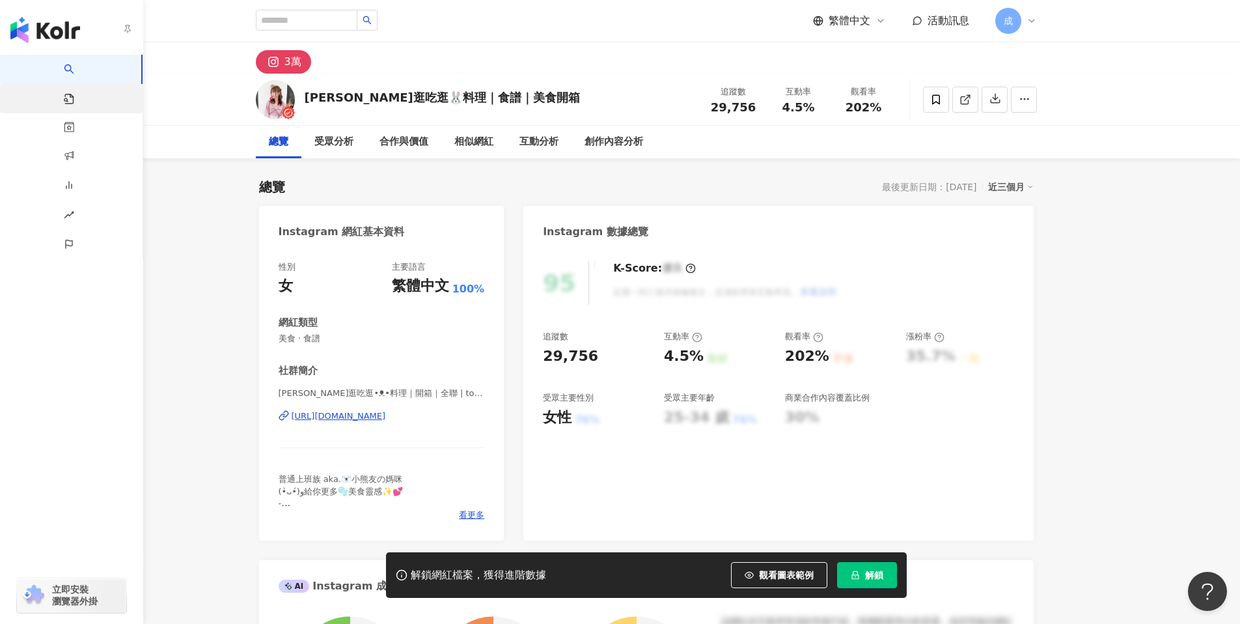
click at [64, 94] on link "找貼文" at bounding box center [77, 103] width 26 height 38
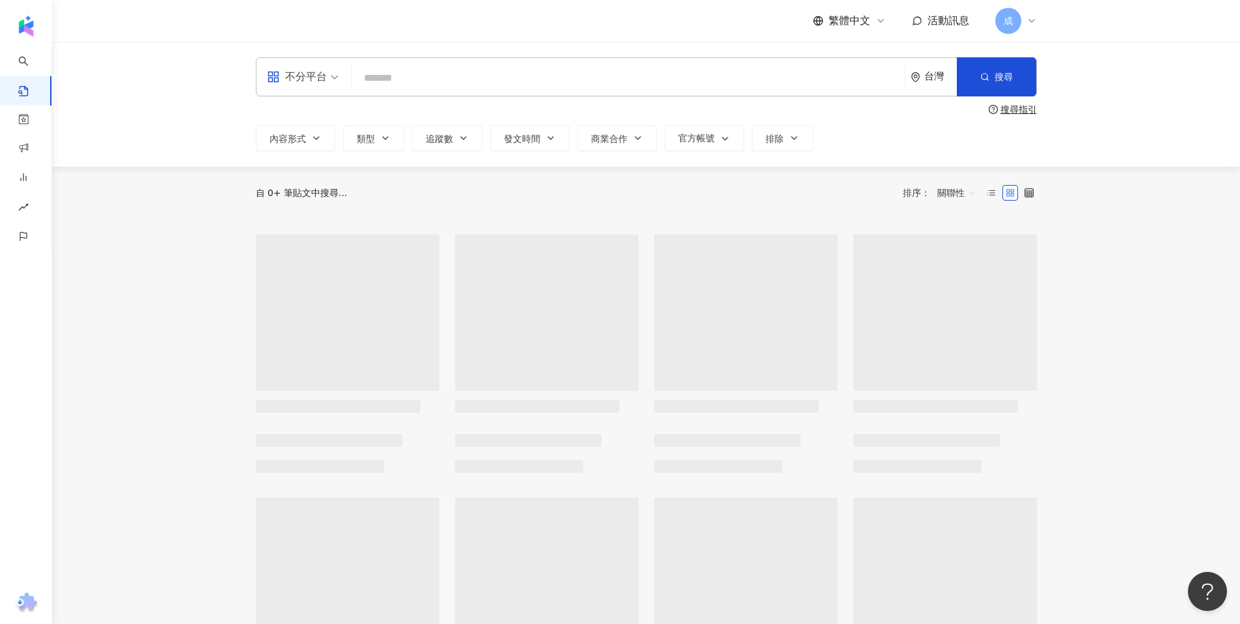
click at [68, 102] on div "不分平台 台灣 搜尋 搜尋指引 內容形式 類型 追蹤數 發文時間 商業合作 官方帳號 排除" at bounding box center [646, 104] width 1188 height 125
click at [417, 96] on div "不分平台 台灣 搜尋" at bounding box center [646, 76] width 781 height 39
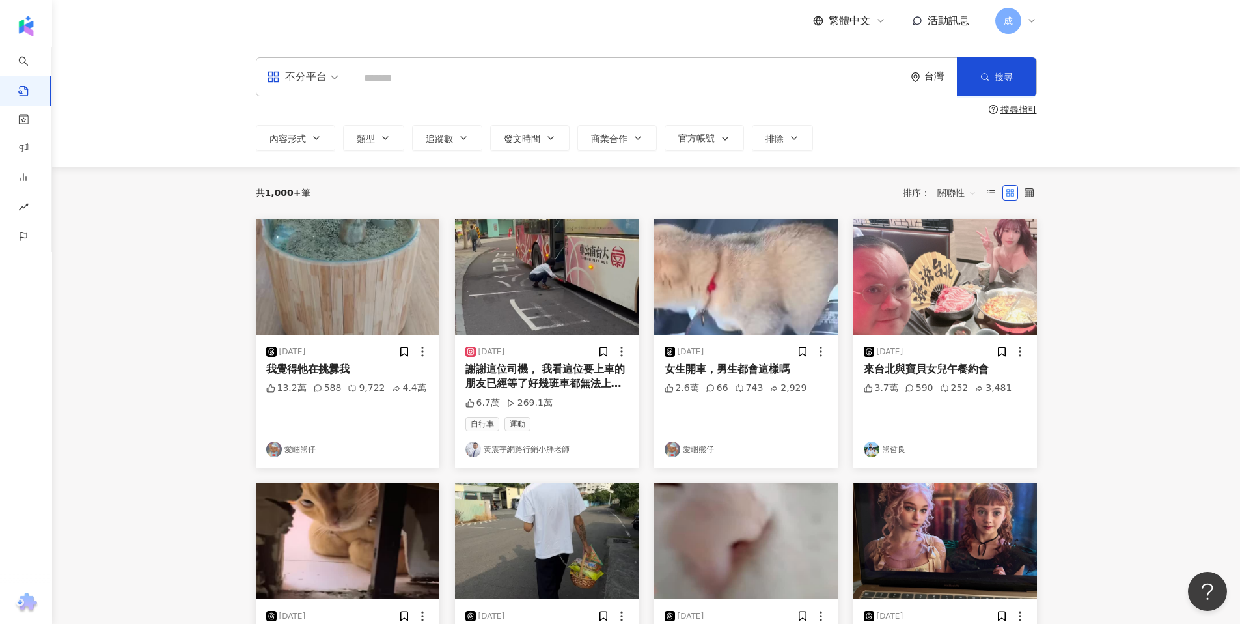
click at [418, 83] on input "search" at bounding box center [628, 78] width 543 height 28
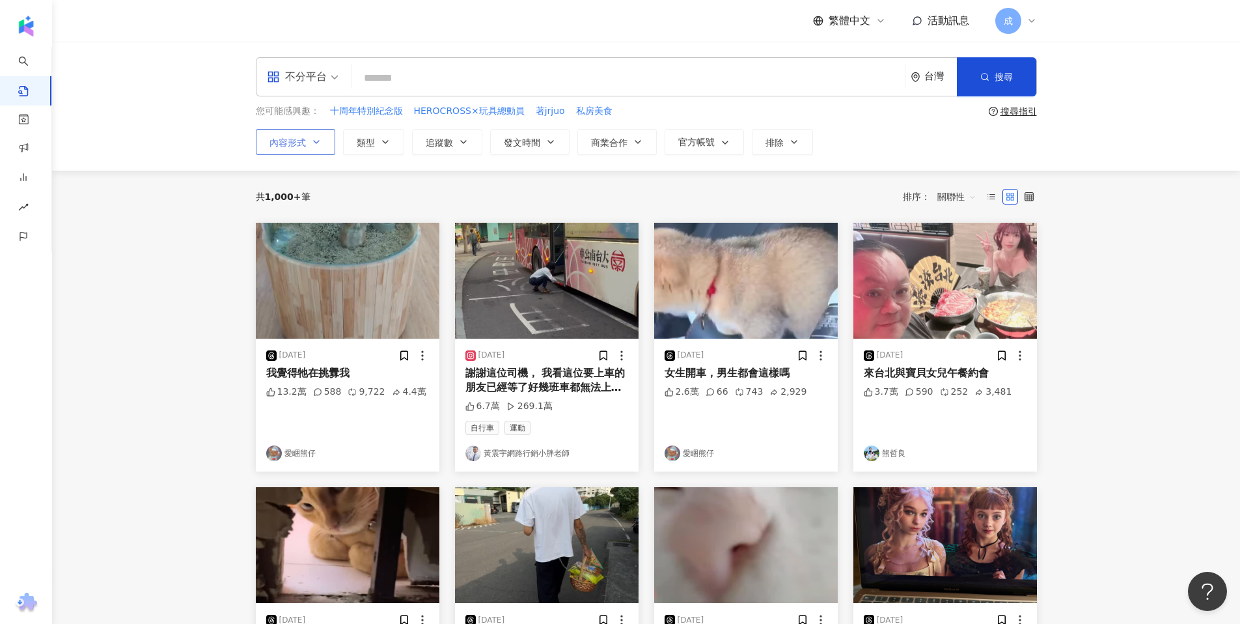
click at [316, 144] on icon "button" at bounding box center [316, 142] width 10 height 10
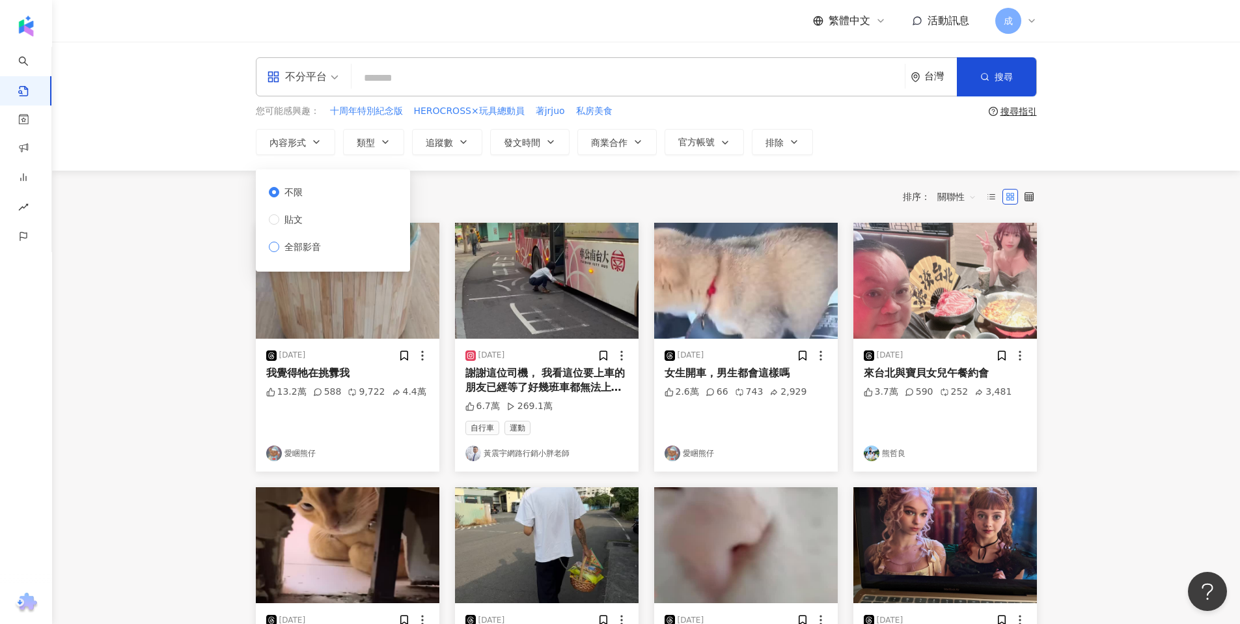
click at [322, 245] on span "全部影音" at bounding box center [302, 247] width 47 height 14
click at [372, 140] on span "類型" at bounding box center [366, 142] width 18 height 10
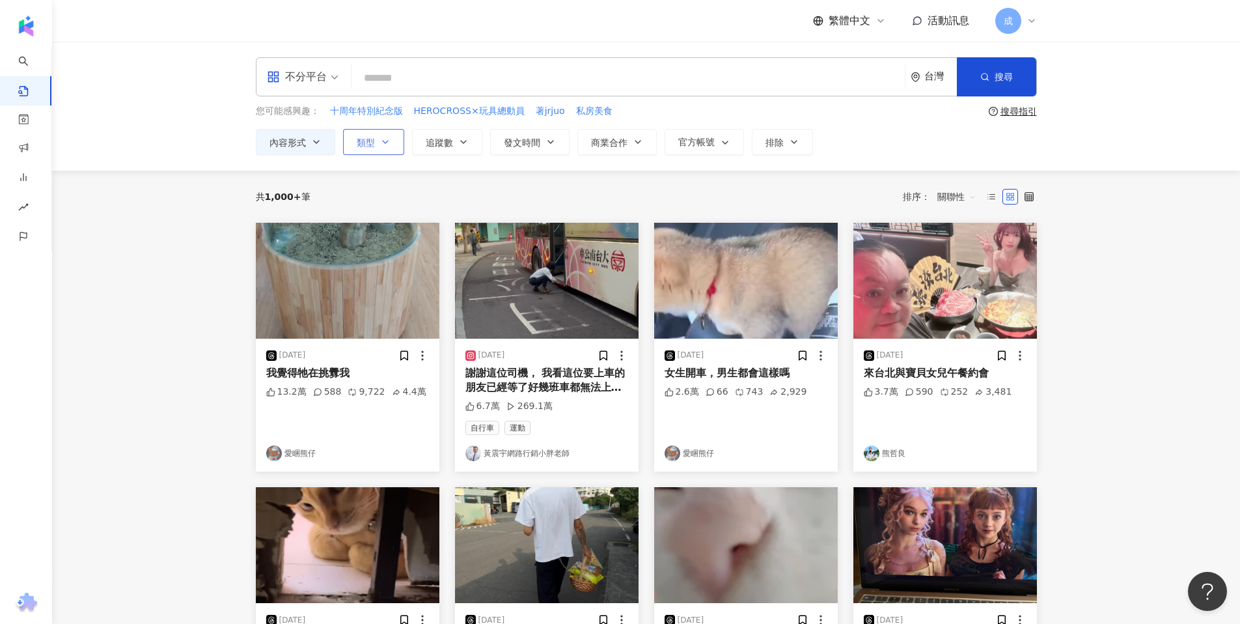
click at [394, 145] on button "類型 搜尋或選擇您想要的類型： 搜尋 藝術與娛樂 美妝時尚 氣候和環境 日常話題 教育與學習 家庭 財經 美食 命理占卜 遊戲 法政社會 生活風格 影視娛樂 …" at bounding box center [373, 142] width 61 height 26
click at [396, 143] on button "類型" at bounding box center [373, 142] width 61 height 26
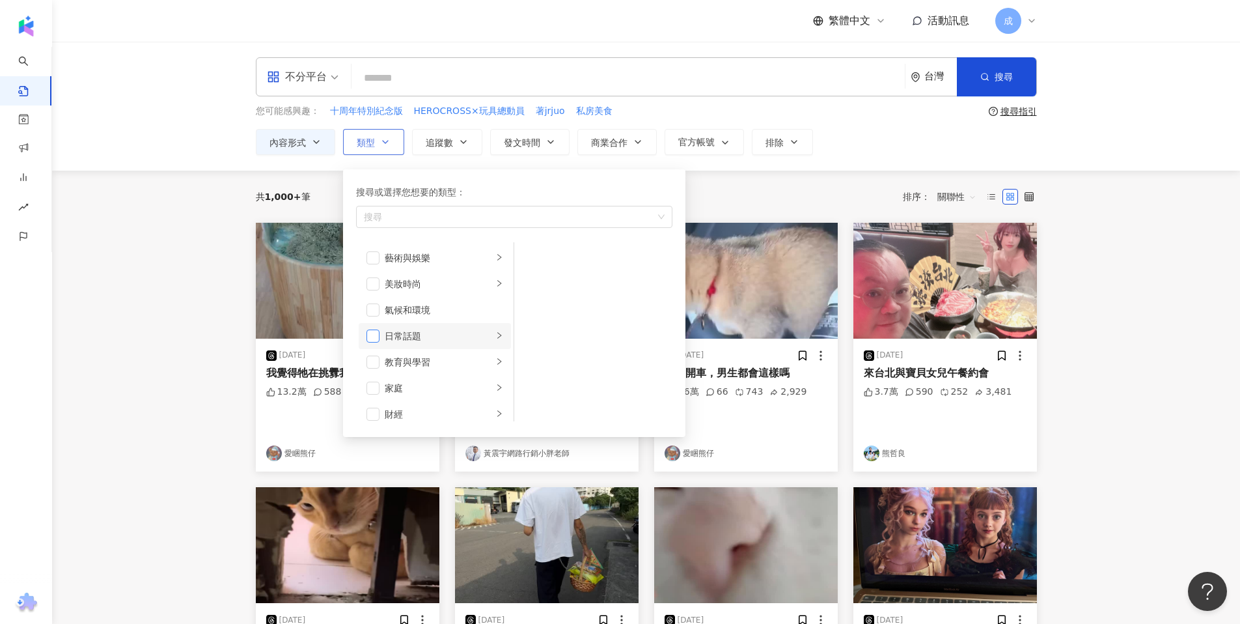
click at [373, 339] on span "button" at bounding box center [373, 335] width 13 height 13
click at [374, 313] on span "button" at bounding box center [373, 310] width 13 height 13
click at [374, 370] on span "button" at bounding box center [373, 371] width 13 height 13
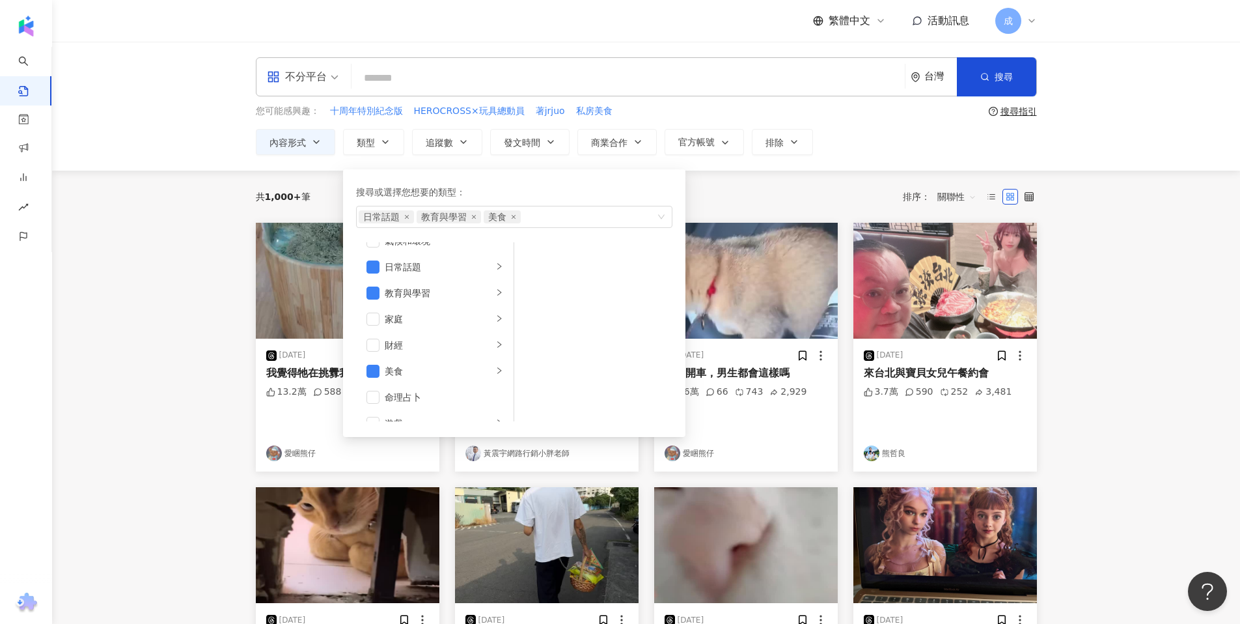
click at [755, 162] on div "不分平台 台灣 搜尋 您可能感興趣： 十周年特別紀念版 HEROCROSS×玩具總動員 著jrjuo 私房美食 搜尋指引 內容形式 類型 搜尋或選擇您想要的類…" at bounding box center [646, 106] width 1188 height 129
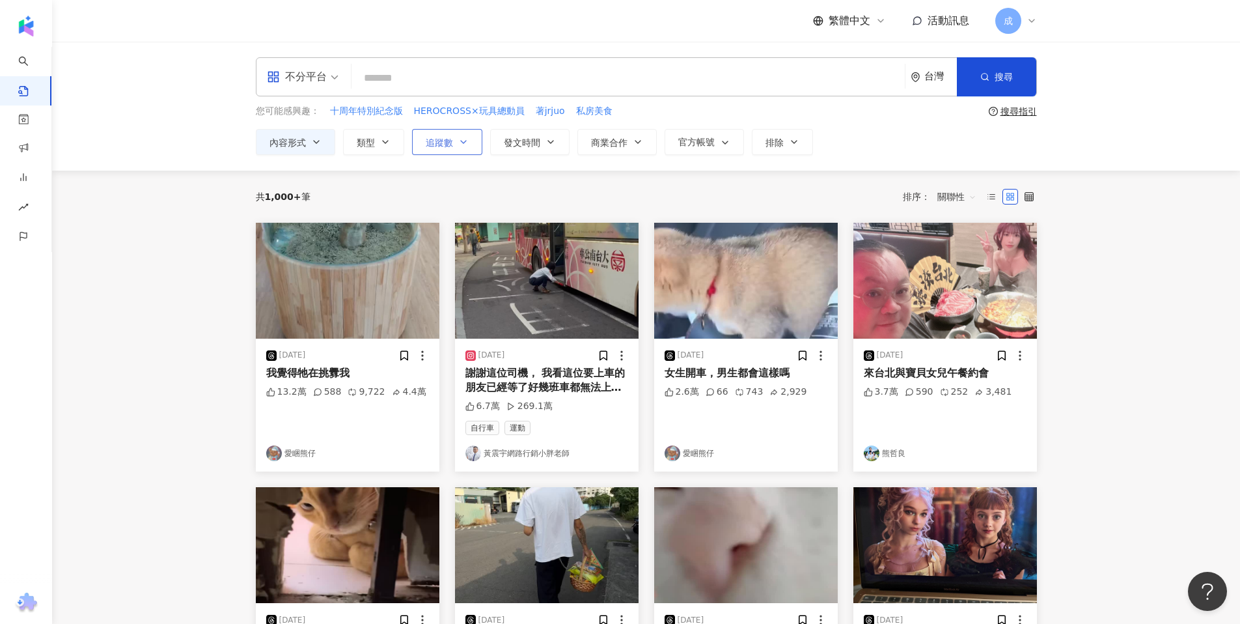
click at [457, 148] on button "追蹤數" at bounding box center [447, 142] width 70 height 26
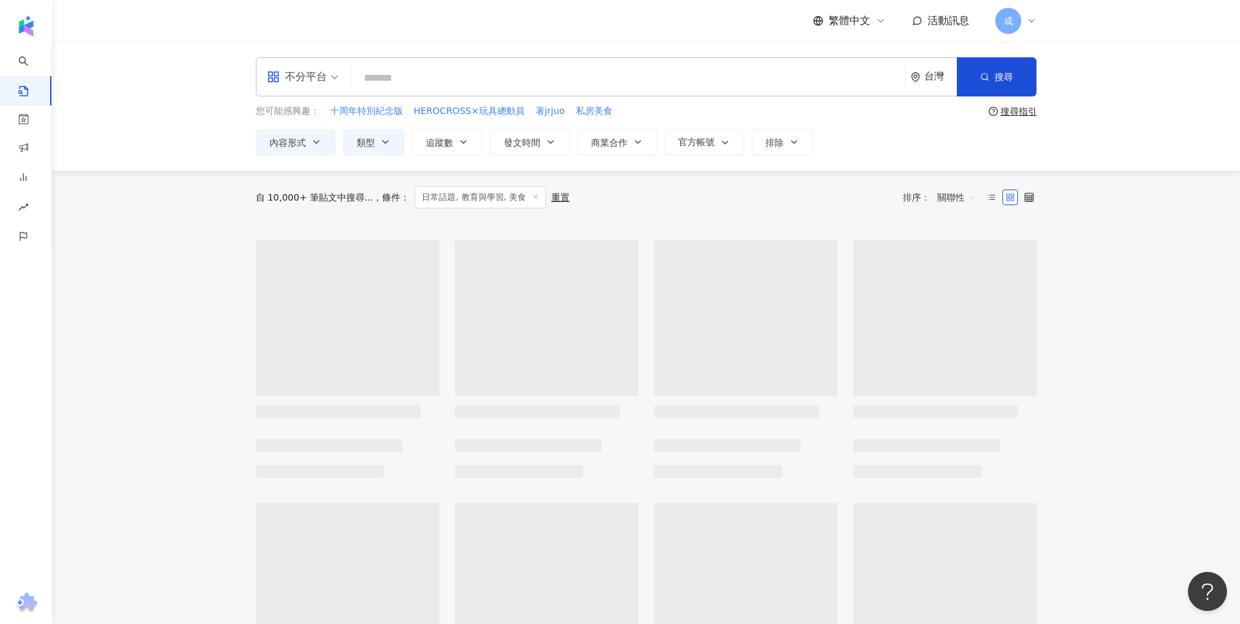
click at [469, 142] on button "追蹤數" at bounding box center [447, 142] width 70 height 26
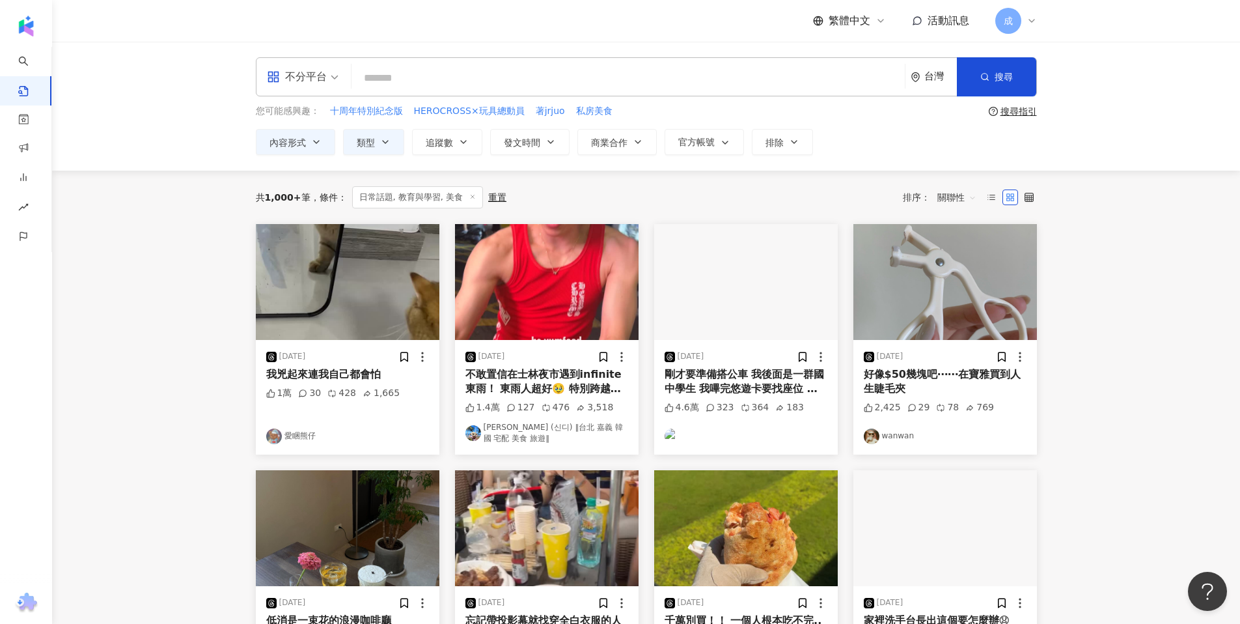
click at [455, 126] on div "不分平台 台灣 搜尋 您可能感興趣： 十周年特別紀念版 HEROCROSS×玩具總動員 著jrjuo 私房美食 搜尋指引 內容形式 類型 追蹤數 發文時間 商…" at bounding box center [646, 106] width 833 height 98
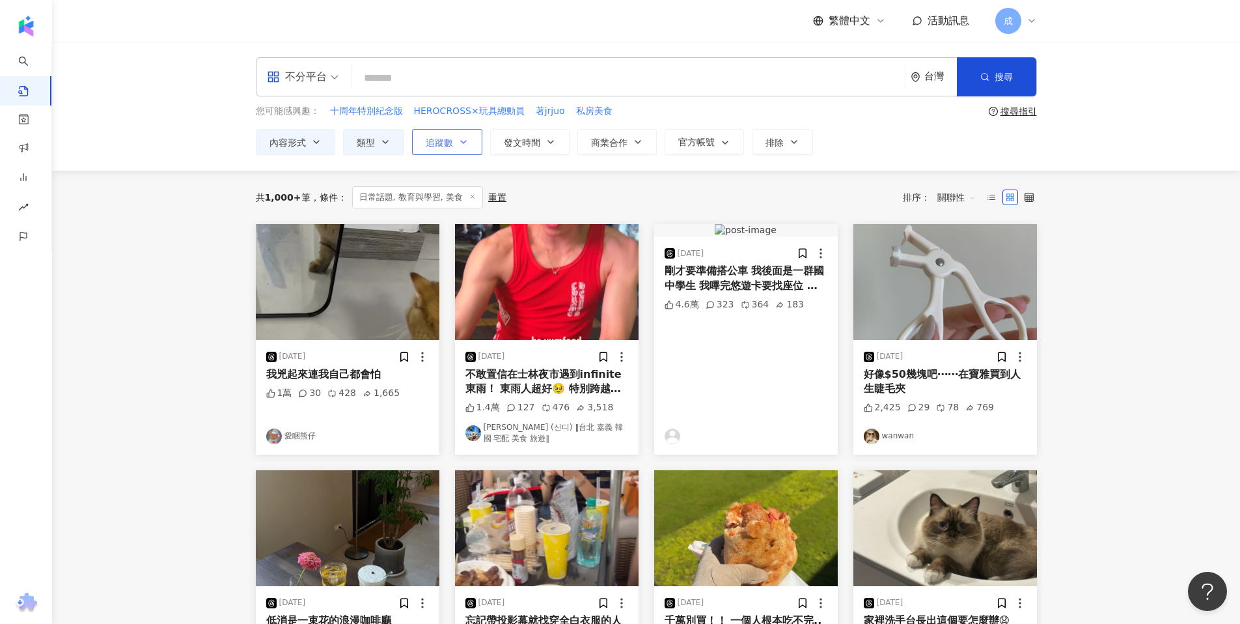
click at [466, 140] on icon "button" at bounding box center [463, 142] width 10 height 10
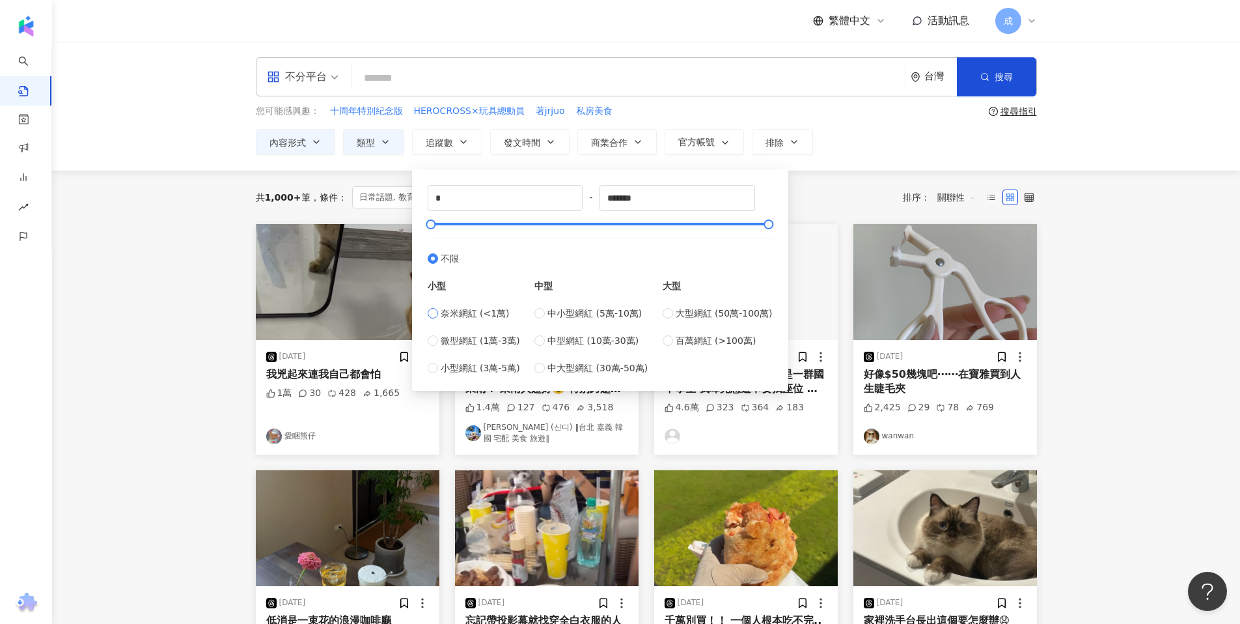
click at [488, 307] on span "奈米網紅 (<1萬)" at bounding box center [475, 313] width 69 height 14
type input "****"
click at [809, 183] on div "共 1,000+ 筆 條件 ： 日常話題, 教育與學習, 美食 重置 排序： 關聯性" at bounding box center [646, 197] width 781 height 53
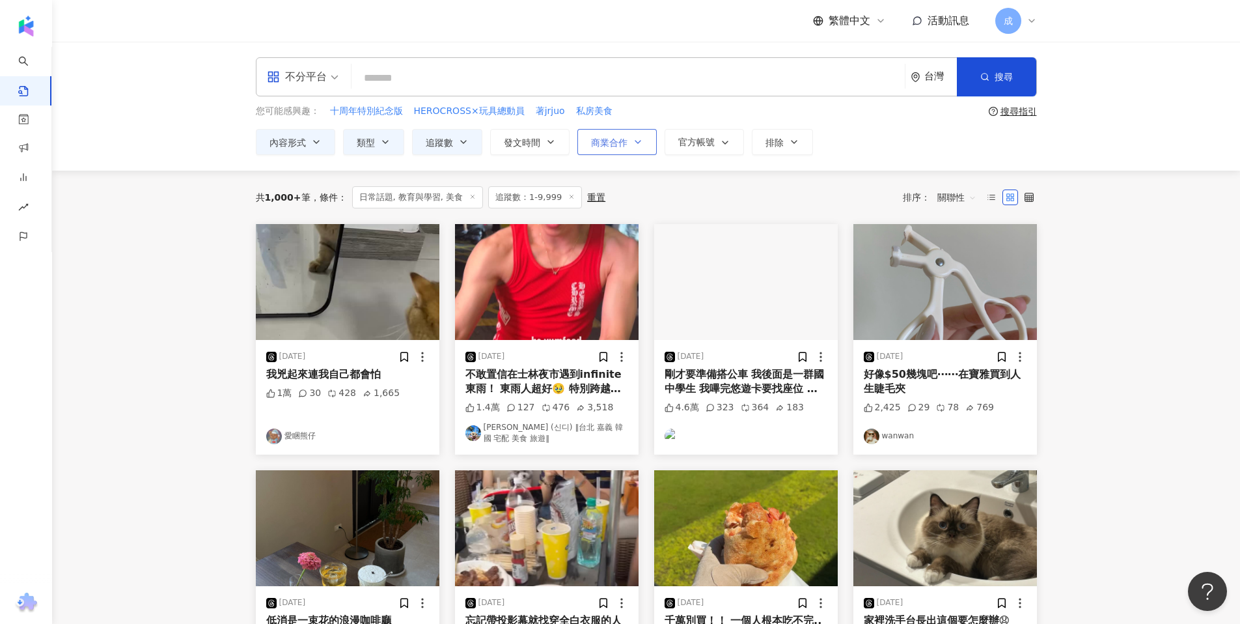
click at [613, 144] on span "商業合作" at bounding box center [609, 142] width 36 height 10
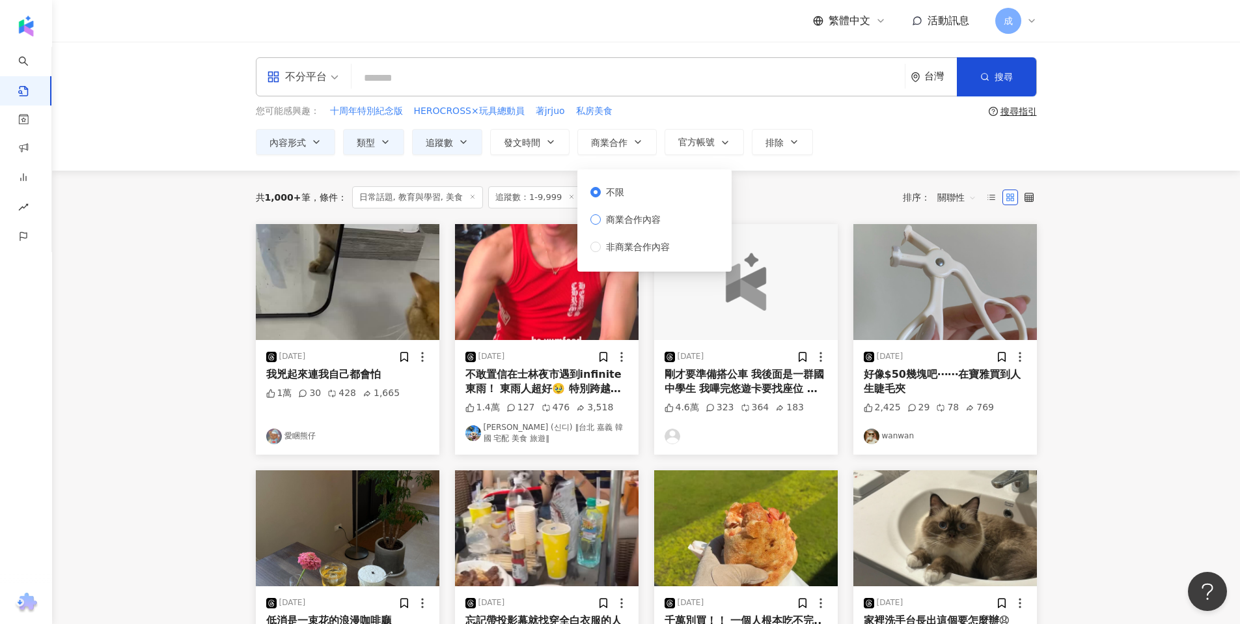
click at [624, 223] on span "商業合作內容" at bounding box center [633, 219] width 65 height 14
click at [760, 186] on div "共 1,000+ 筆 條件 ： 日常話題, 教育與學習, 美食 追蹤數：1-9,999 重置 排序： 關聯性" at bounding box center [646, 197] width 781 height 22
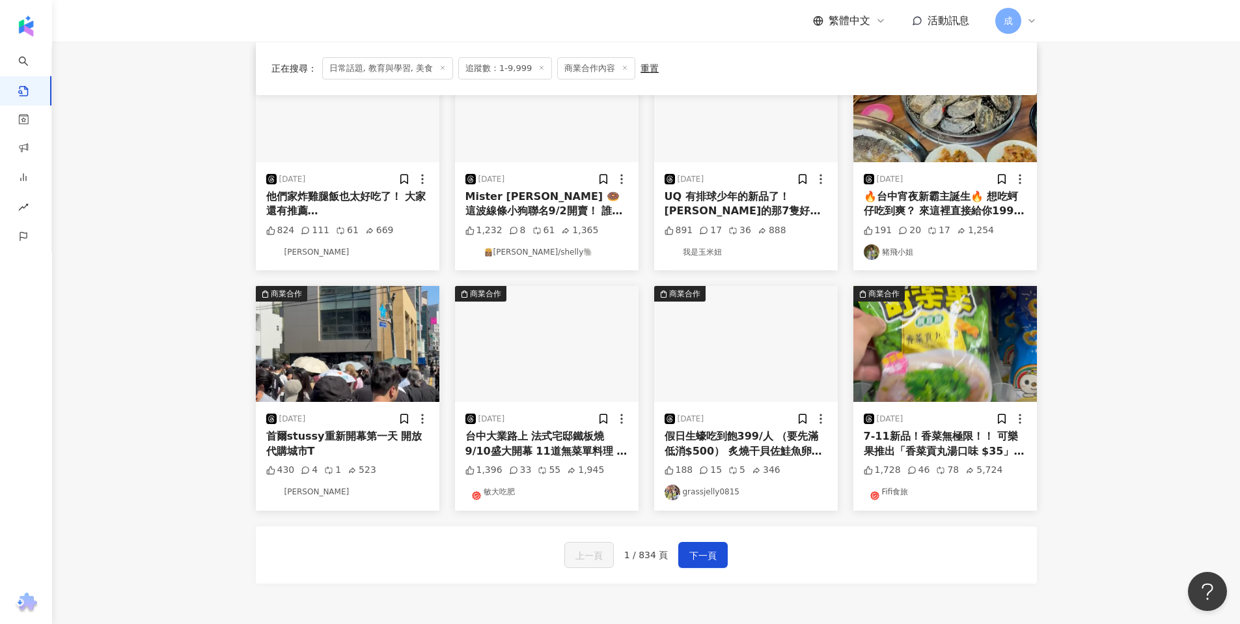
scroll to position [462, 0]
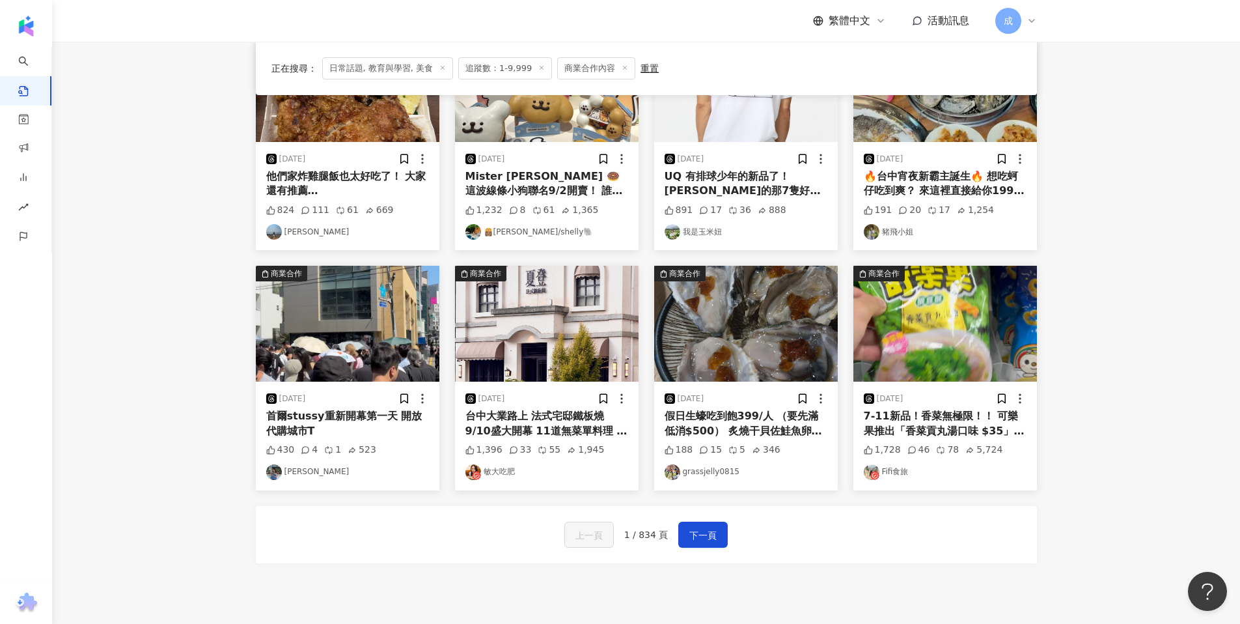
click at [895, 471] on link "Fifi食旅" at bounding box center [945, 472] width 163 height 16
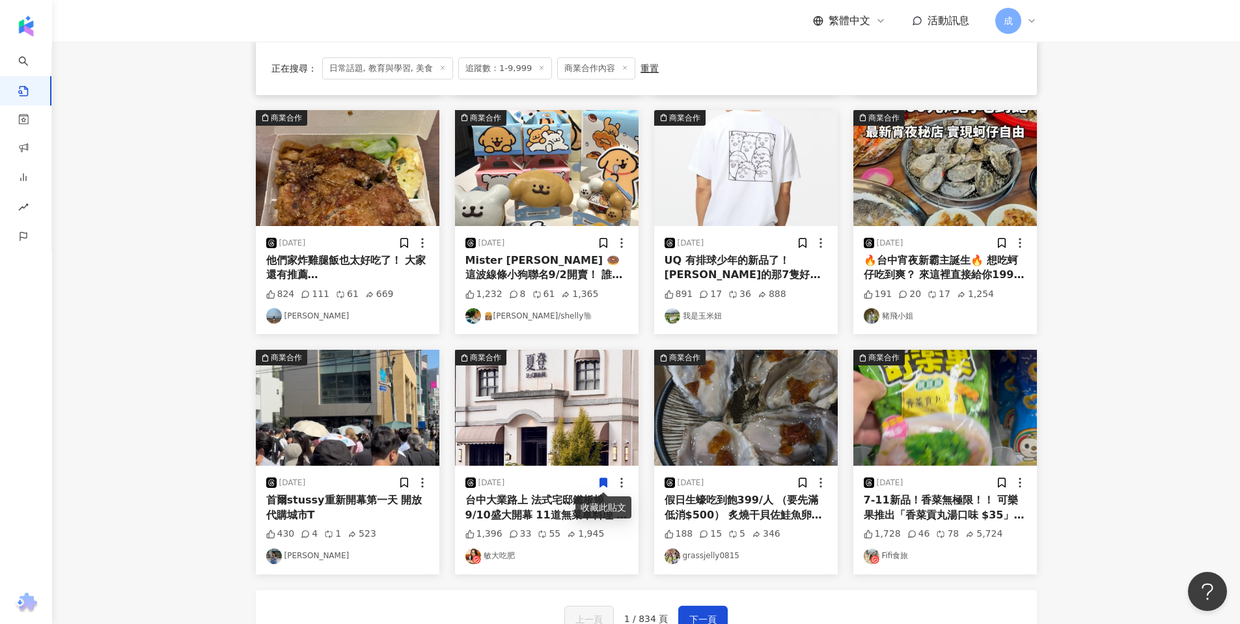
scroll to position [371, 0]
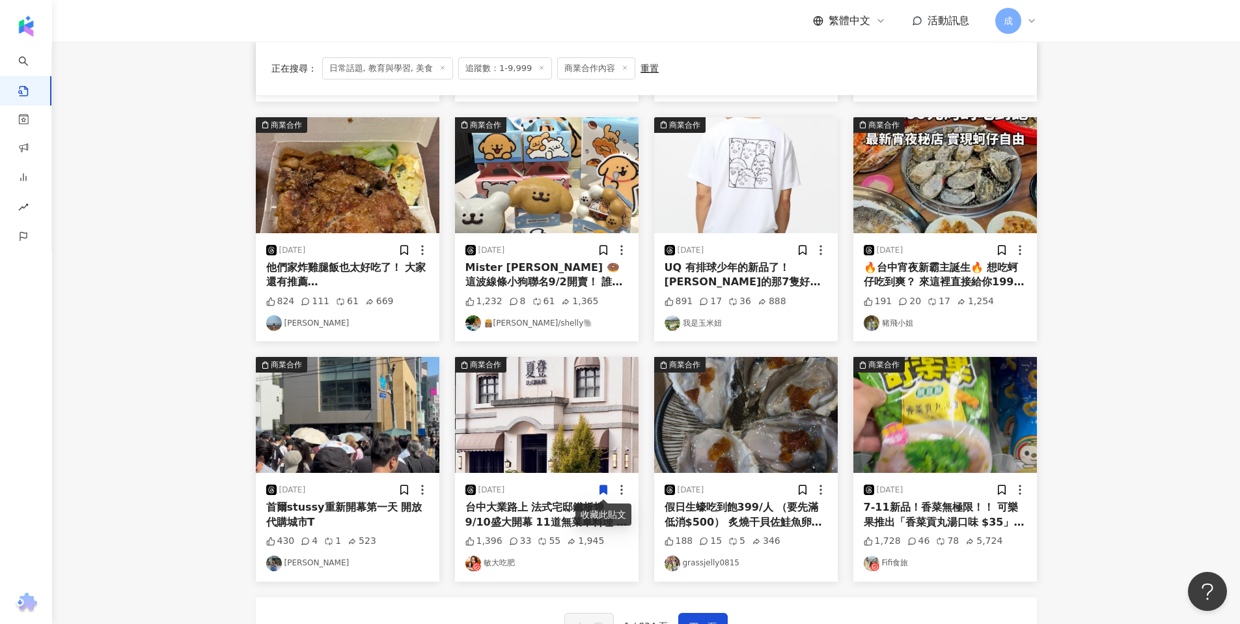
click at [916, 323] on link "豬飛小姐" at bounding box center [945, 323] width 163 height 16
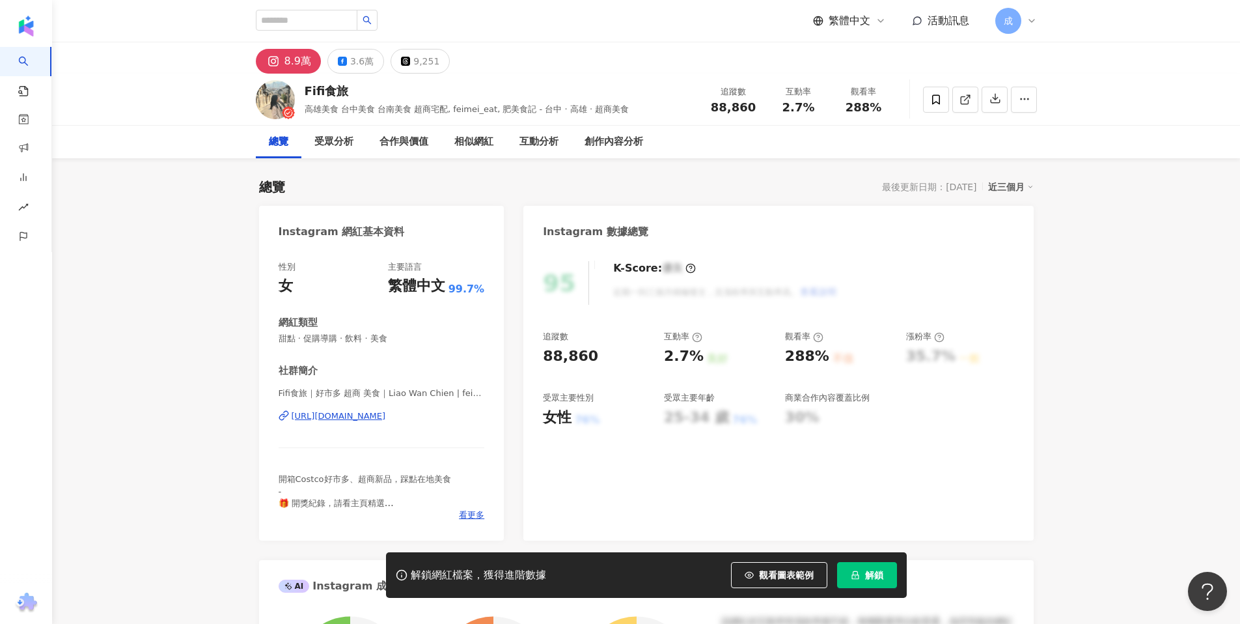
scroll to position [3, 0]
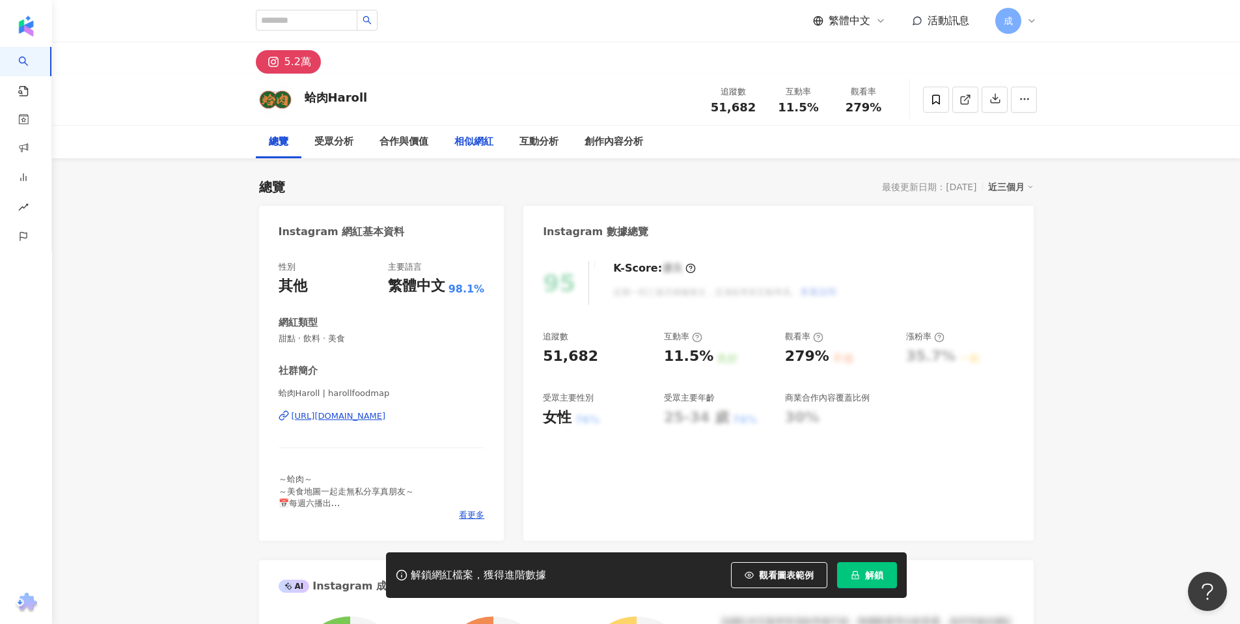
click at [482, 128] on div "相似網紅" at bounding box center [473, 142] width 65 height 33
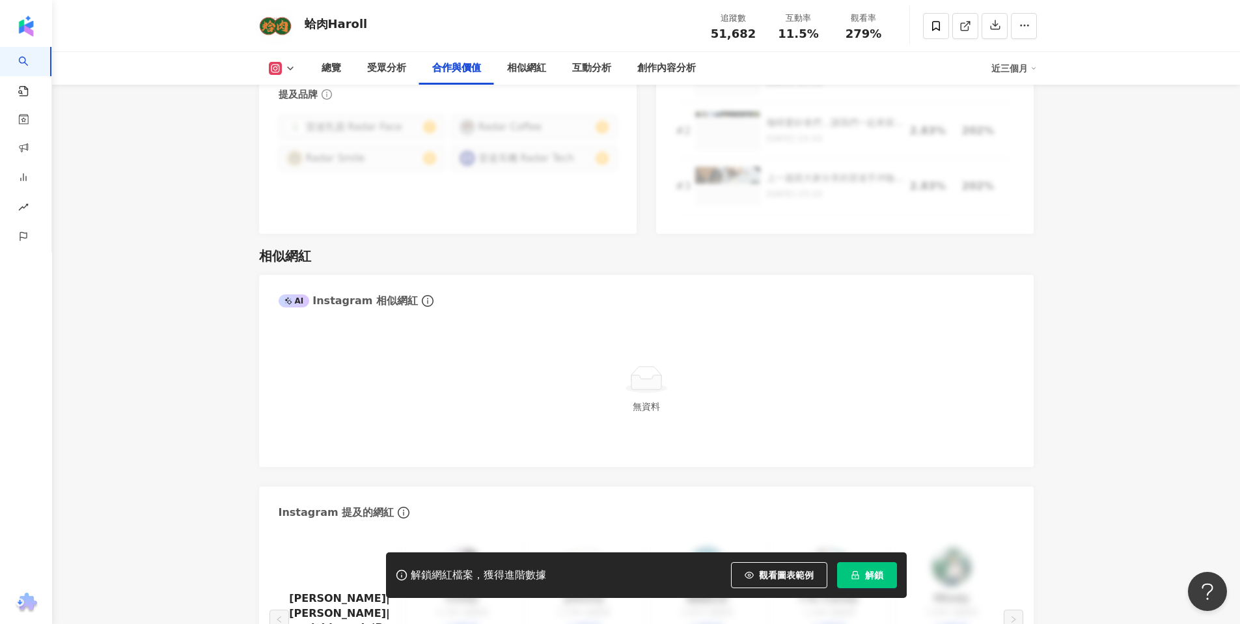
scroll to position [1983, 0]
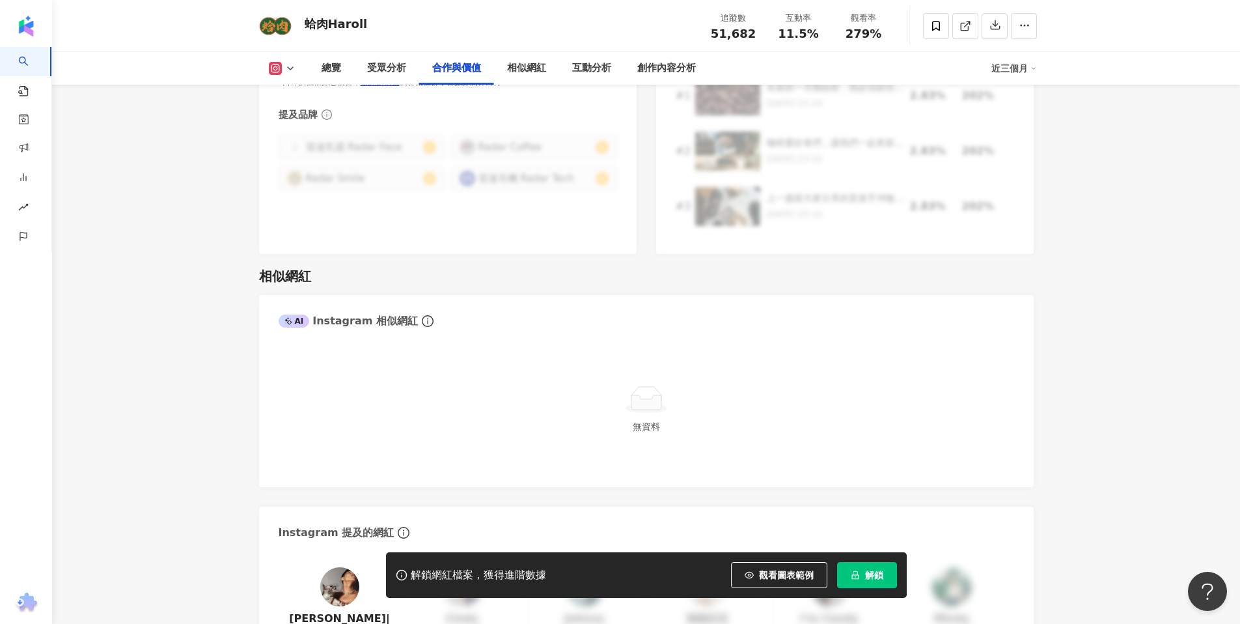
click at [863, 574] on button "解鎖" at bounding box center [867, 575] width 60 height 26
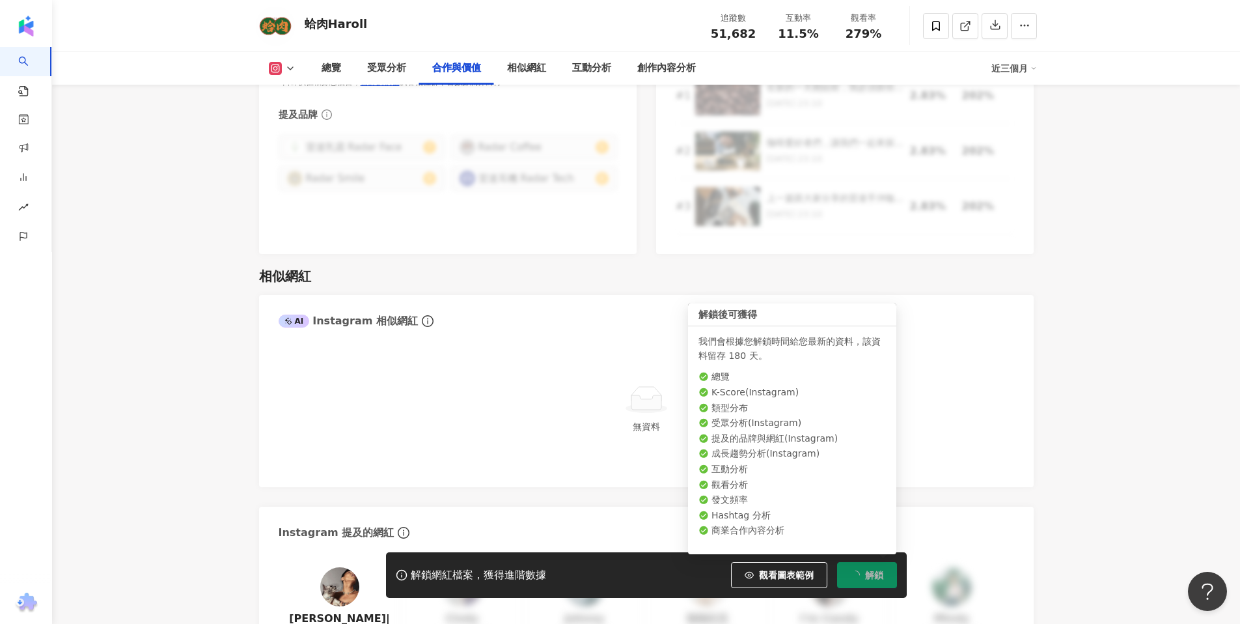
click at [863, 574] on button "解鎖" at bounding box center [867, 575] width 60 height 26
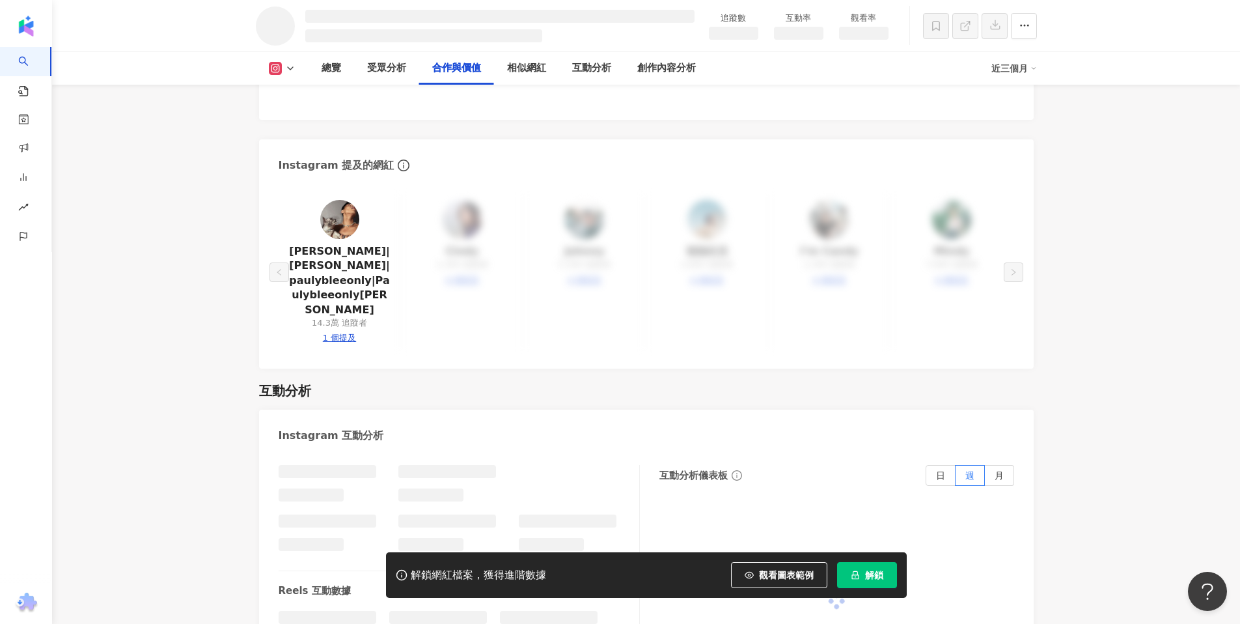
scroll to position [1691, 0]
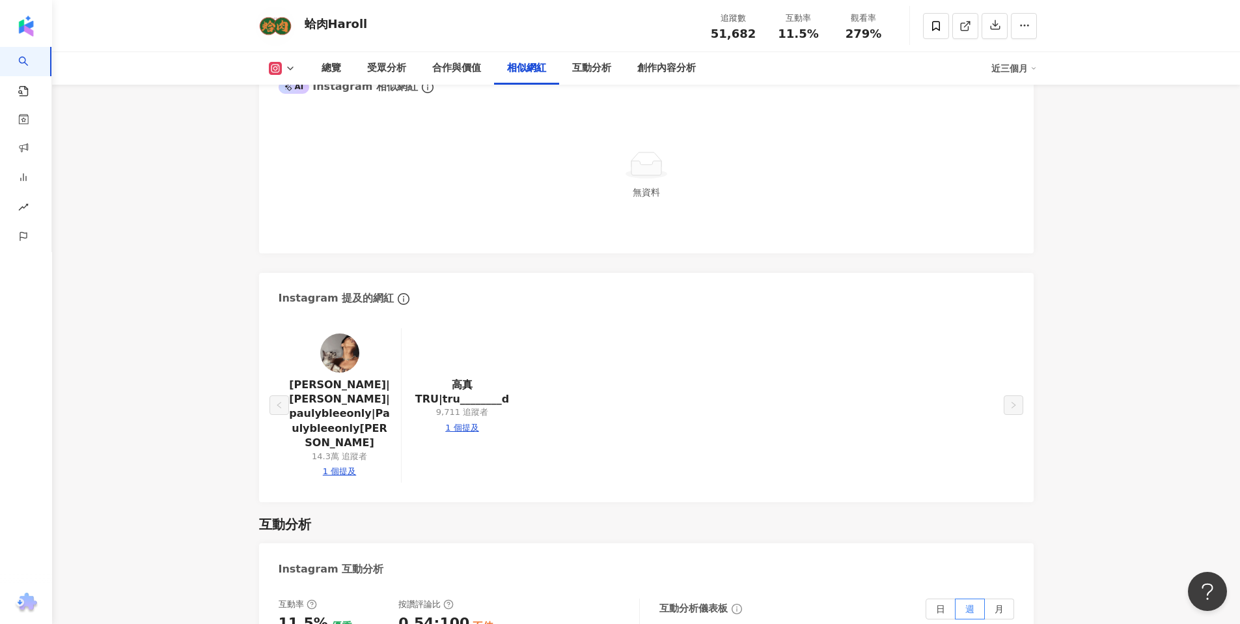
scroll to position [2193, 0]
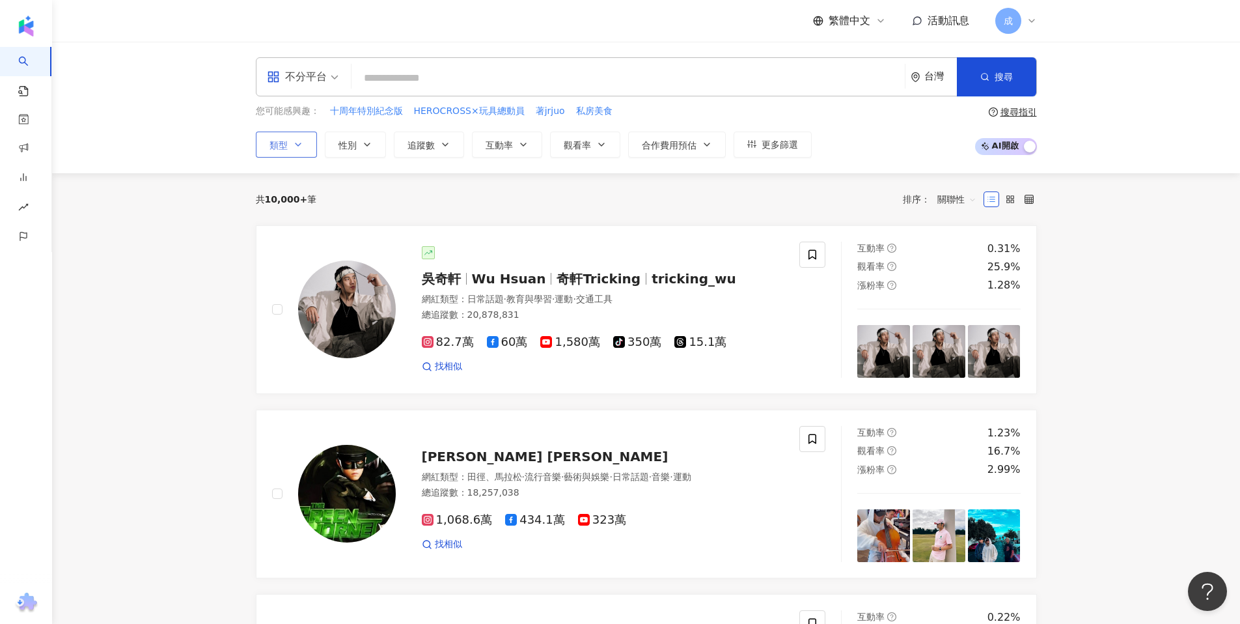
click at [296, 144] on icon "button" at bounding box center [298, 144] width 5 height 3
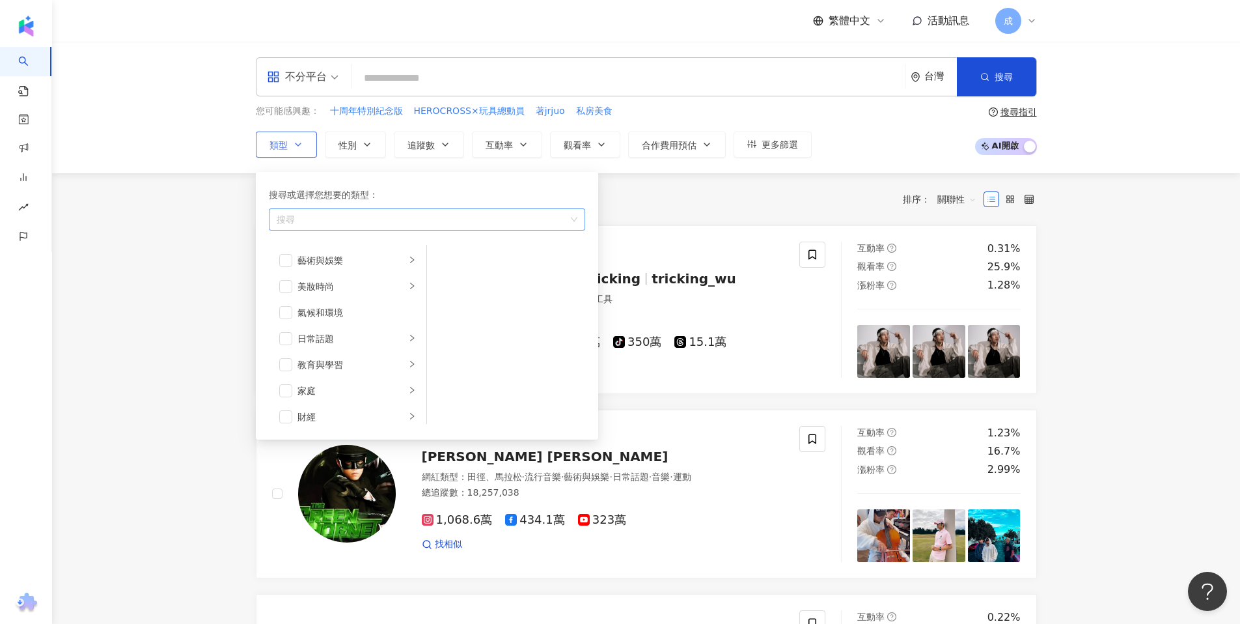
click at [324, 220] on div "button" at bounding box center [420, 219] width 298 height 10
type input "*"
type input "**"
click at [305, 267] on span "旅遊 /" at bounding box center [297, 271] width 24 height 10
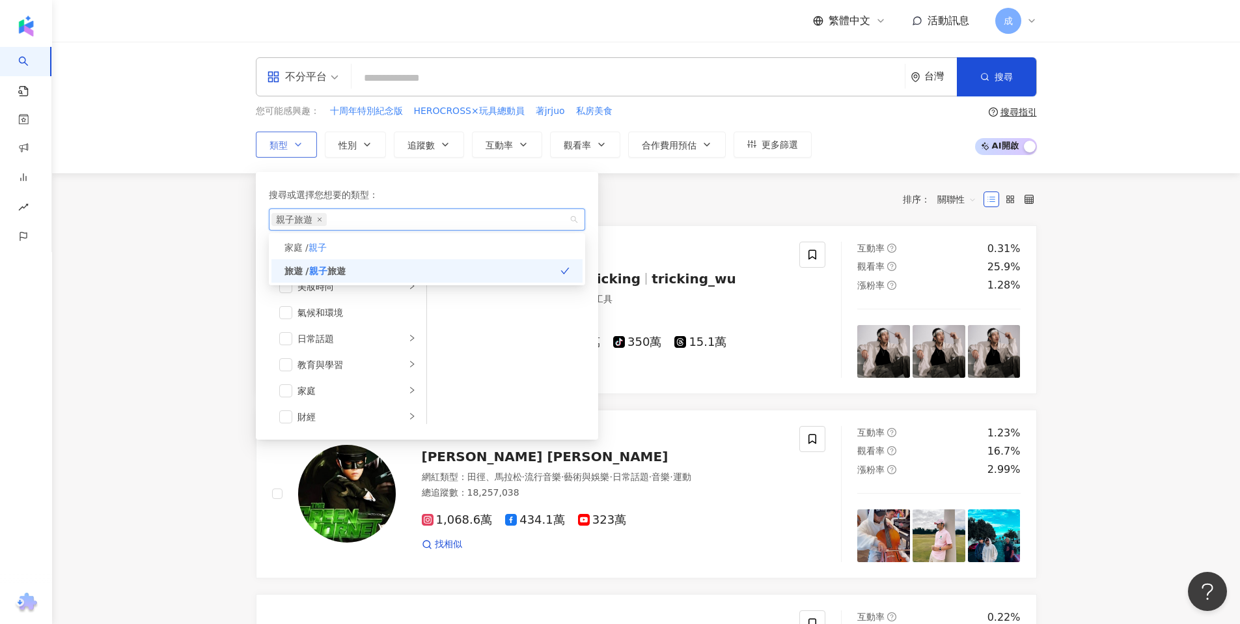
click at [438, 174] on div "搜尋或選擇您想要的類型： 親子旅遊 家庭 / 親子 旅遊 / 親子 旅遊 藝術與娛樂 美妝時尚 氣候和環境 日常話題 教育與學習 家庭 財經 美食 命理占卜 …" at bounding box center [427, 306] width 342 height 268
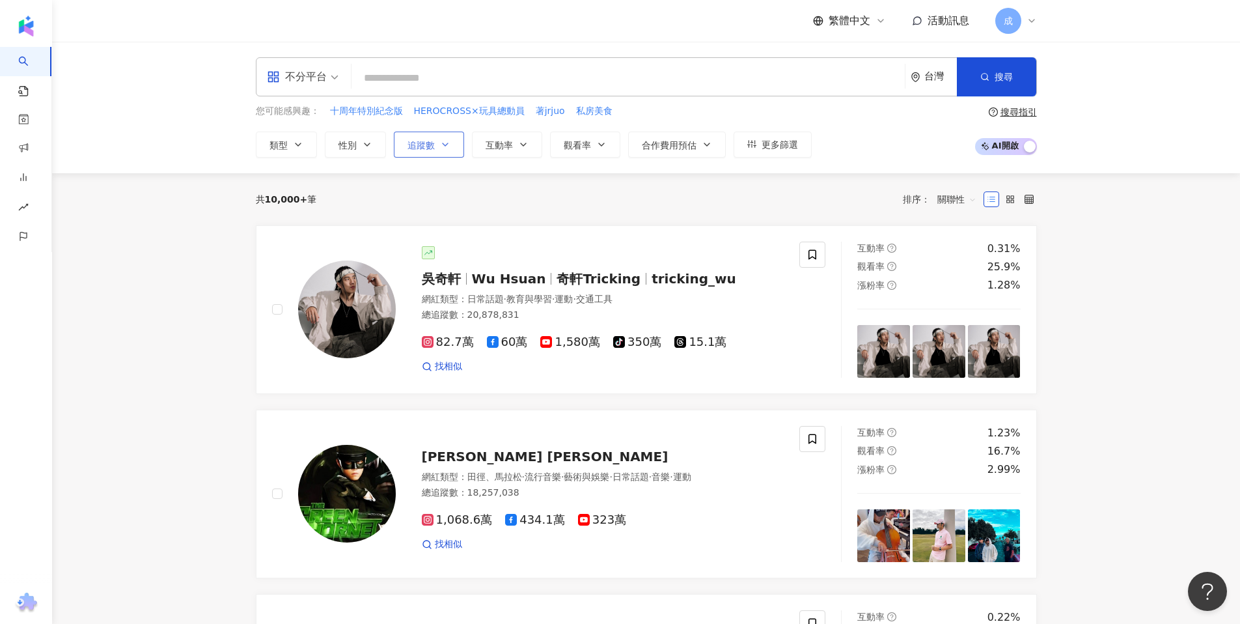
click at [426, 141] on span "追蹤數" at bounding box center [421, 145] width 27 height 10
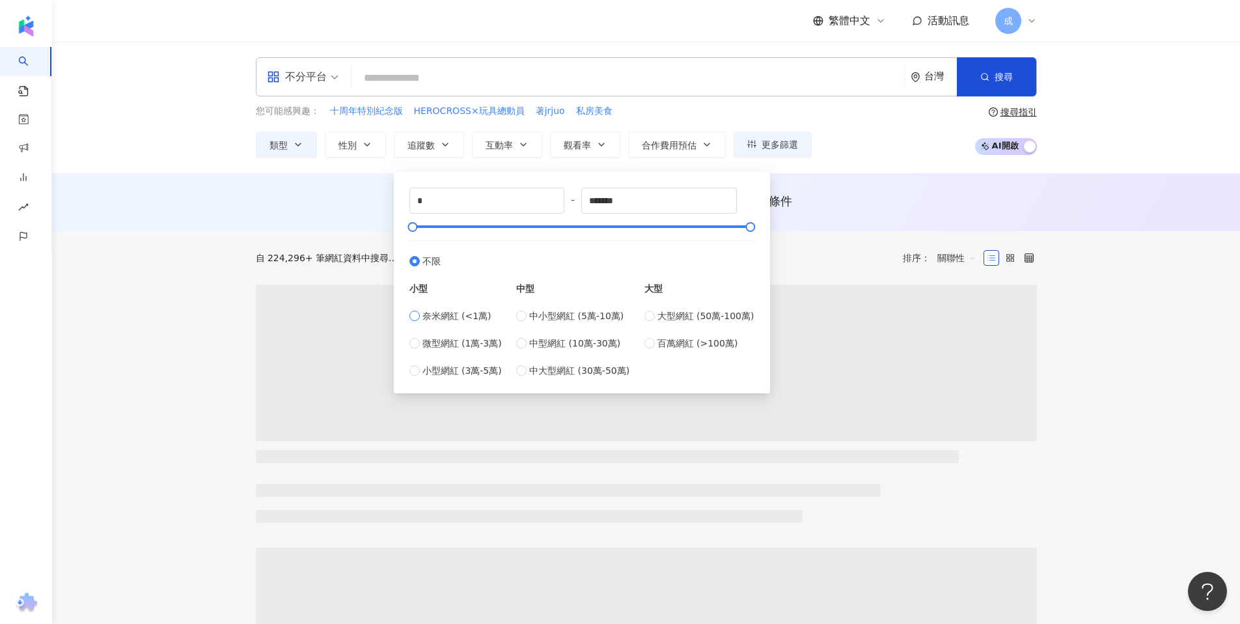
click at [465, 314] on span "奈米網紅 (<1萬)" at bounding box center [457, 316] width 69 height 14
type input "****"
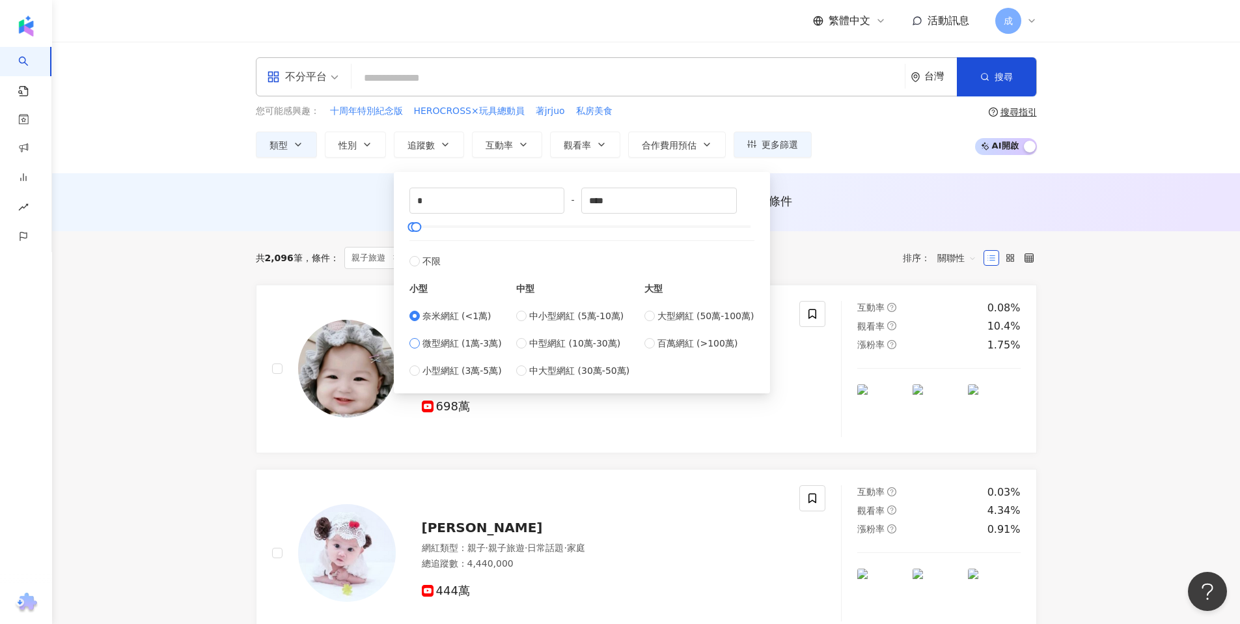
click at [462, 338] on span "微型網紅 (1萬-3萬)" at bounding box center [462, 343] width 79 height 14
type input "*****"
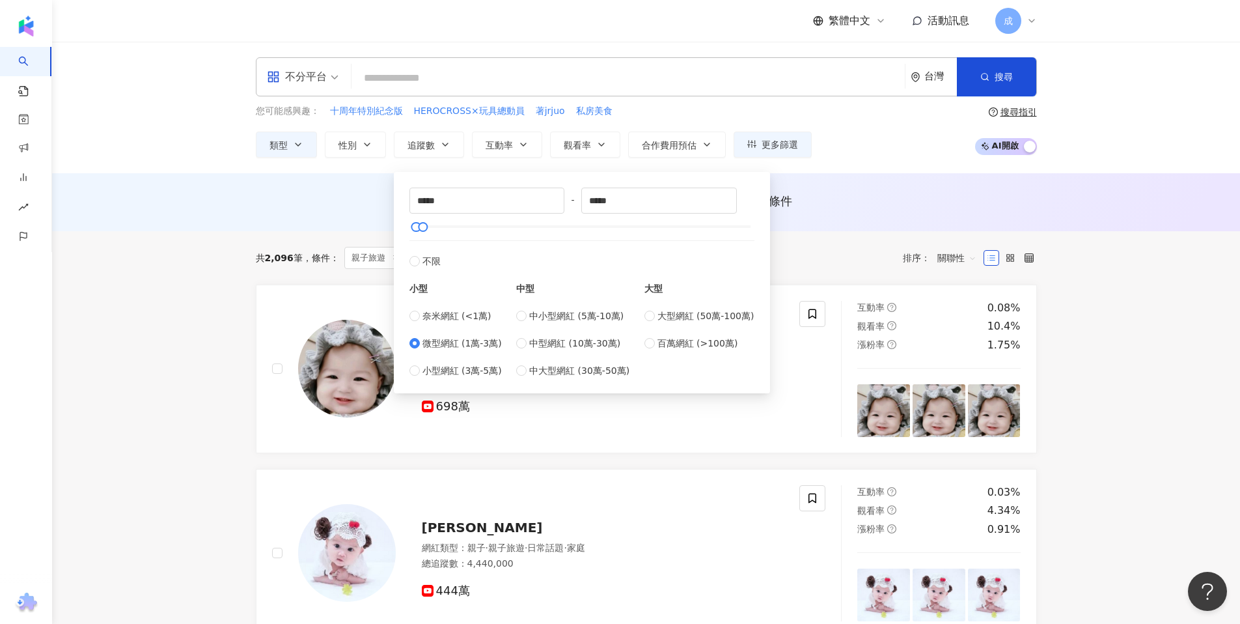
click at [747, 212] on div "AI 推薦 ： 無結果，請嘗試搜尋其他語言關鍵字或條件" at bounding box center [646, 205] width 833 height 24
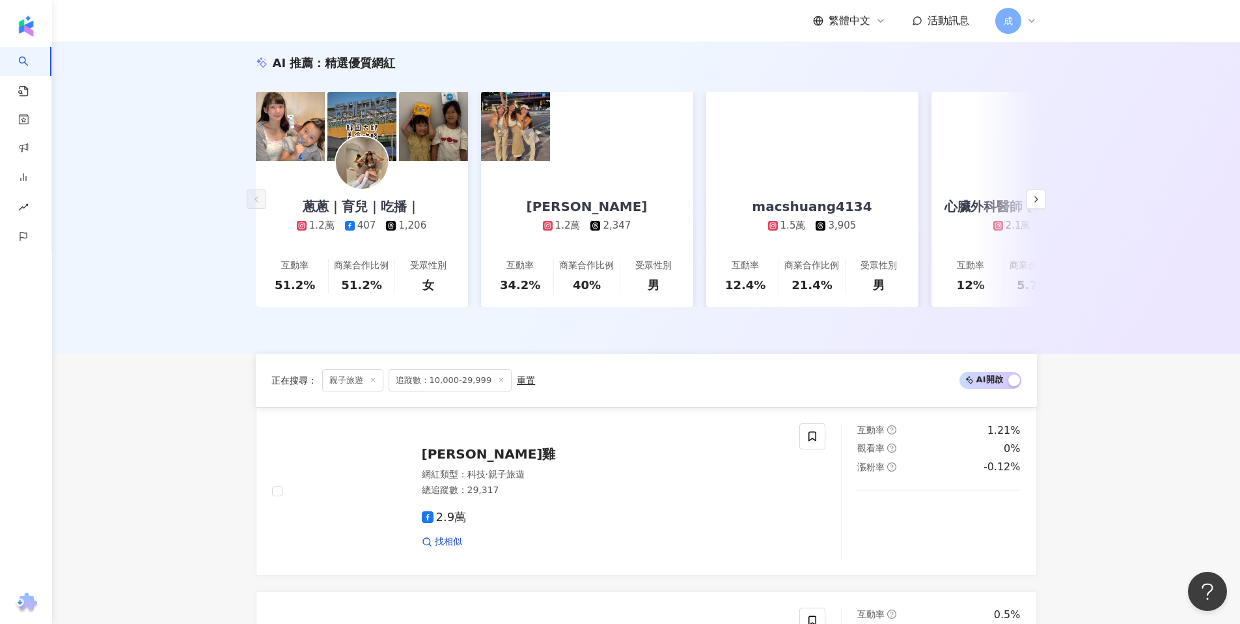
scroll to position [94, 0]
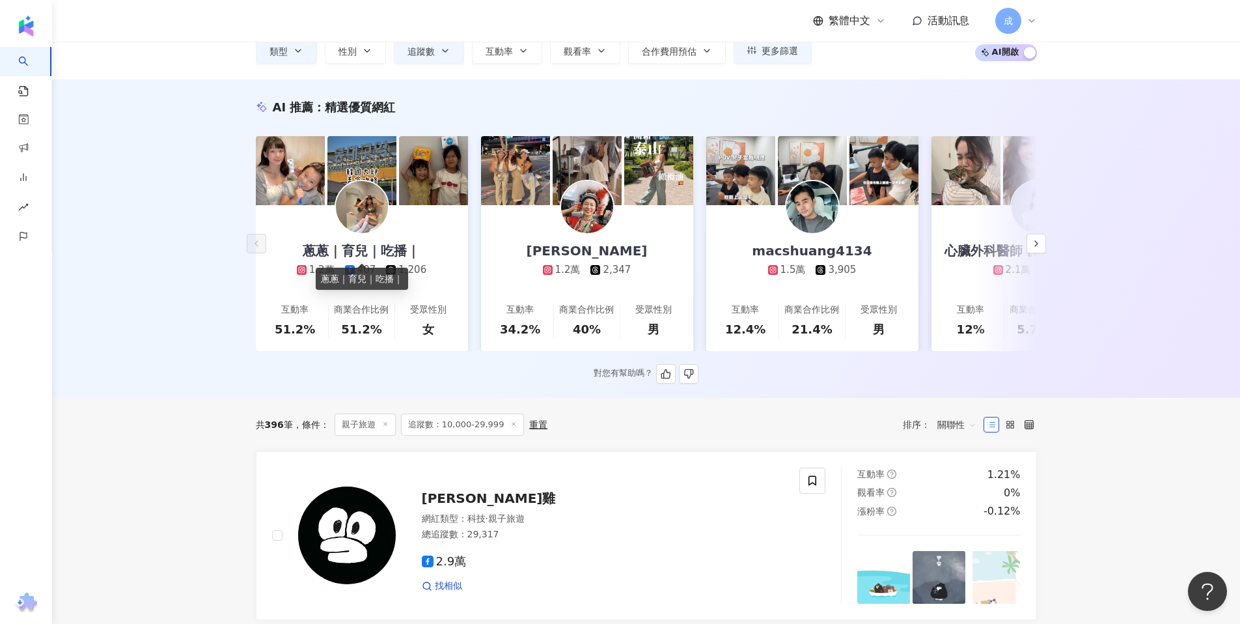
click at [314, 253] on div "蔥蔥｜育兒｜吃播｜" at bounding box center [361, 251] width 143 height 18
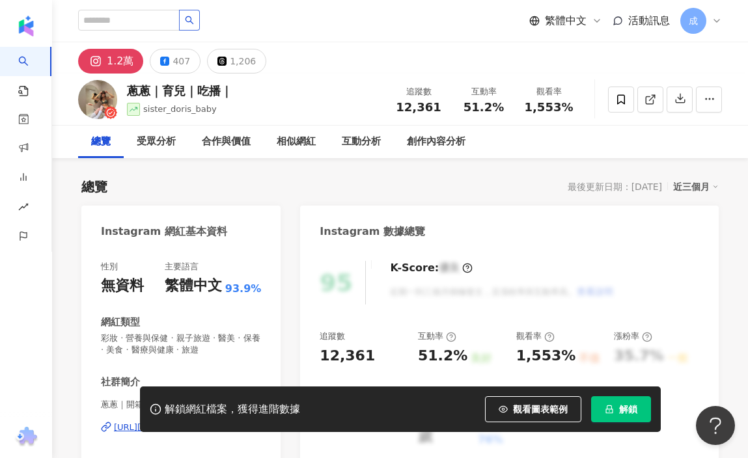
click at [189, 10] on button "button" at bounding box center [189, 20] width 21 height 21
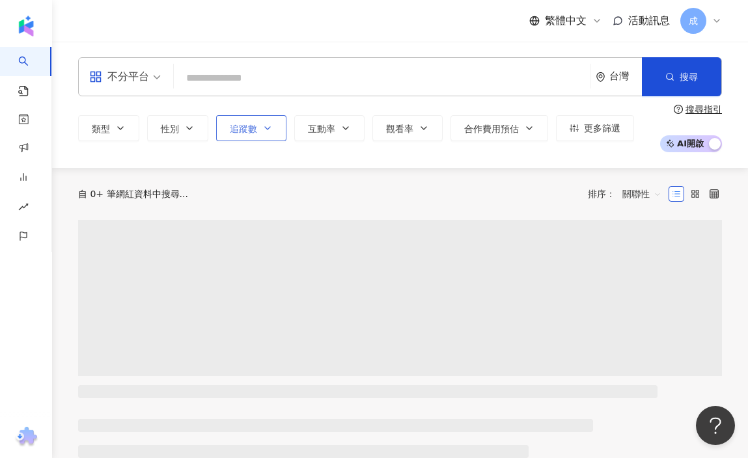
click at [285, 132] on button "追蹤數" at bounding box center [251, 128] width 70 height 26
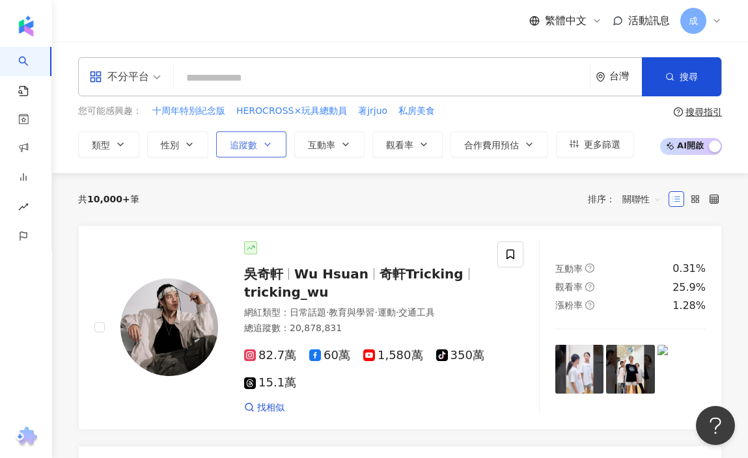
click at [277, 140] on button "追蹤數" at bounding box center [251, 145] width 70 height 26
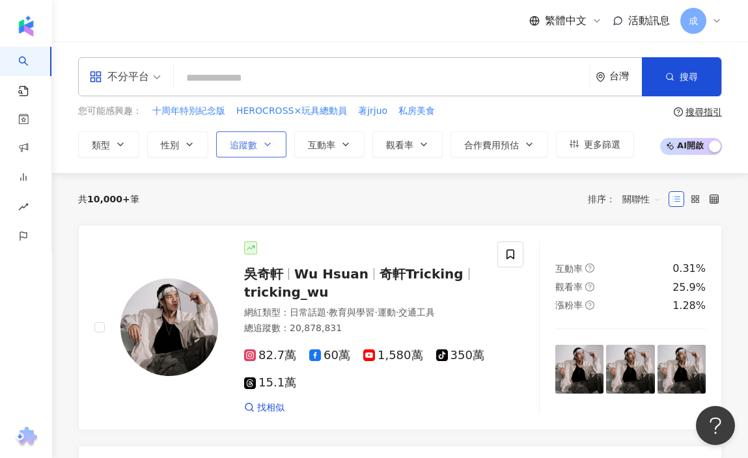
click at [277, 140] on button "追蹤數" at bounding box center [251, 145] width 70 height 26
